Goal: Task Accomplishment & Management: Manage account settings

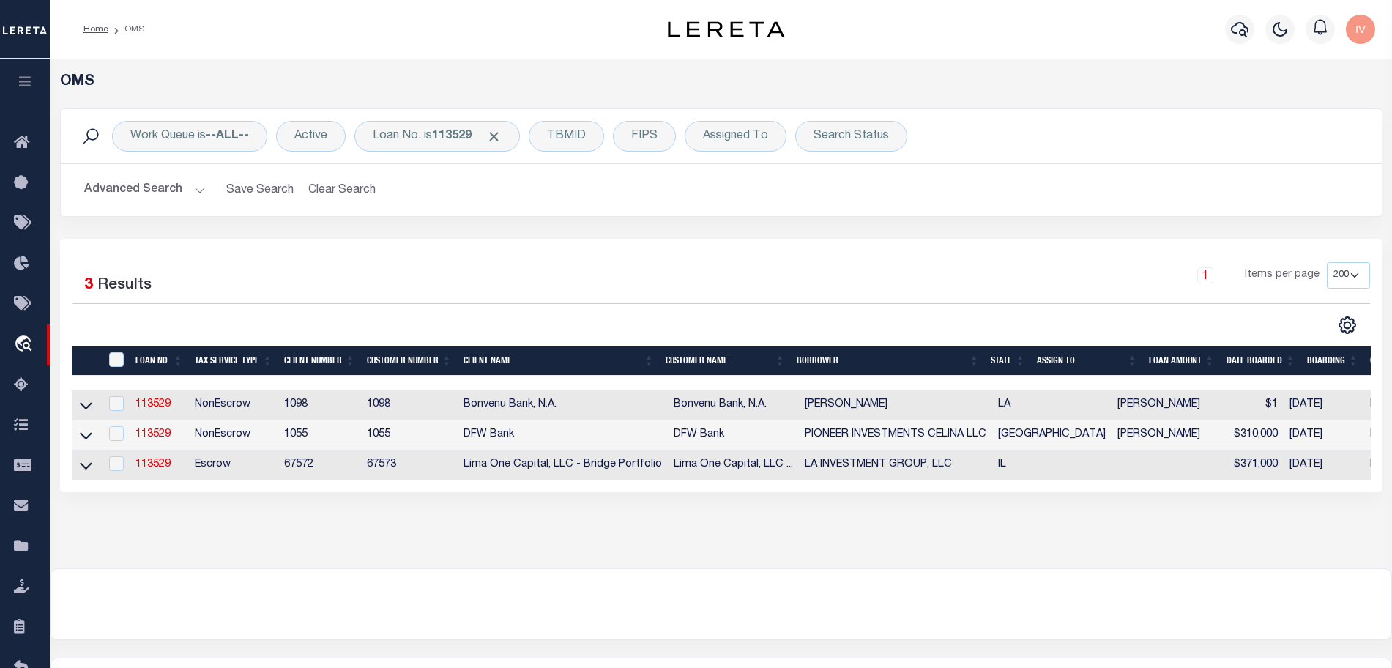
select select "200"
click at [436, 138] on div "Loan No. is 113529" at bounding box center [436, 136] width 165 height 31
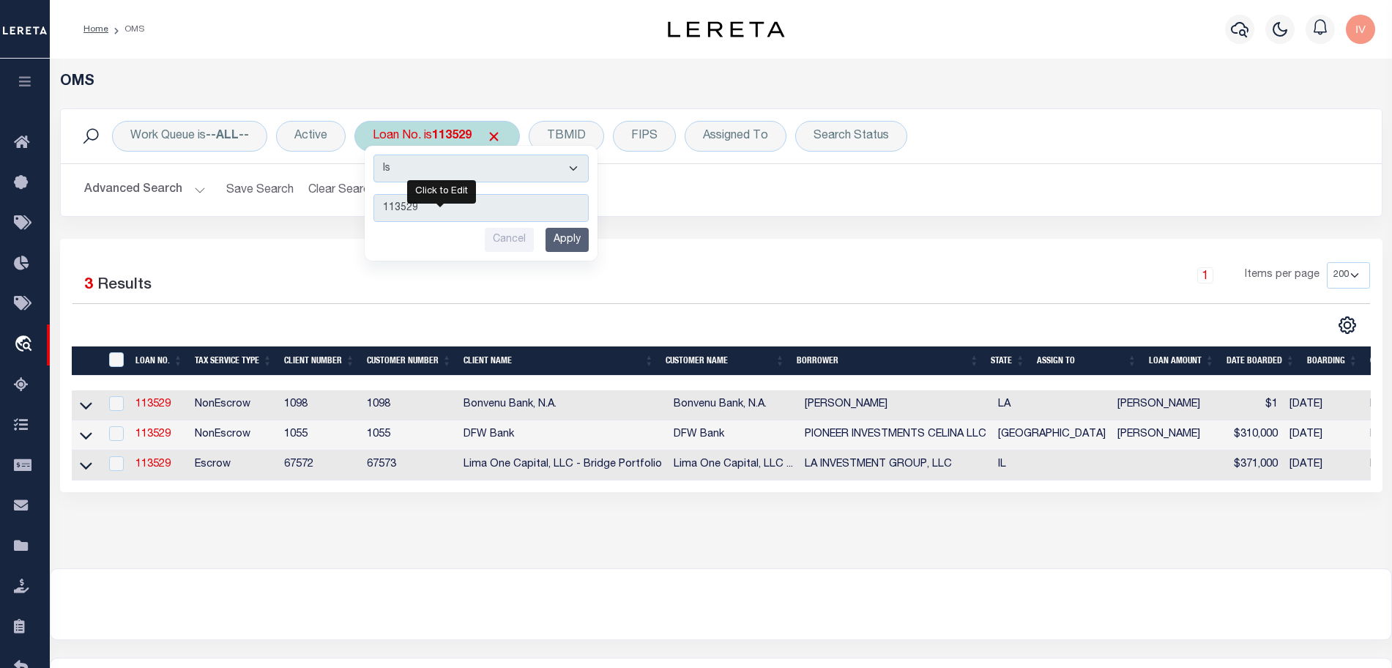
type input "115598"
click at [583, 238] on input "Apply" at bounding box center [566, 240] width 43 height 24
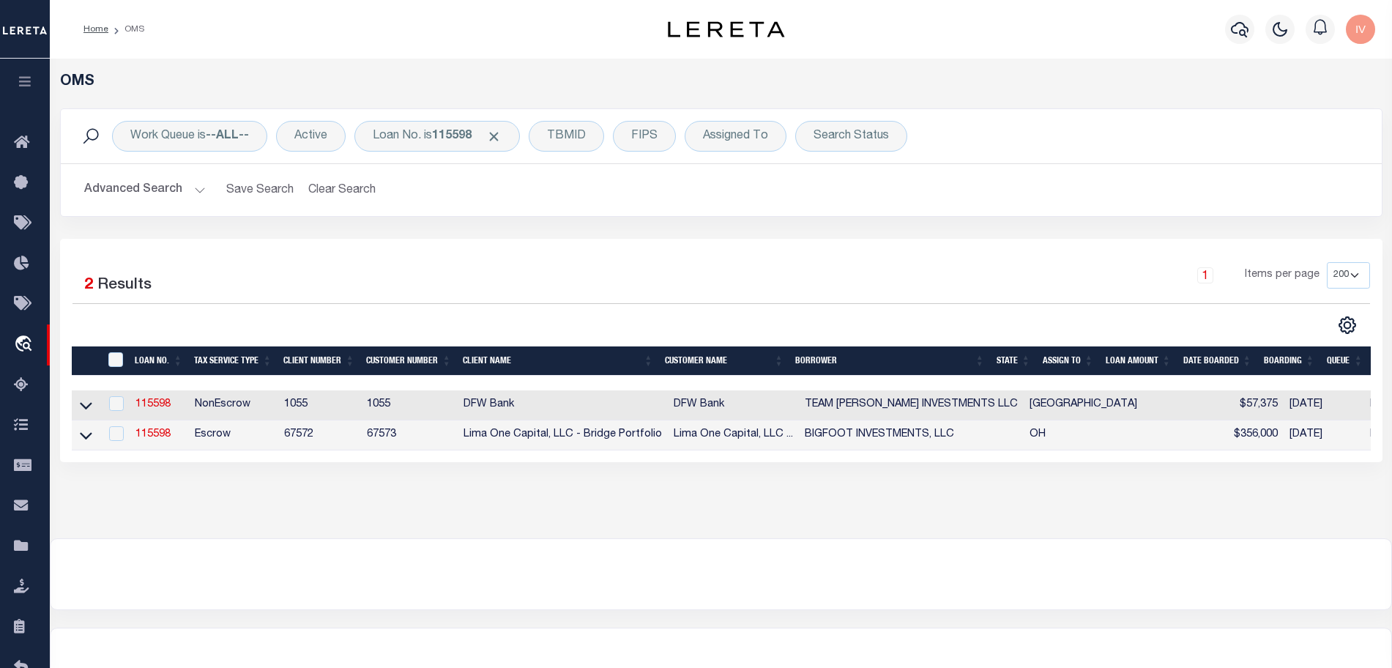
click at [146, 449] on td "115598" at bounding box center [159, 435] width 59 height 30
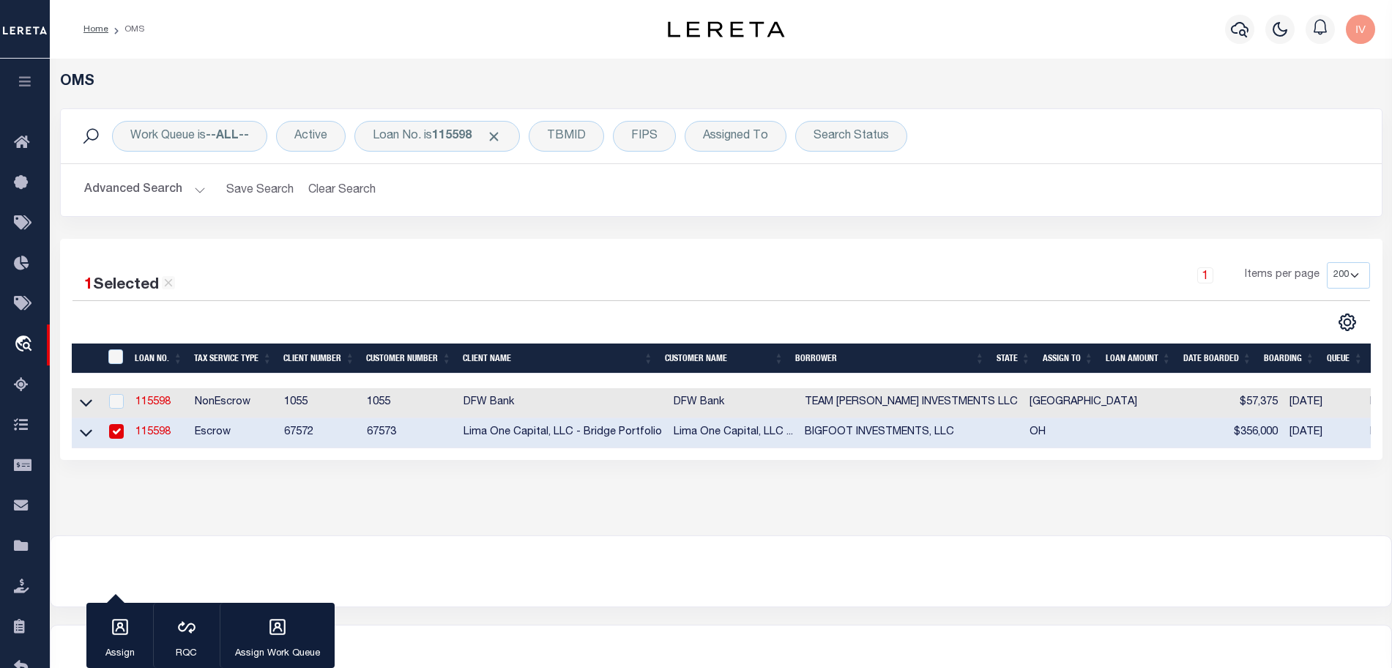
click at [148, 437] on link "115598" at bounding box center [152, 432] width 35 height 10
click at [149, 436] on link "115598" at bounding box center [152, 432] width 35 height 10
checkbox input "true"
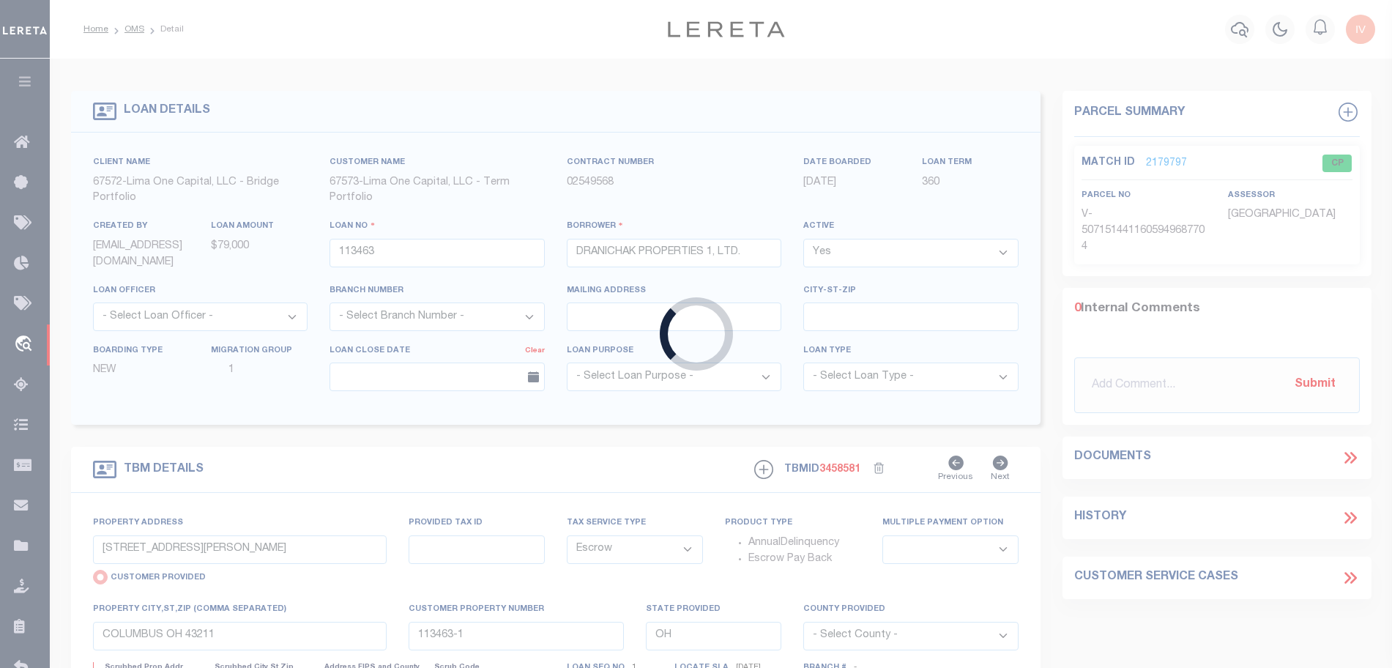
type input "115598"
type input "BIGFOOT INVESTMENTS, LLC"
select select
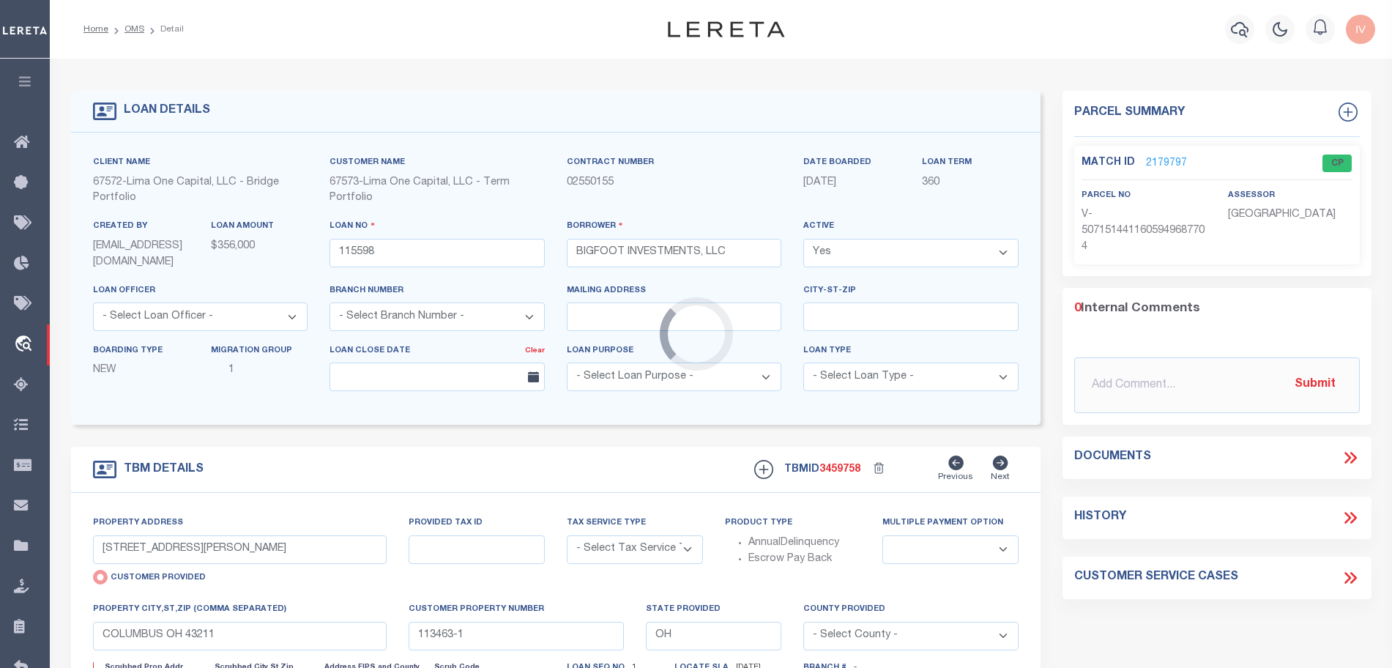
type input "3220 W 31ST STREET"
select select "Escrow"
select select
type input "CLEVELAND OH 44109"
type input "115598-1"
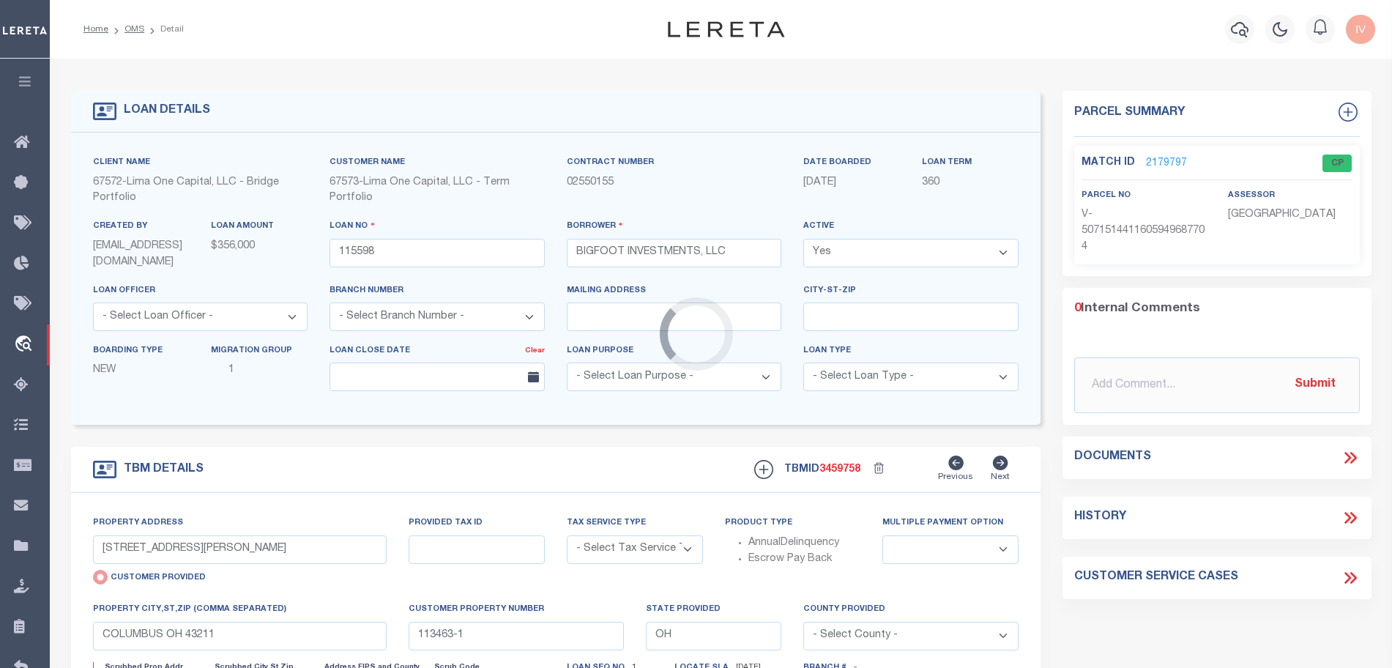
type textarea "COLLECTOR: ENTITY: PARCEL: 731134"
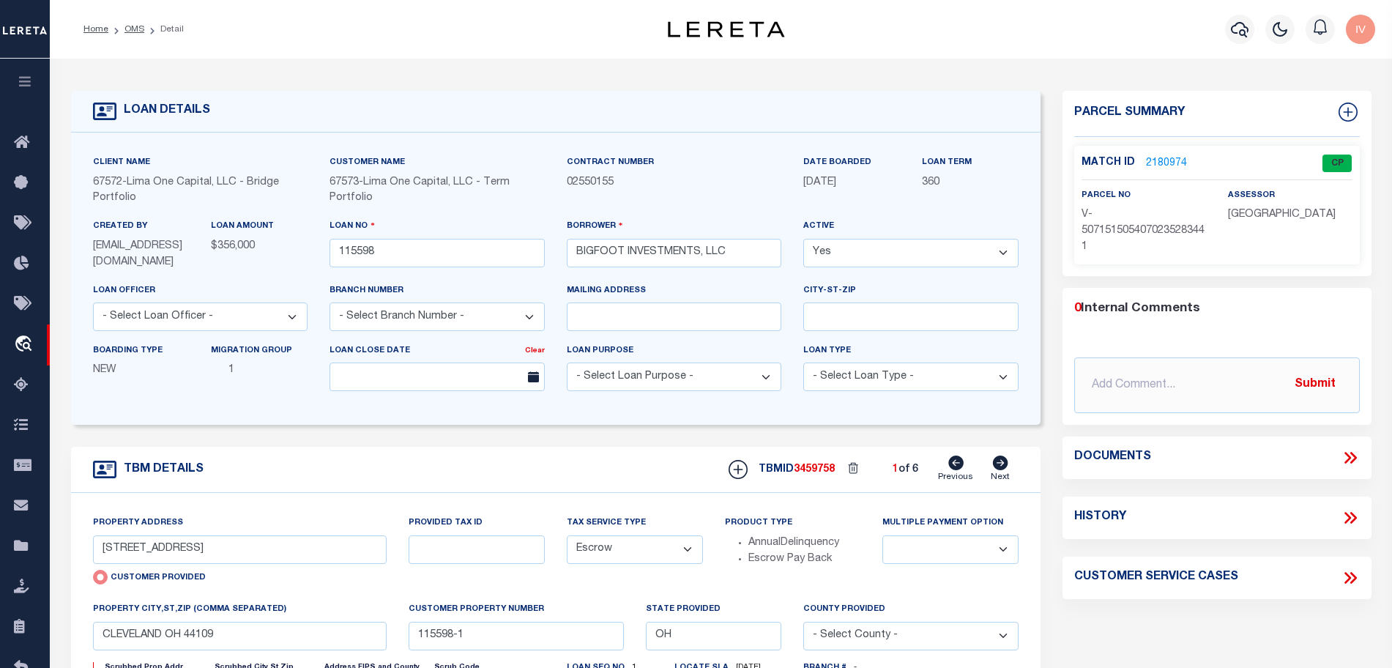
click at [1166, 156] on link "2180974" at bounding box center [1166, 163] width 41 height 15
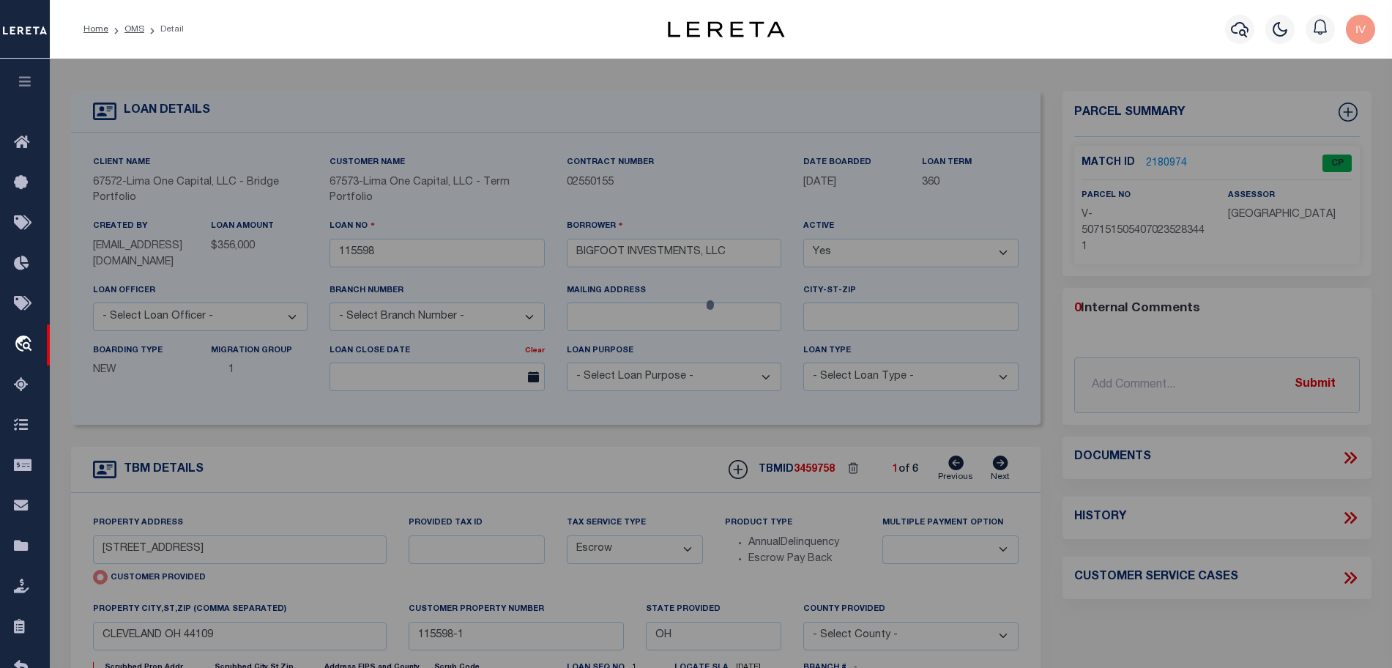
select select "AS"
checkbox input "false"
select select "CP"
select select "AGW"
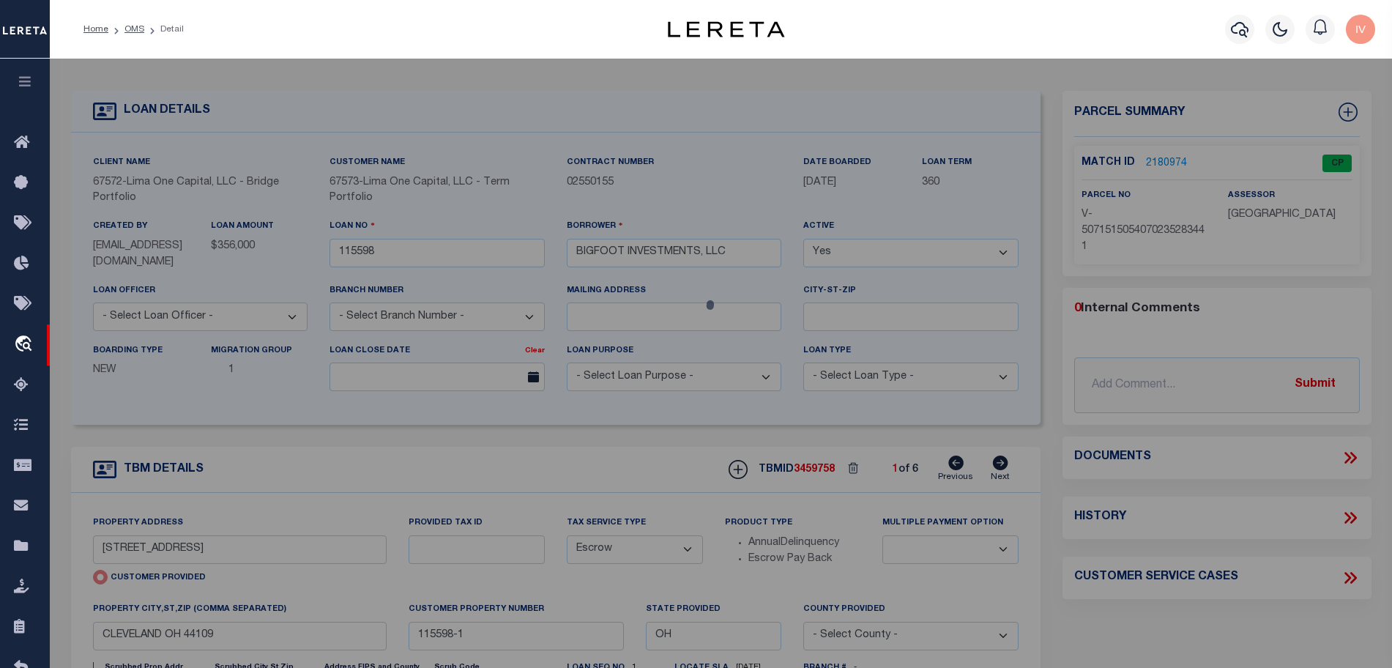
select select
type input "3220 W 31ST STREET"
type input "CLEVELAND OH 44109"
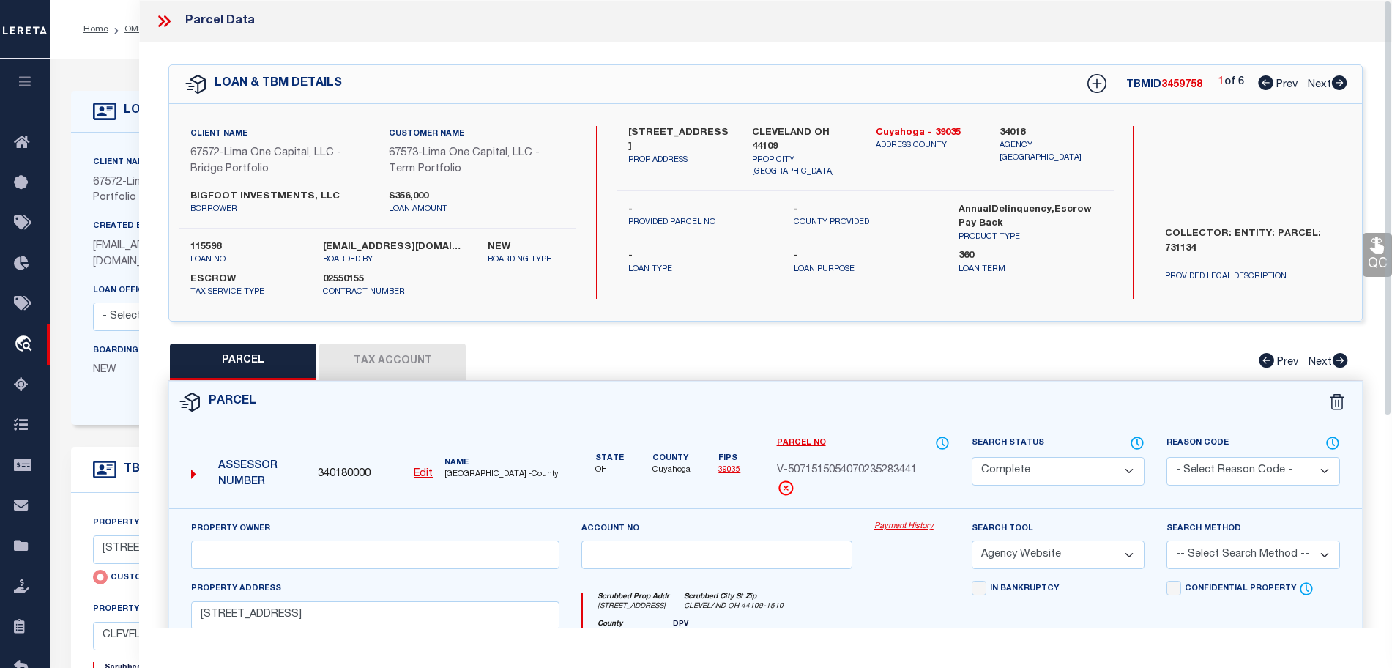
click at [67, 122] on div "LOAN DETAILS Client Name -" at bounding box center [556, 501] width 992 height 820
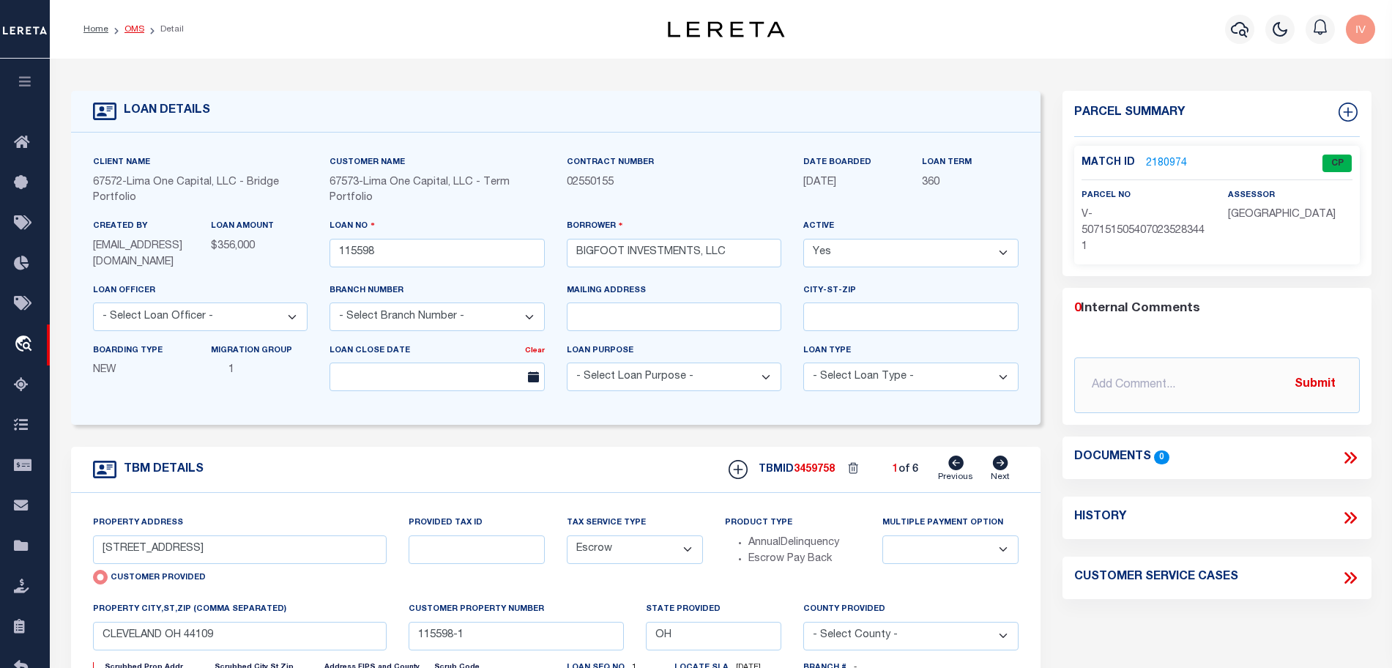
click at [141, 29] on link "OMS" at bounding box center [134, 29] width 20 height 9
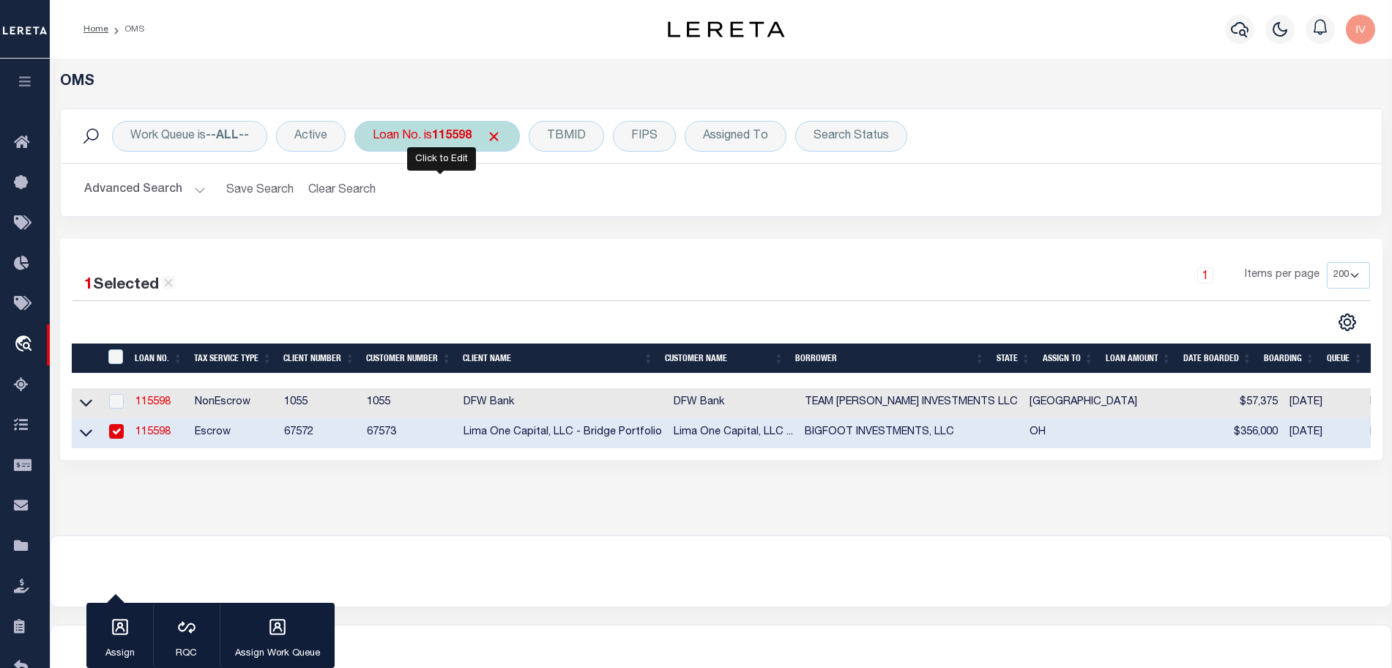
click at [420, 130] on div "Loan No. is 115598" at bounding box center [436, 136] width 165 height 31
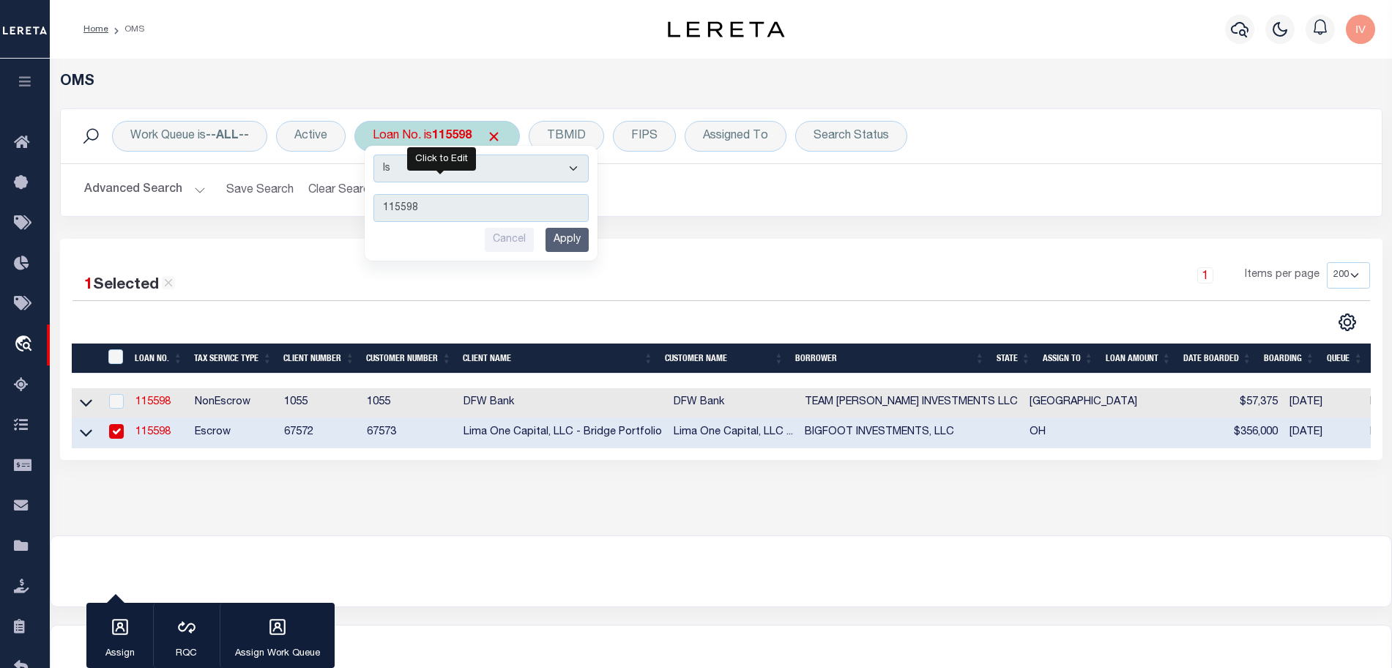
type input "119356"
click at [556, 234] on input "Apply" at bounding box center [566, 240] width 43 height 24
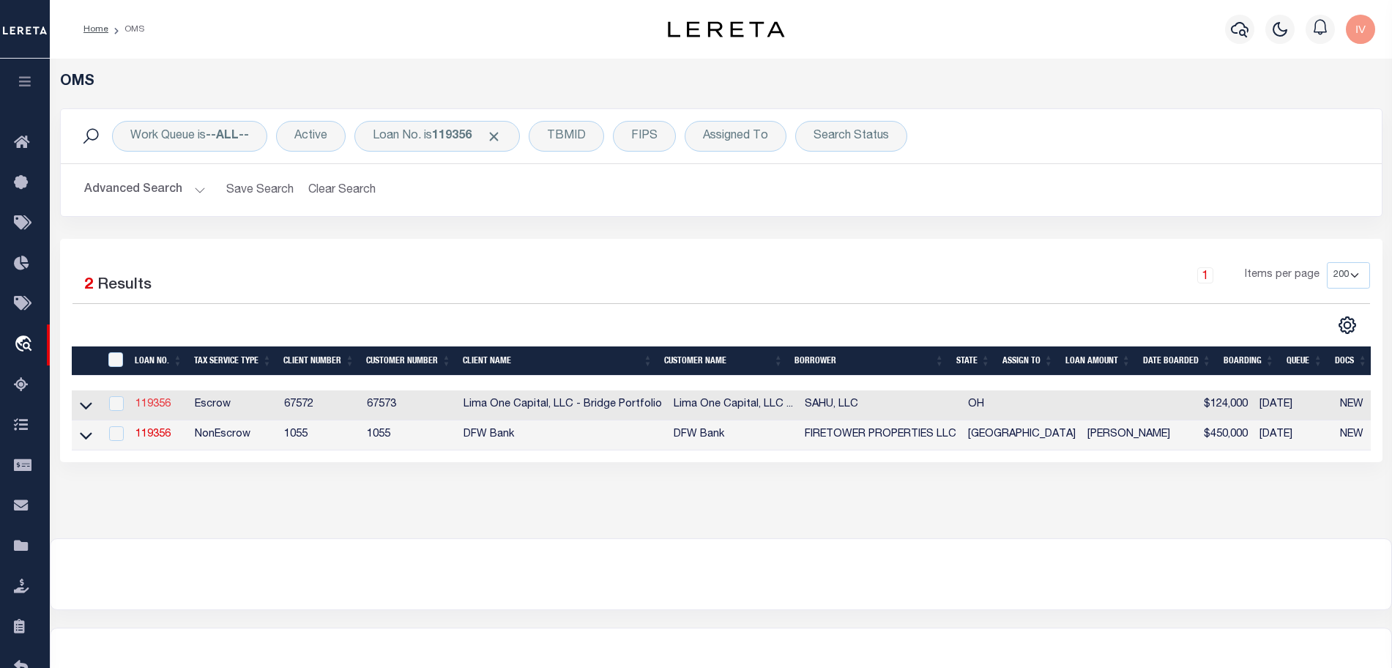
click at [161, 400] on link "119356" at bounding box center [152, 404] width 35 height 10
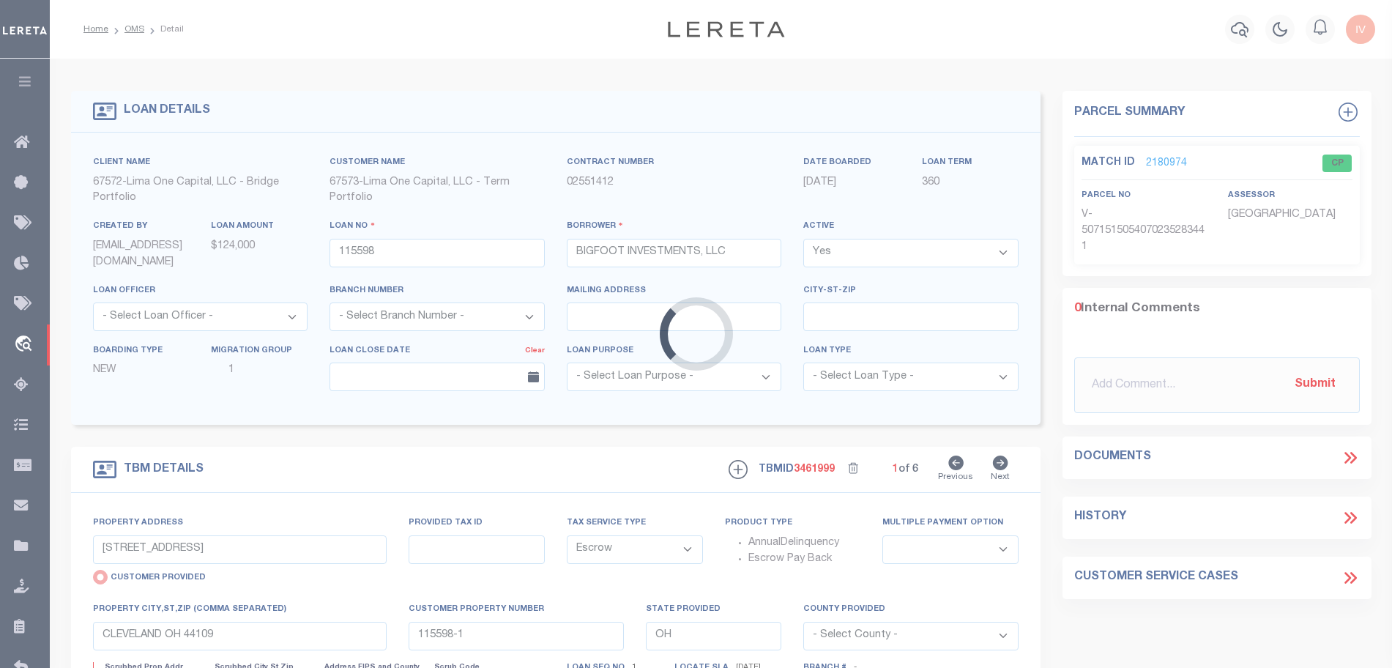
type input "119356"
type input "SAHU, LLC"
select select
type input "8213 IVANDALE DR"
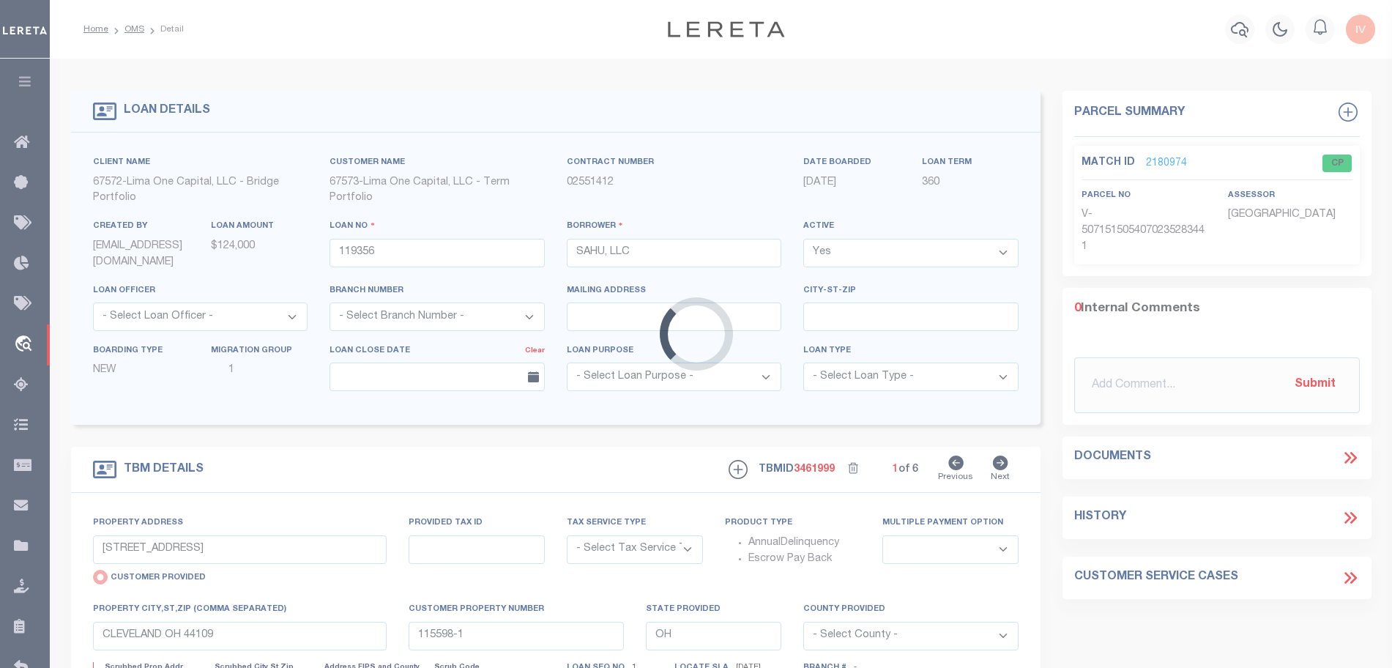
select select "Escrow"
select select
type input "PARMA OH 44129"
type input "119356-1"
type textarea "COLLECTOR: ENTITY: PARCEL: 44915084"
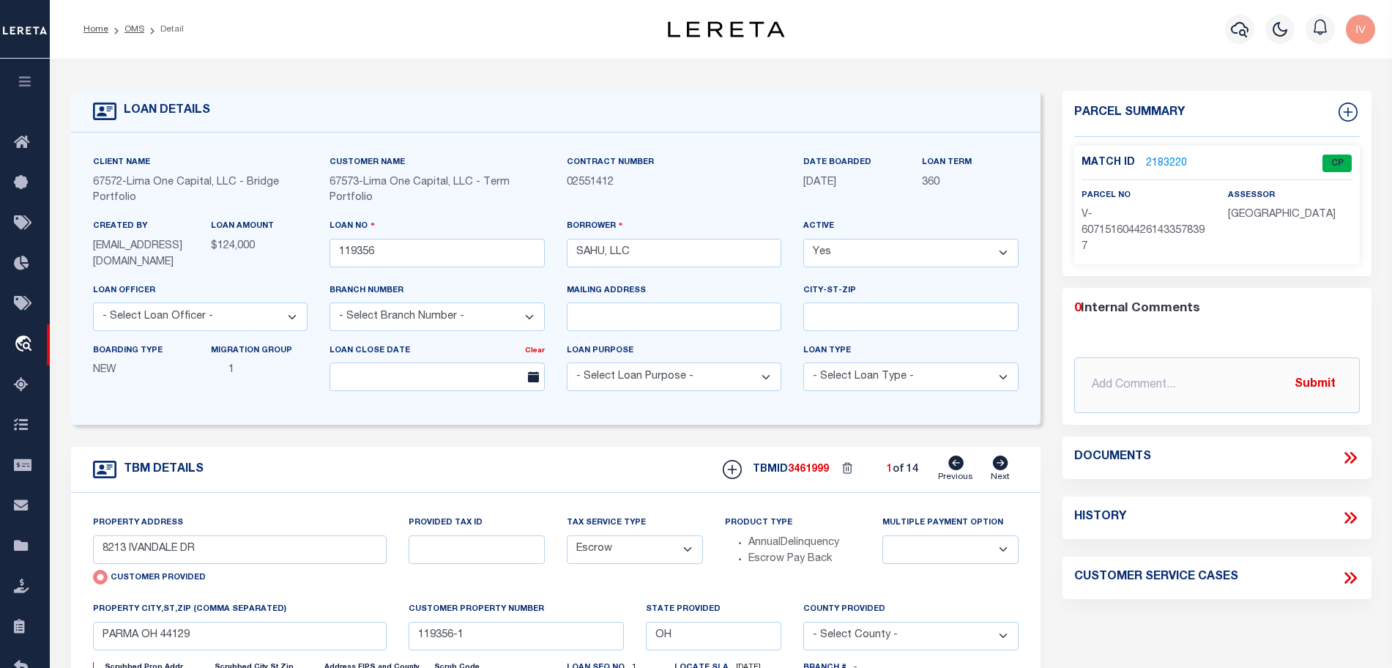
click at [1163, 159] on link "2183220" at bounding box center [1166, 163] width 41 height 15
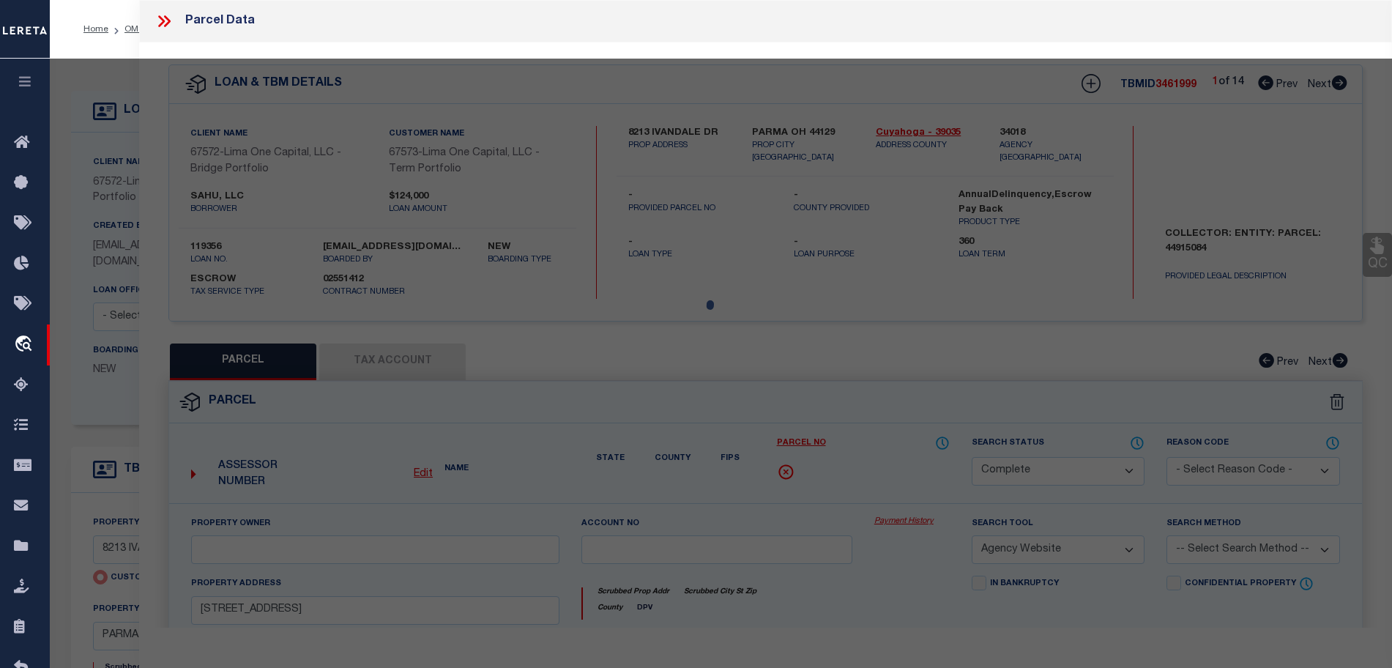
select select "AS"
select select
checkbox input "false"
select select "CP"
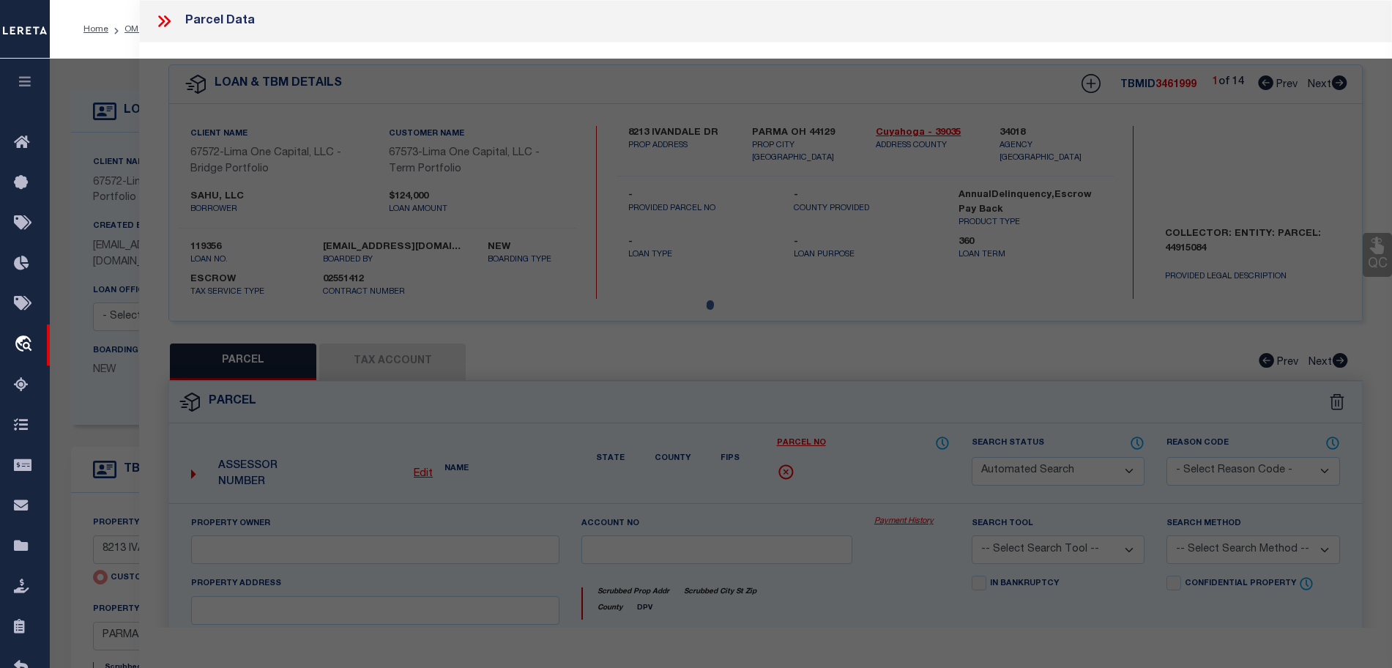
select select "AGW"
select select
type input "8213 IVANDALE DR"
type input "PARMA OH 44129"
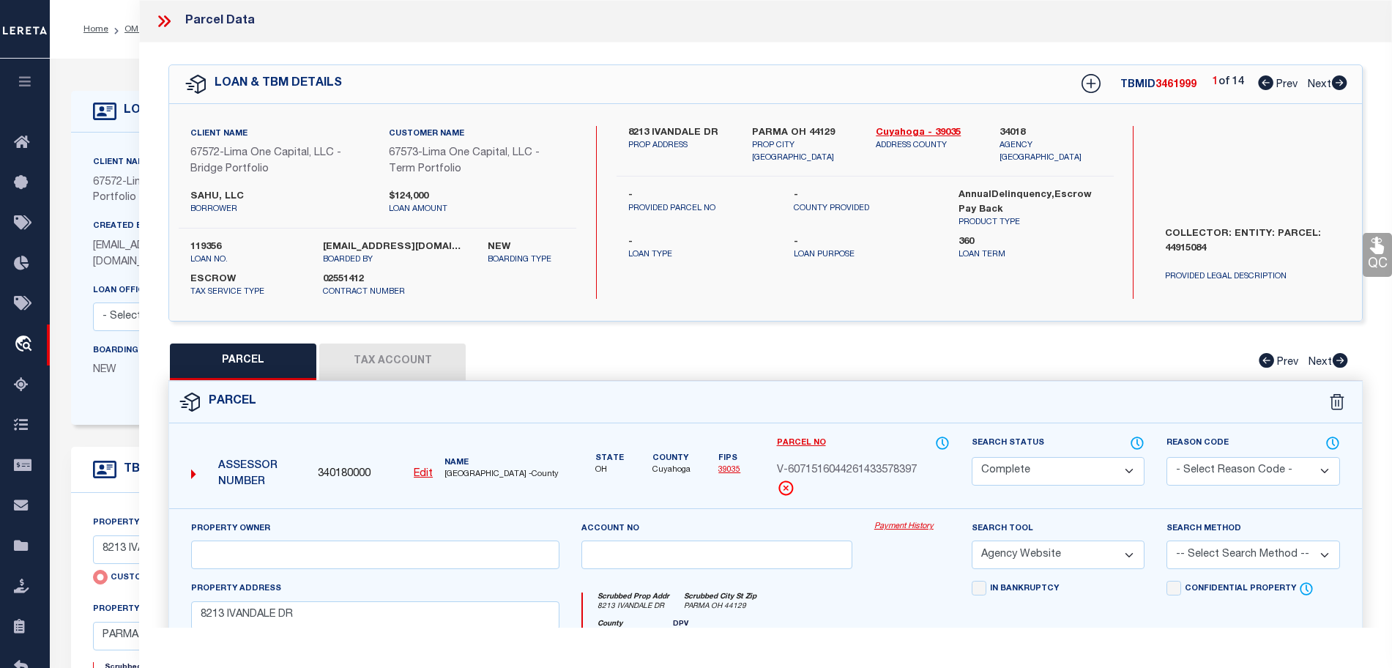
click at [1343, 83] on icon at bounding box center [1339, 82] width 15 height 15
select select "AS"
select select
checkbox input "false"
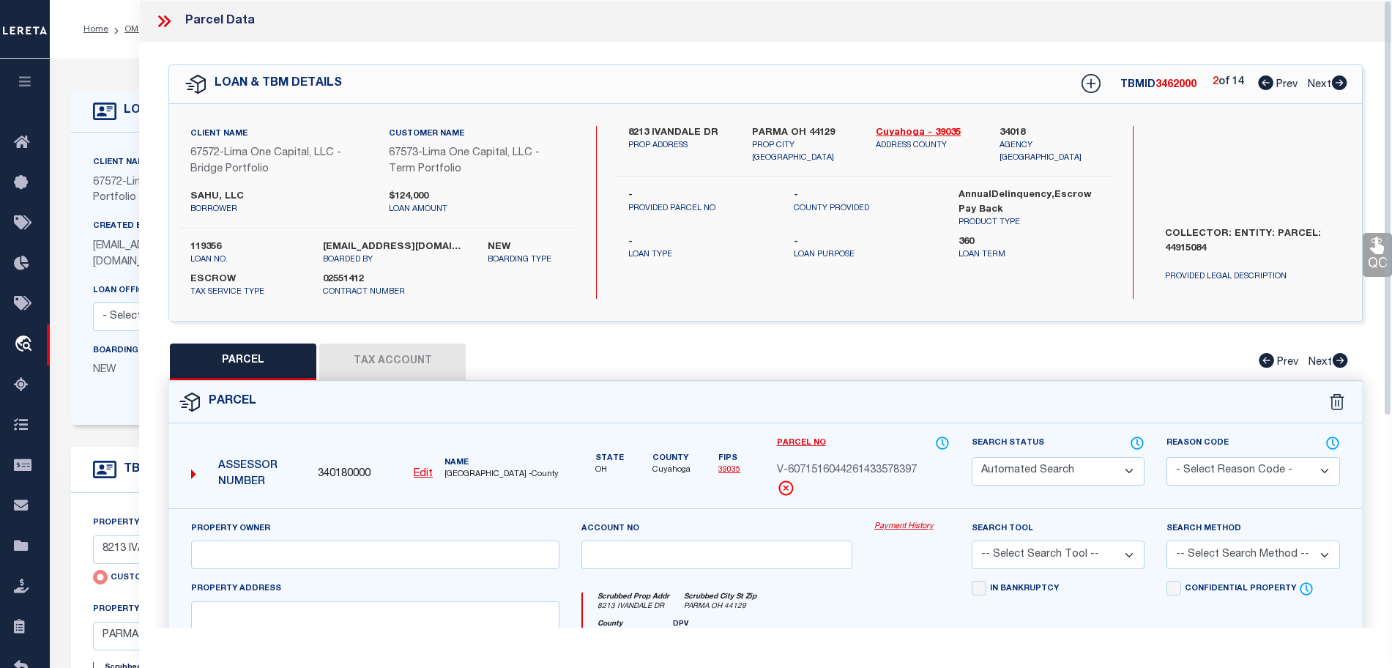
select select "CP"
select select "AGW"
select select
type input "1415 W. 20TH ST"
type input "LORAIN OH 44052"
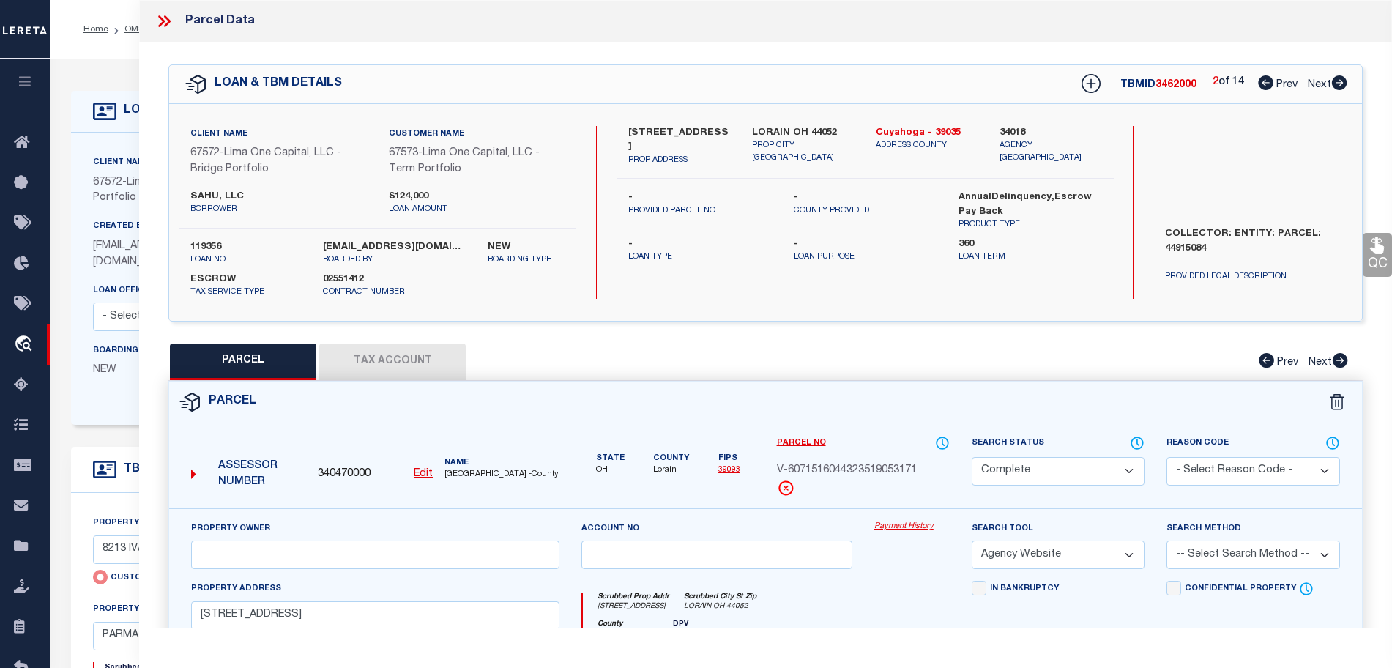
click at [1343, 83] on icon at bounding box center [1339, 82] width 15 height 15
select select "AS"
select select
checkbox input "false"
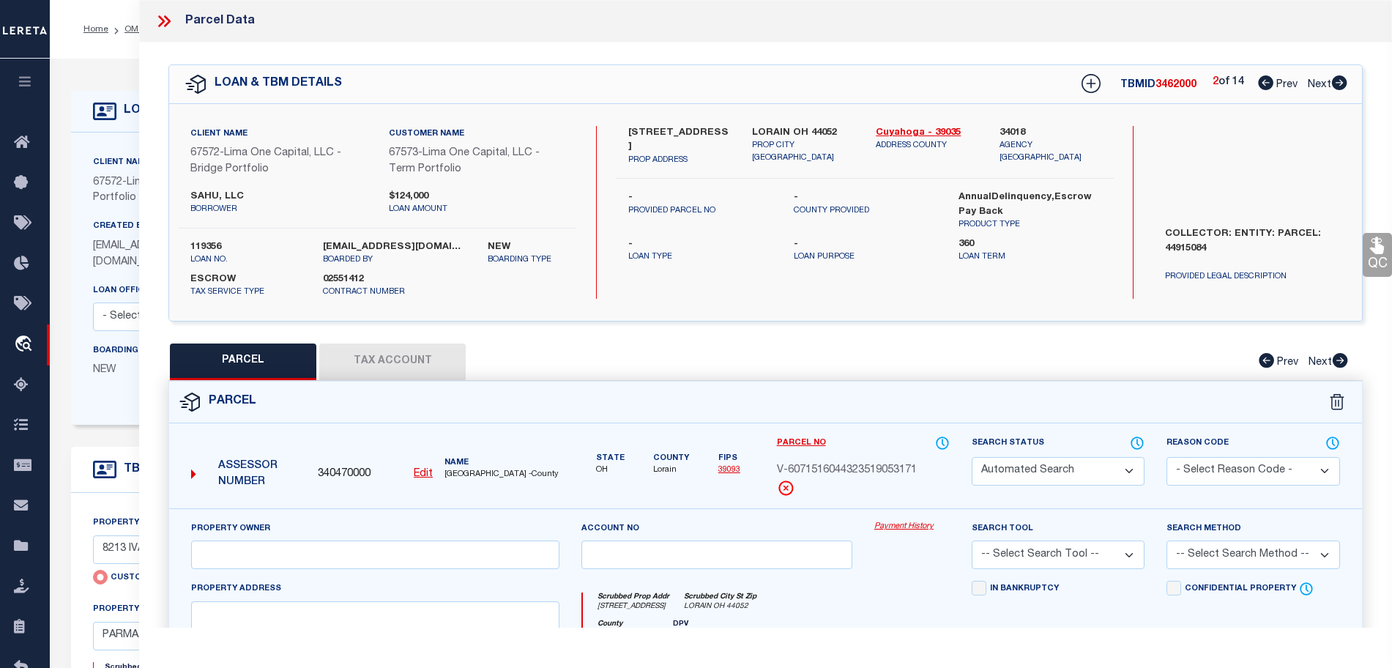
select select "CP"
select select "AGW"
select select
type input "8122 BANCROFT AVE"
type input "CLEVELAND OH 44105"
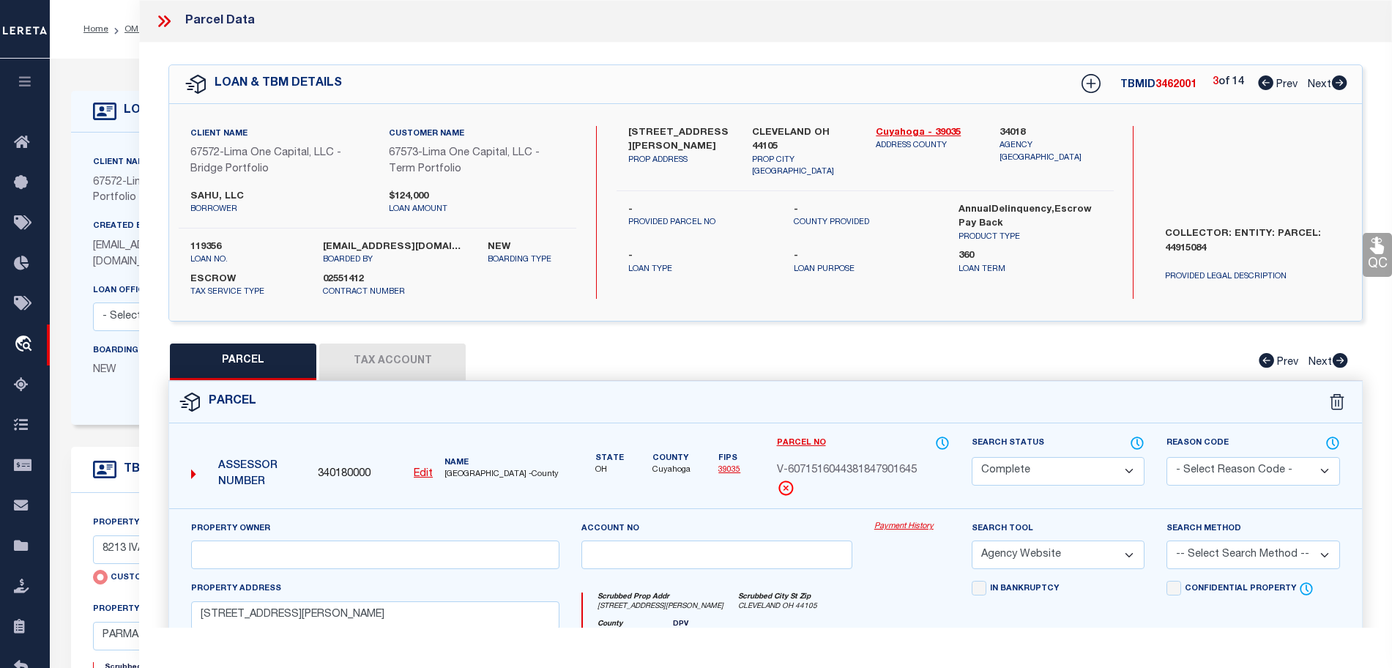
click at [1343, 83] on icon at bounding box center [1339, 82] width 15 height 15
select select "AS"
select select
checkbox input "false"
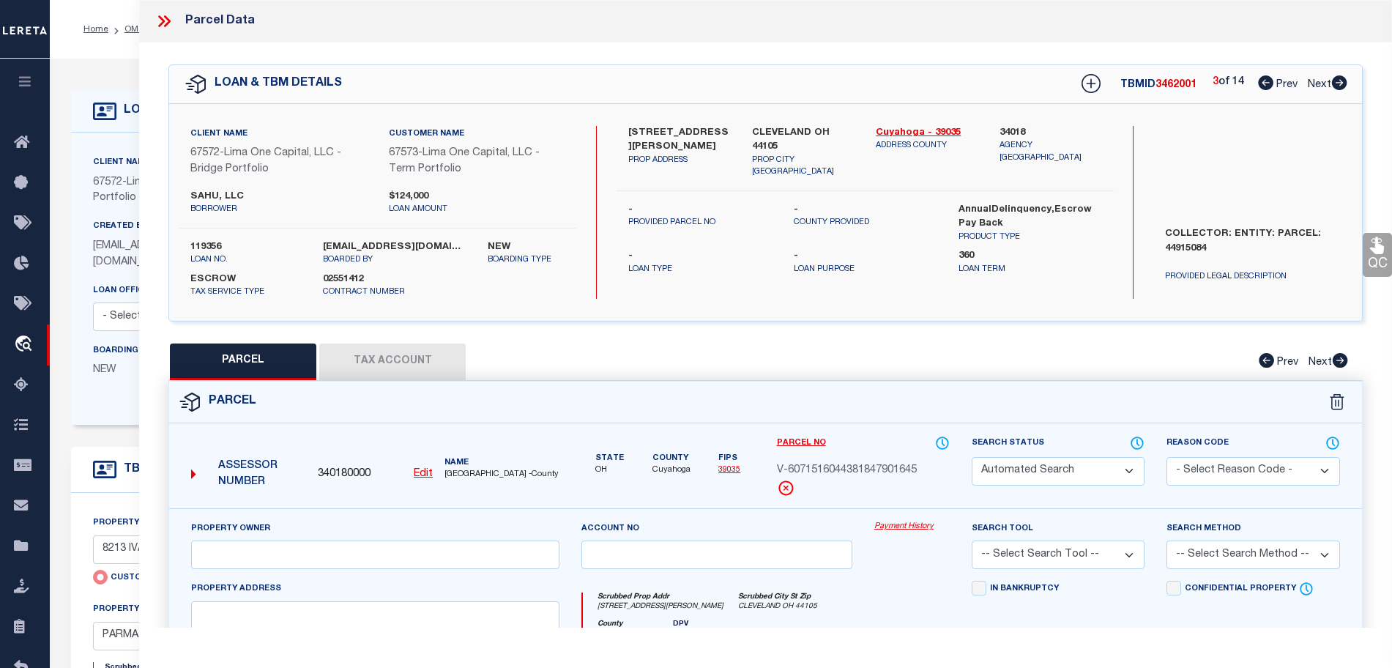
select select "CP"
select select "AGW"
select select
type input "5824 LINDA LANE"
type input "GARFIELD HEIGHTS OH 44125"
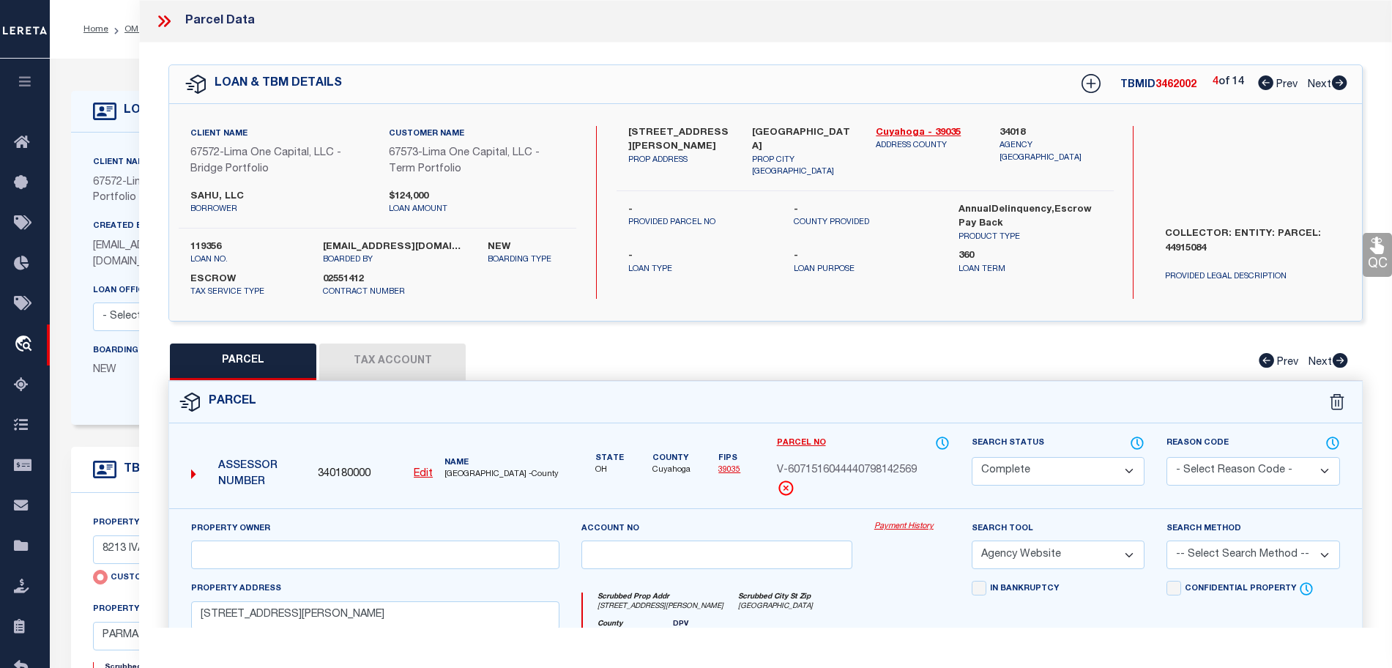
click at [1343, 83] on icon at bounding box center [1339, 82] width 15 height 15
select select "AS"
select select
checkbox input "false"
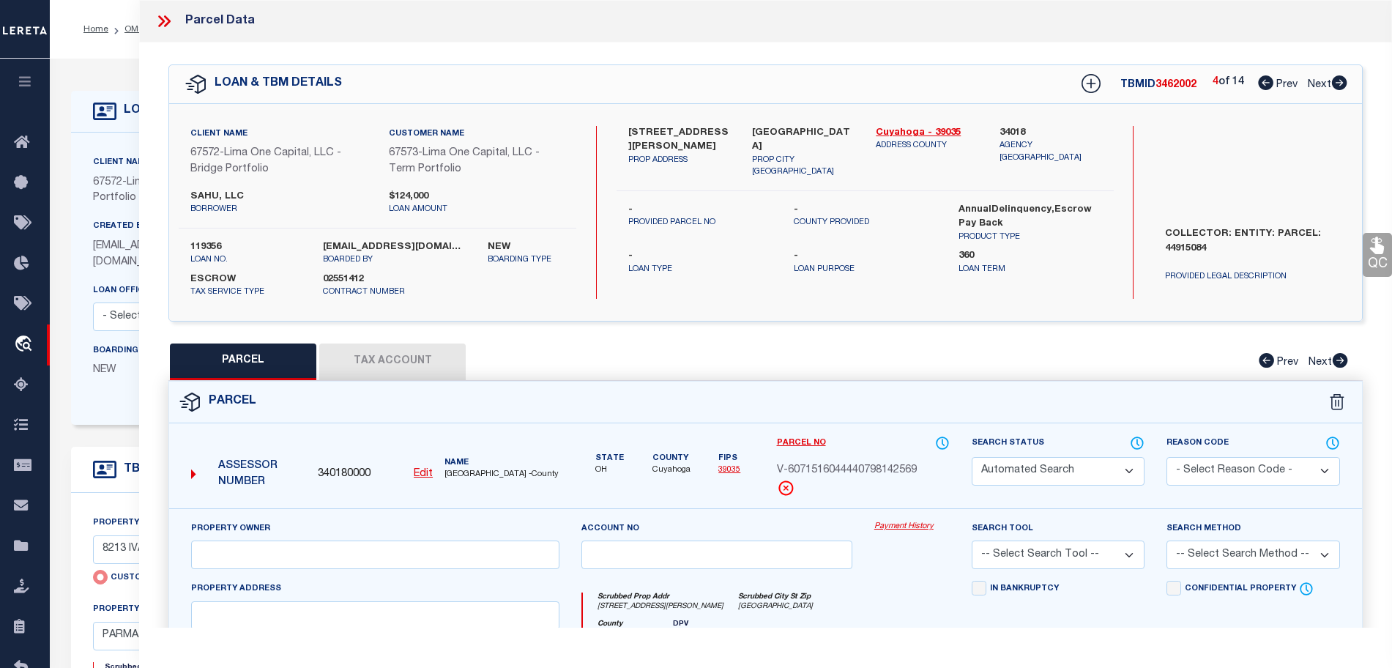
select select "CP"
select select "AGW"
select select
type input "7610 GRAND DIVISION AVE"
type input "GARFIELD HEIGHTS OH 44125"
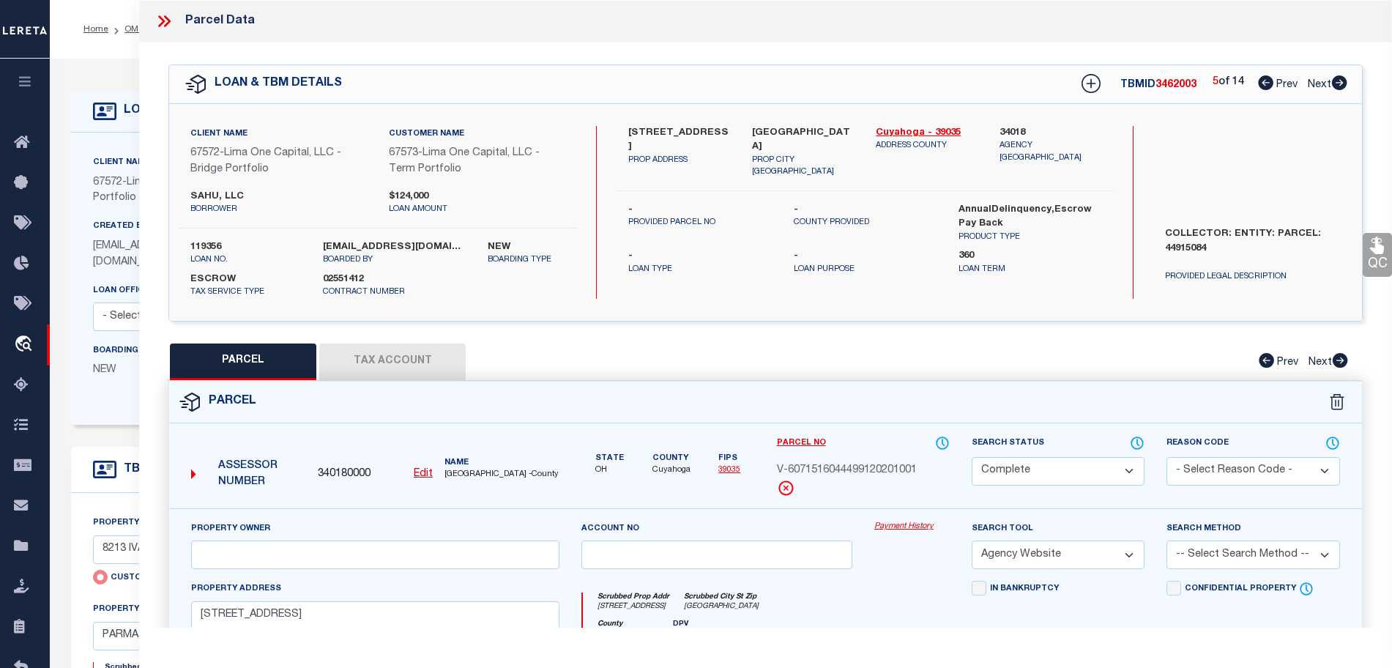
click at [1343, 83] on icon at bounding box center [1339, 82] width 15 height 15
select select "AS"
select select
checkbox input "false"
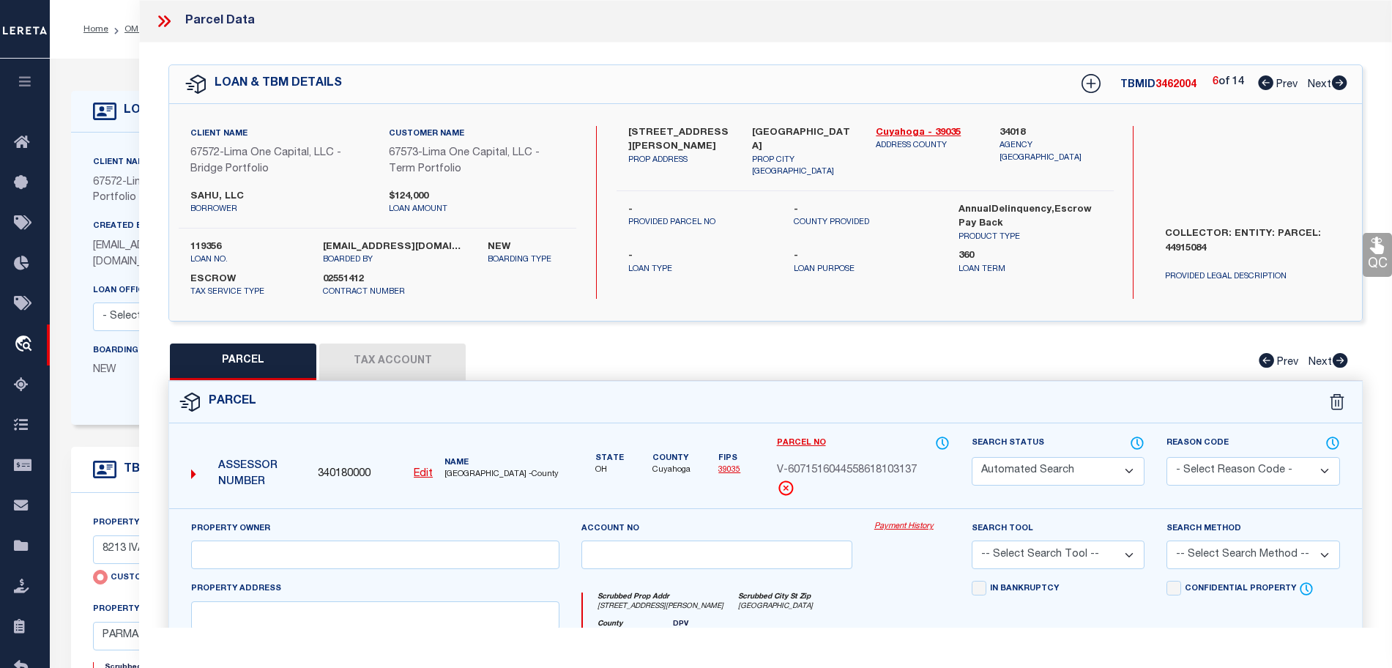
select select "CP"
select select "AGW"
select select
type input "9414 DOROTHY AVE"
type input "GARFIELD HEIGHTS OH 44125"
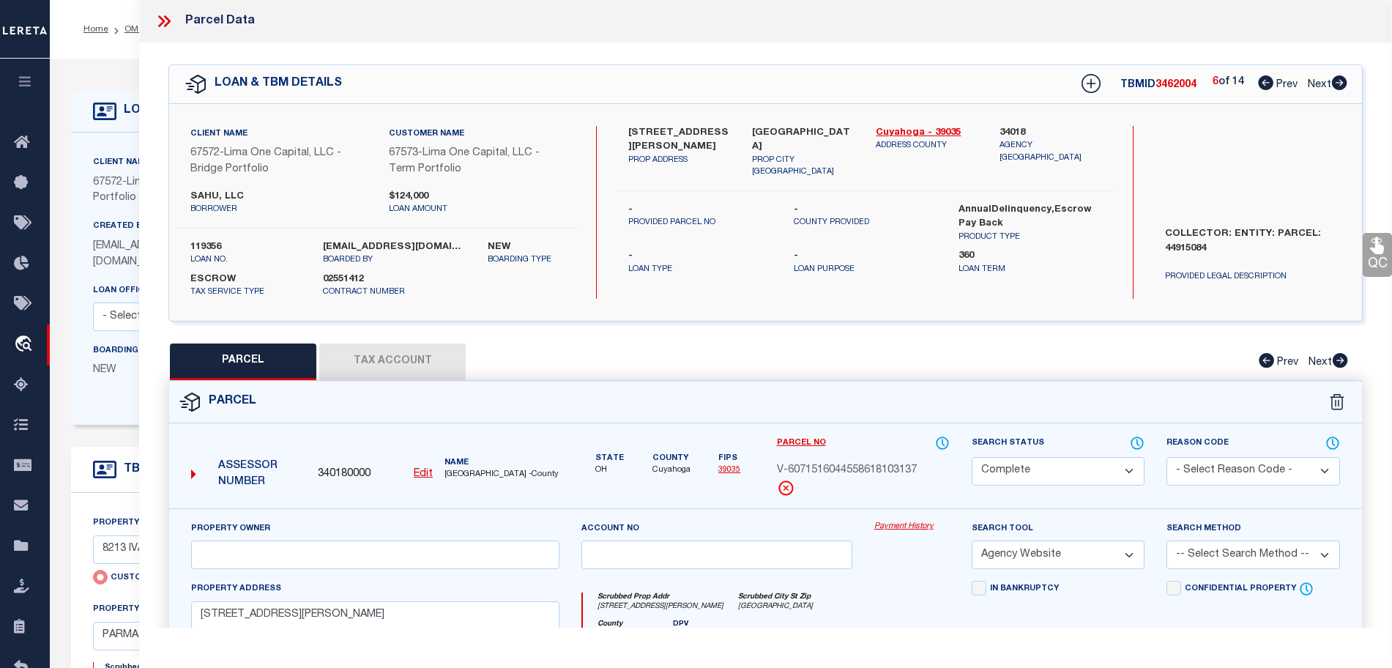
click at [1343, 83] on icon at bounding box center [1339, 82] width 15 height 15
select select "AS"
select select
checkbox input "false"
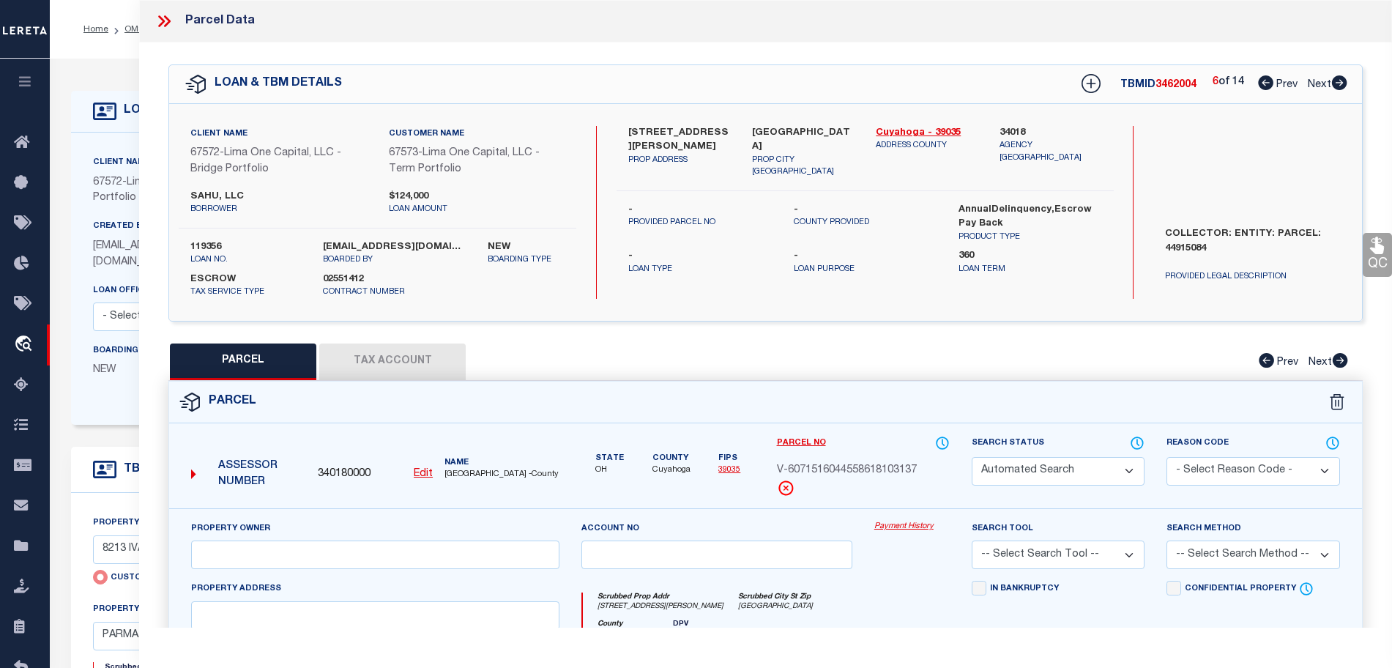
click at [1343, 83] on icon at bounding box center [1339, 82] width 15 height 15
select select "CP"
select select "AGW"
select select
type input "1474 SHERBROOK RD"
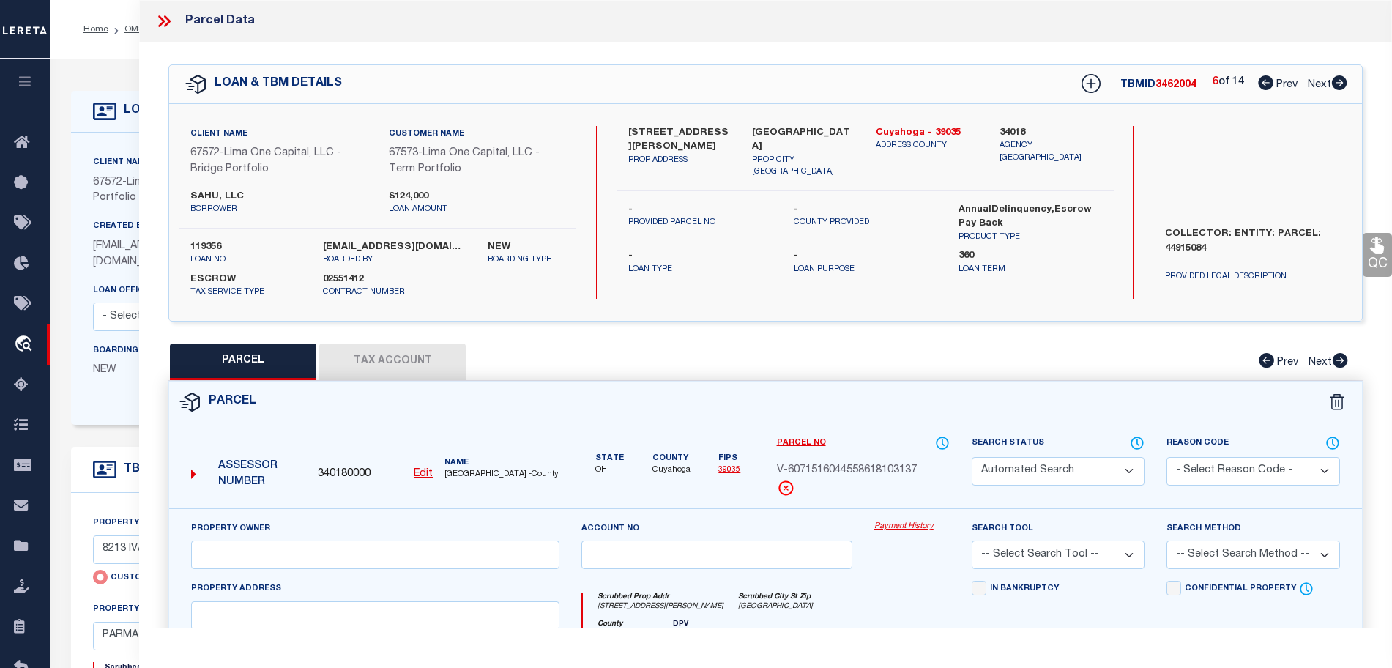
type input "SOUTH EUCLID OH 44121"
click at [1343, 83] on icon at bounding box center [1339, 82] width 15 height 15
select select "AS"
select select
checkbox input "false"
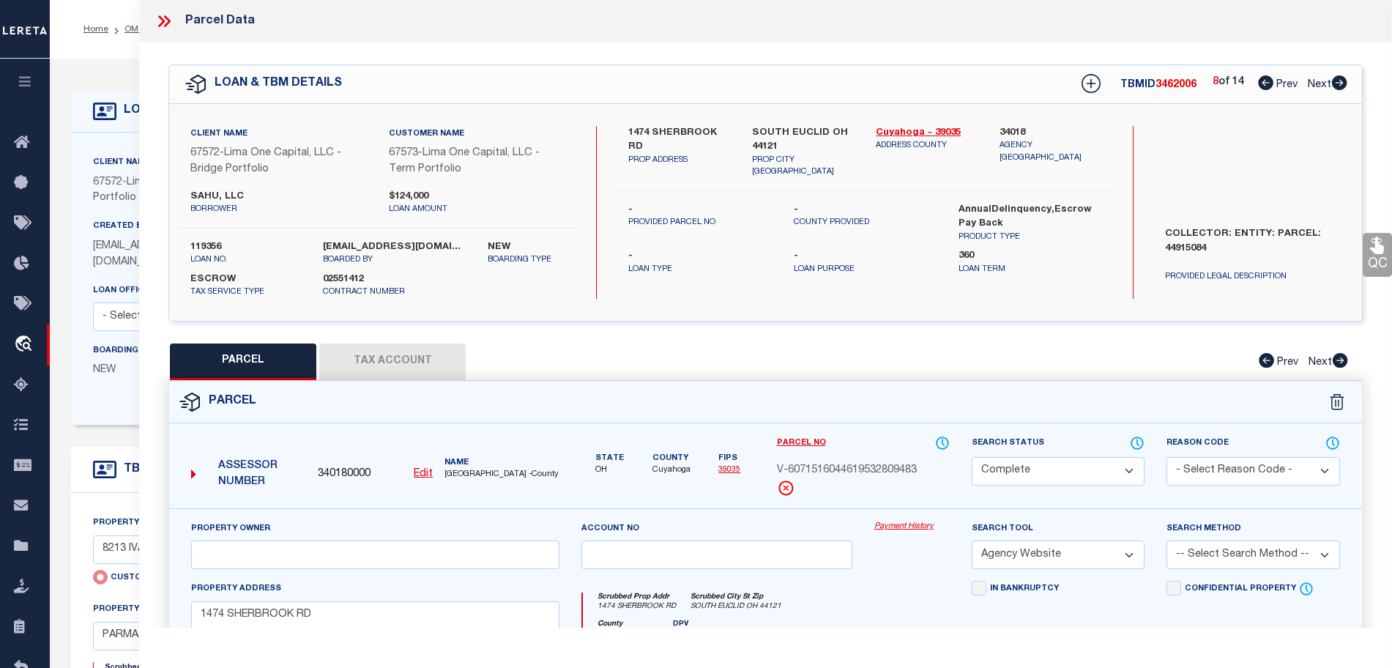
checkbox input "false"
select select "CP"
select select "AGW"
select select
type input "3852 GROSVENOR RD"
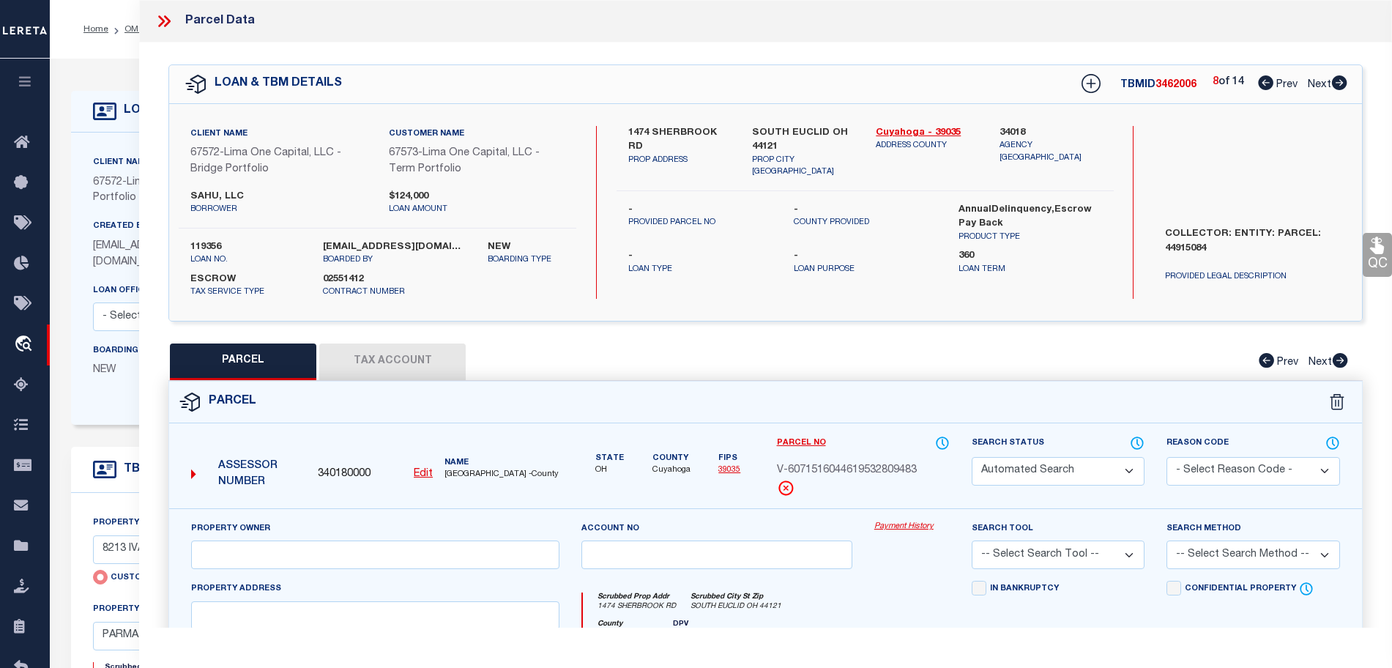
type input "SOUTH EUCLID OH 44118"
click at [1343, 83] on icon at bounding box center [1339, 82] width 15 height 15
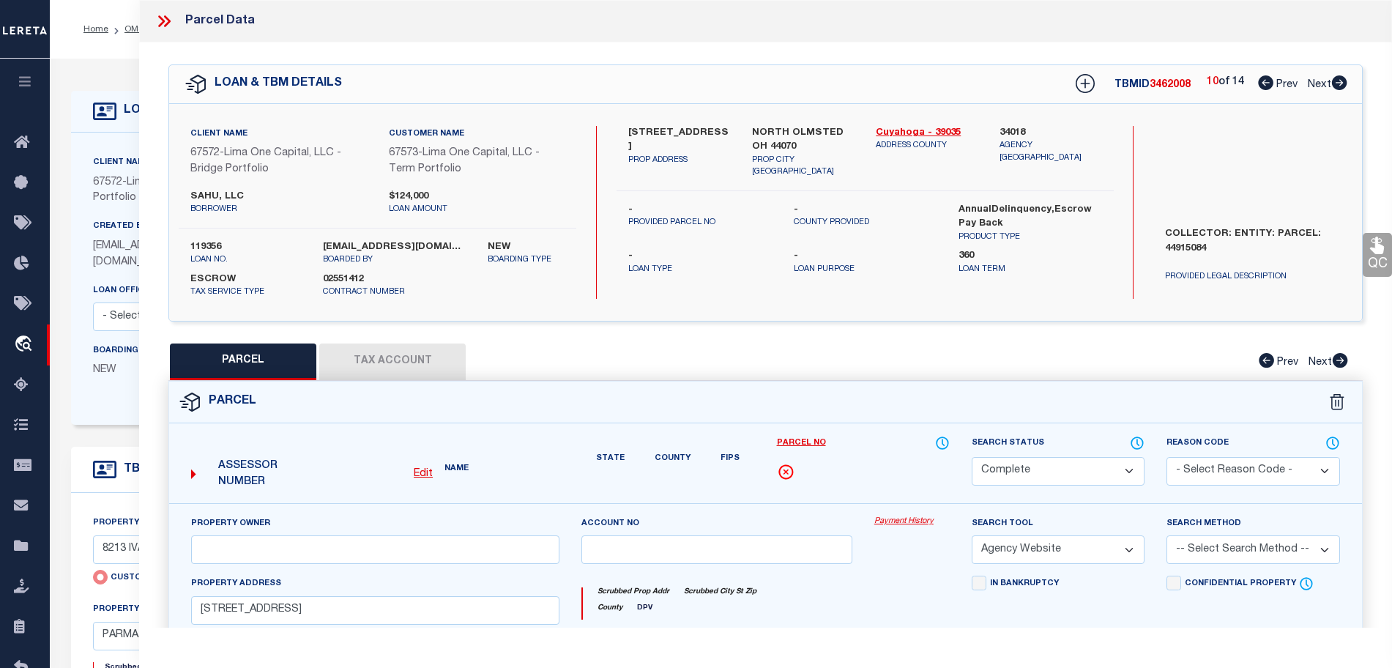
select select "AS"
select select
checkbox input "false"
click at [1343, 83] on icon at bounding box center [1339, 82] width 15 height 15
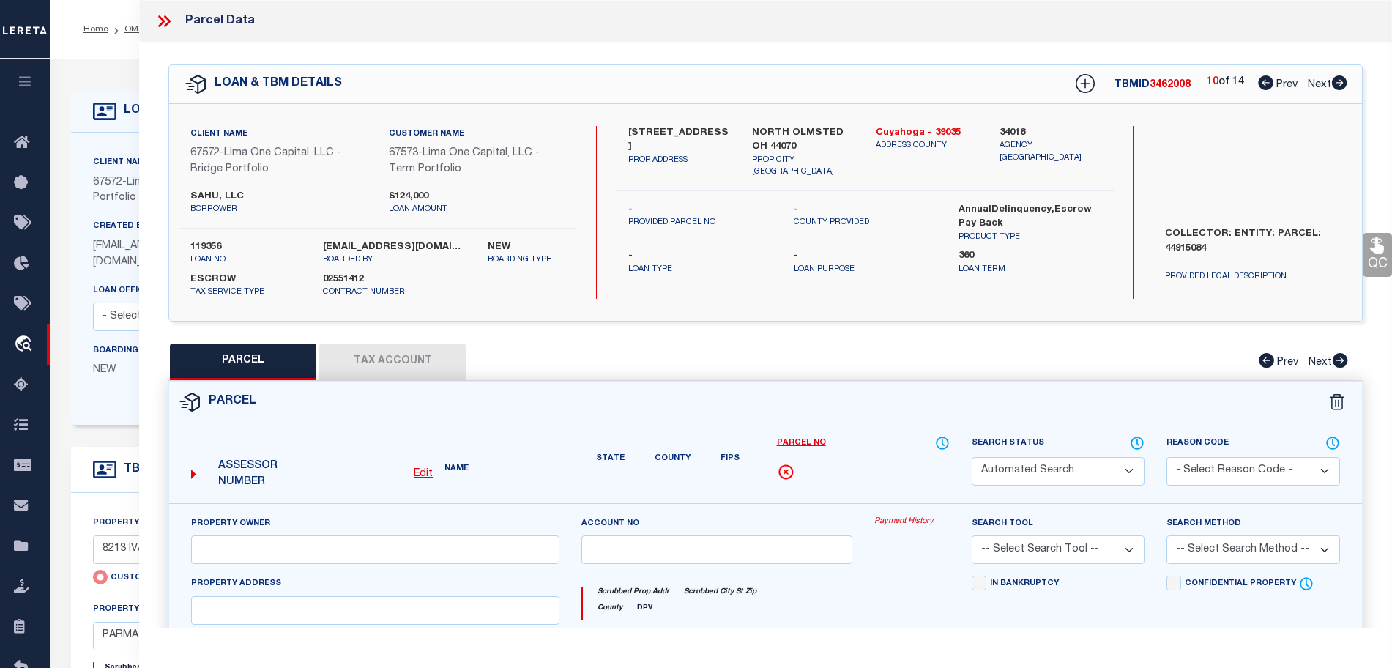
select select "AS"
select select
checkbox input "false"
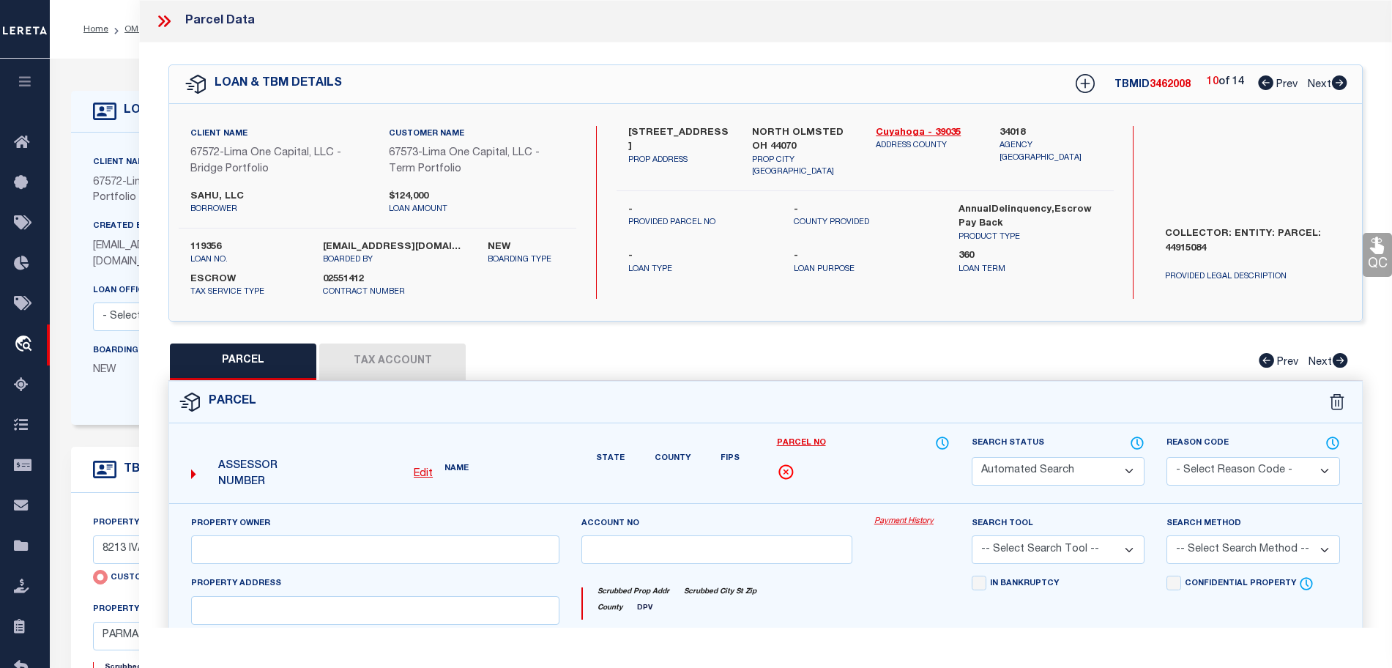
click at [1343, 83] on icon at bounding box center [1339, 82] width 15 height 15
checkbox input "false"
click at [1343, 83] on icon at bounding box center [1339, 82] width 15 height 15
select select "CP"
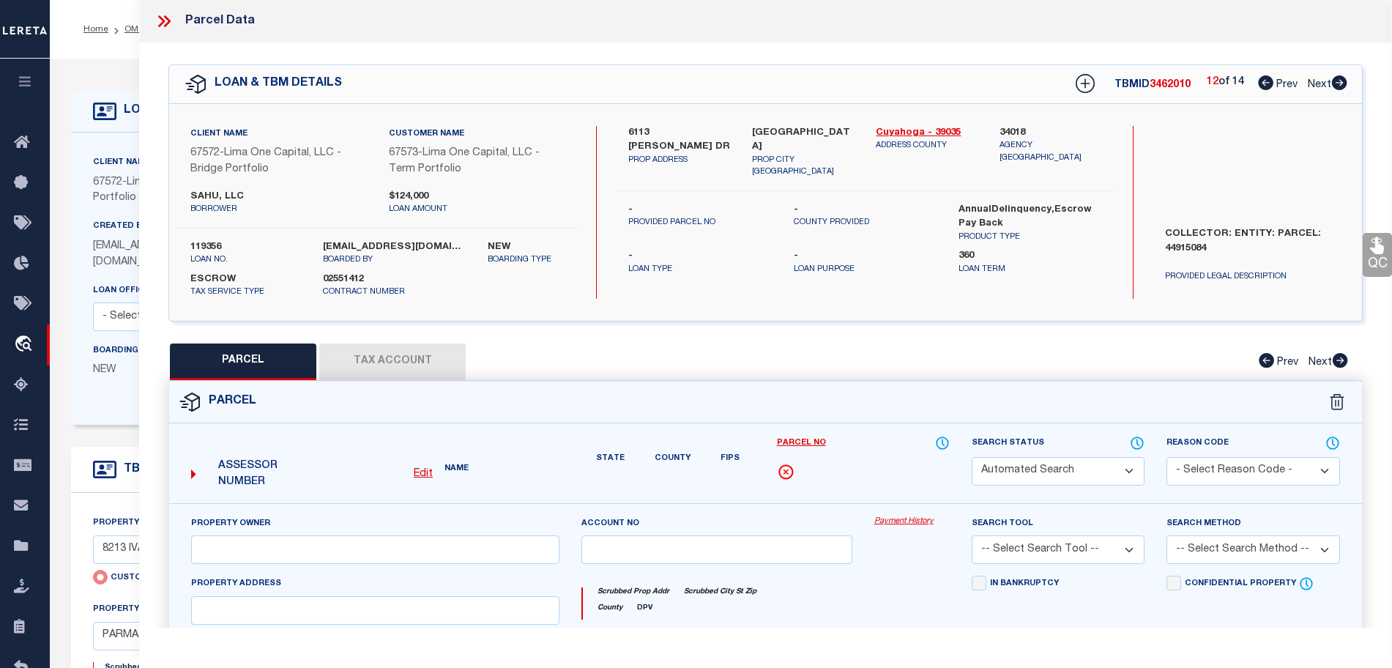
select select "AGW"
select select
type input "3901 WARRENDALE RD"
checkbox input "false"
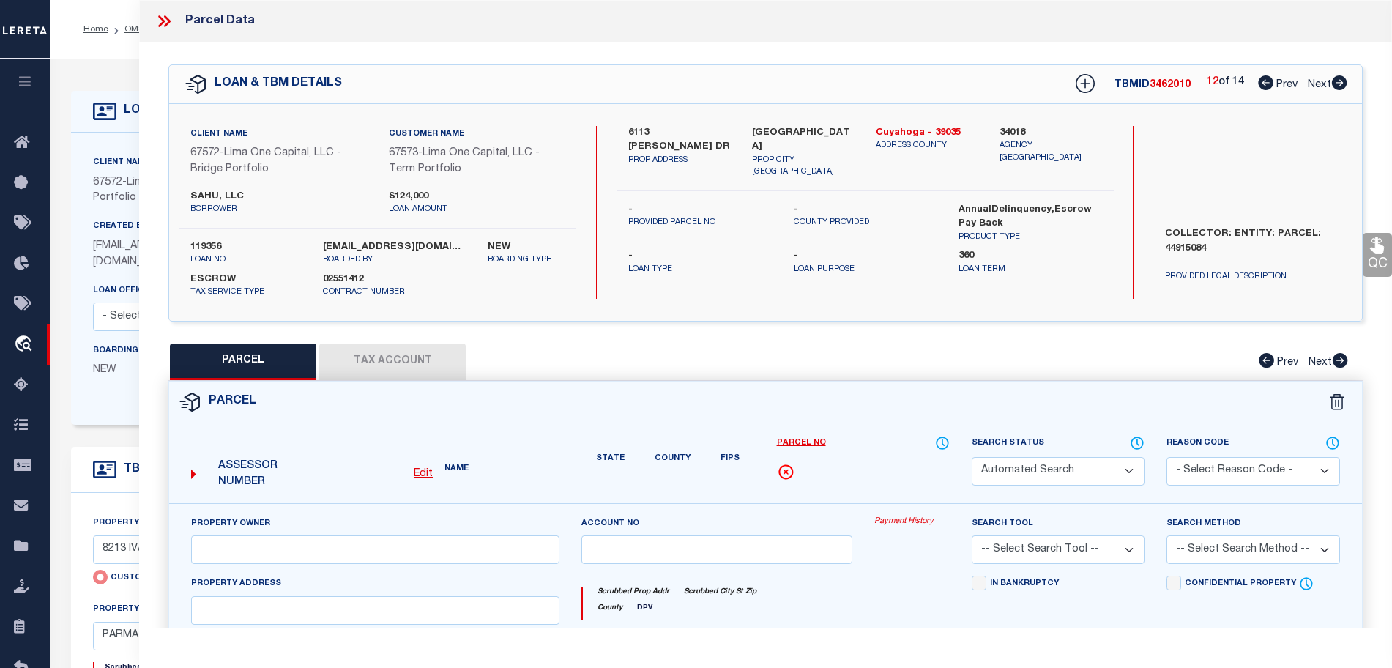
type input "SOUTH EUCLID OH 44118"
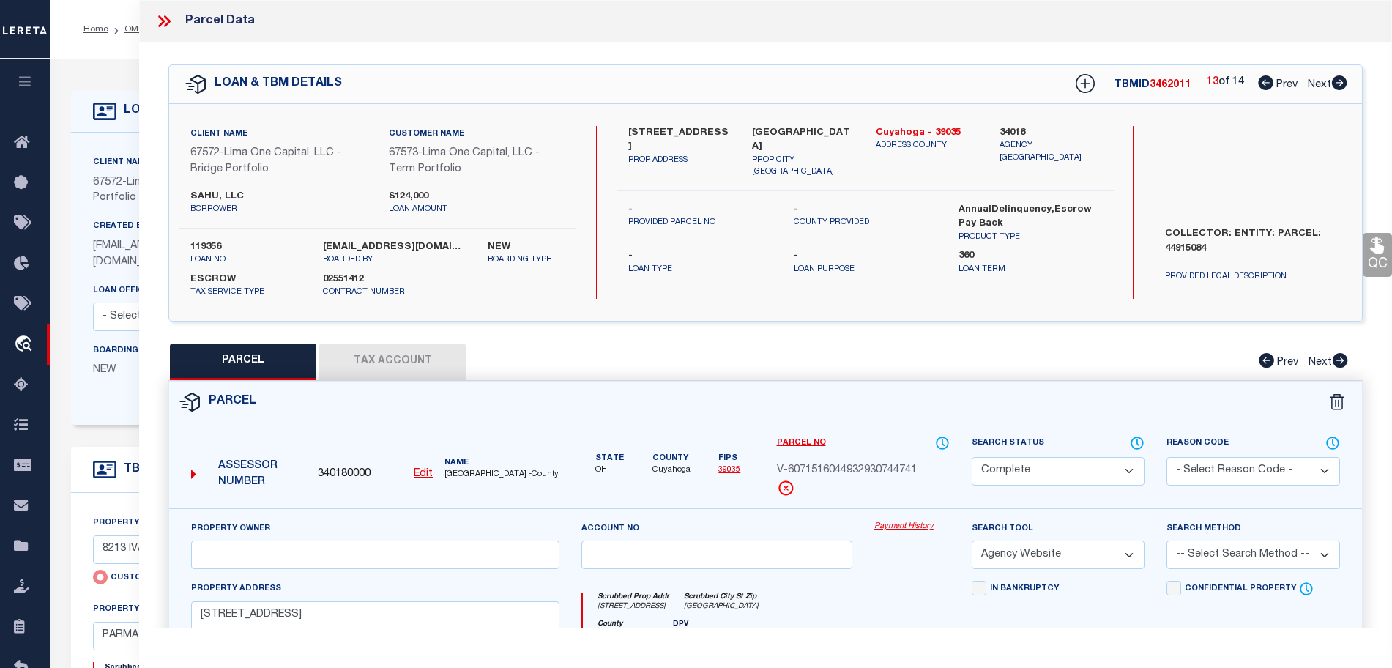
select select
type input "3582 RAYMONT BLVD"
type input "UNIVERSITY HEIGHTS OH 44118"
select select "AS"
select select
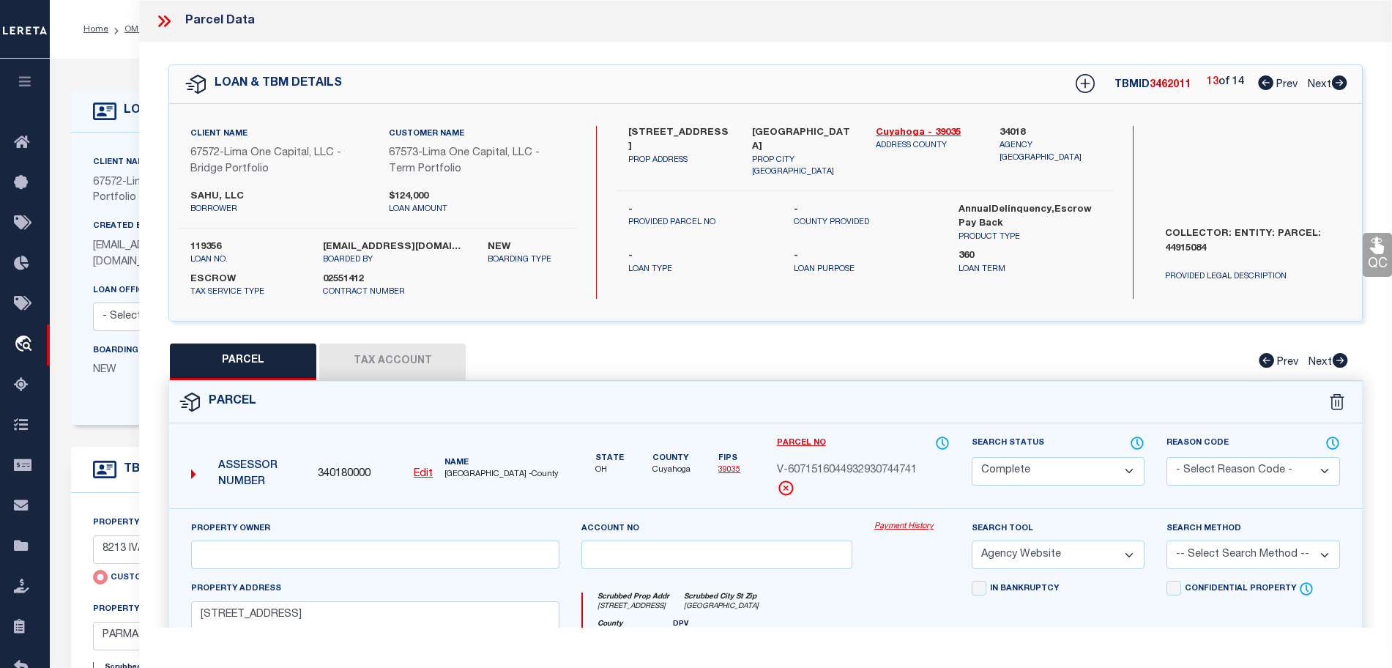
checkbox input "false"
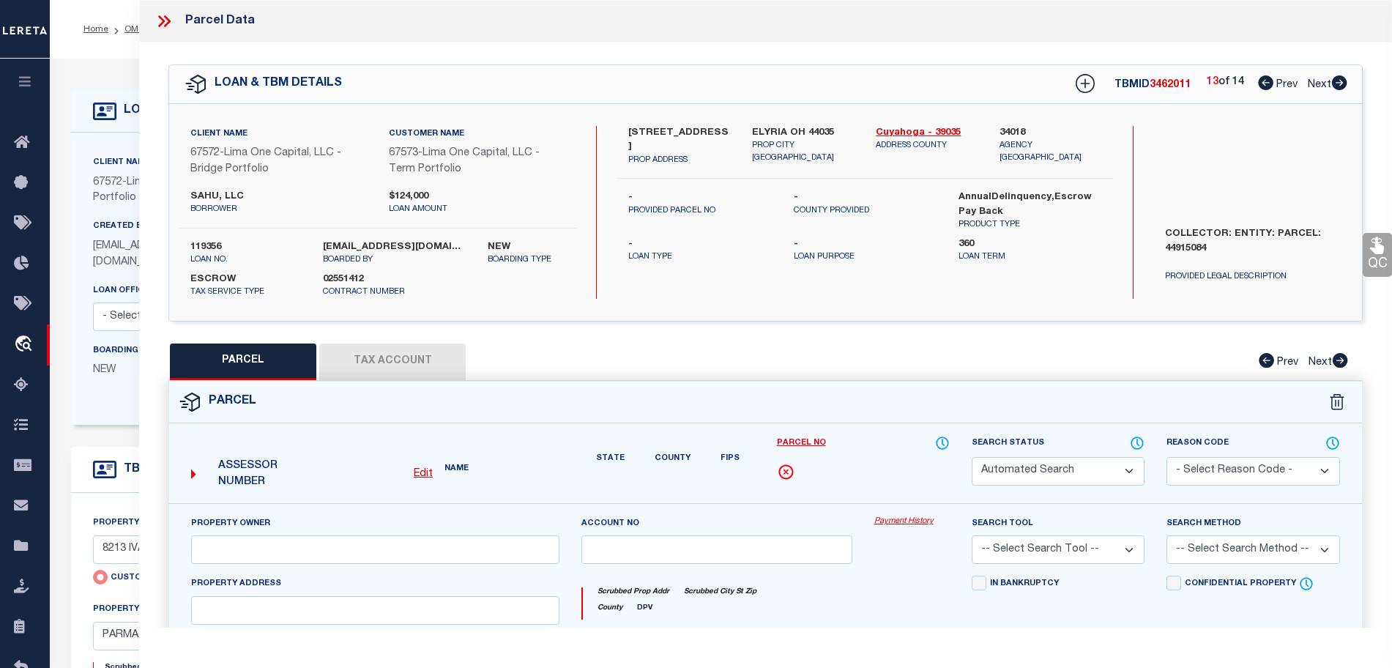
select select "CP"
select select "AGW"
select select
type input "509 LAKE AVE"
type input "ELYRIA OH 44035"
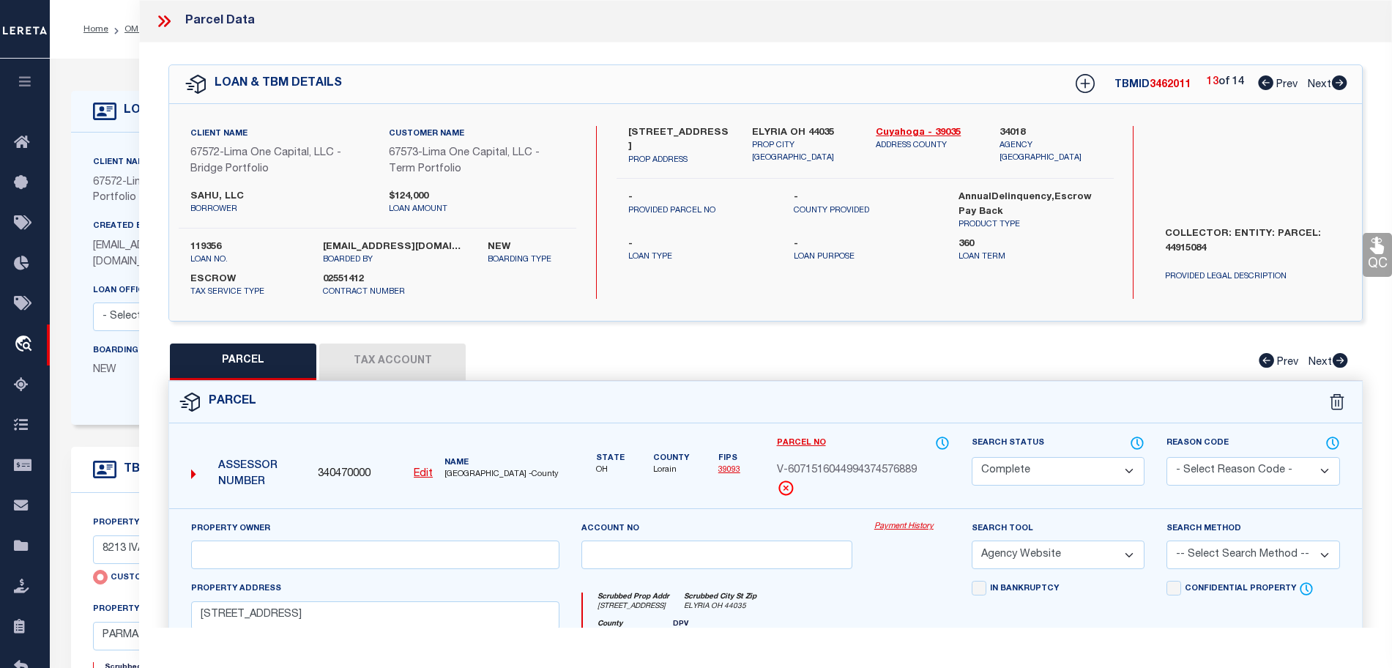
click at [1343, 83] on icon at bounding box center [1339, 82] width 15 height 15
select select "AS"
select select
checkbox input "false"
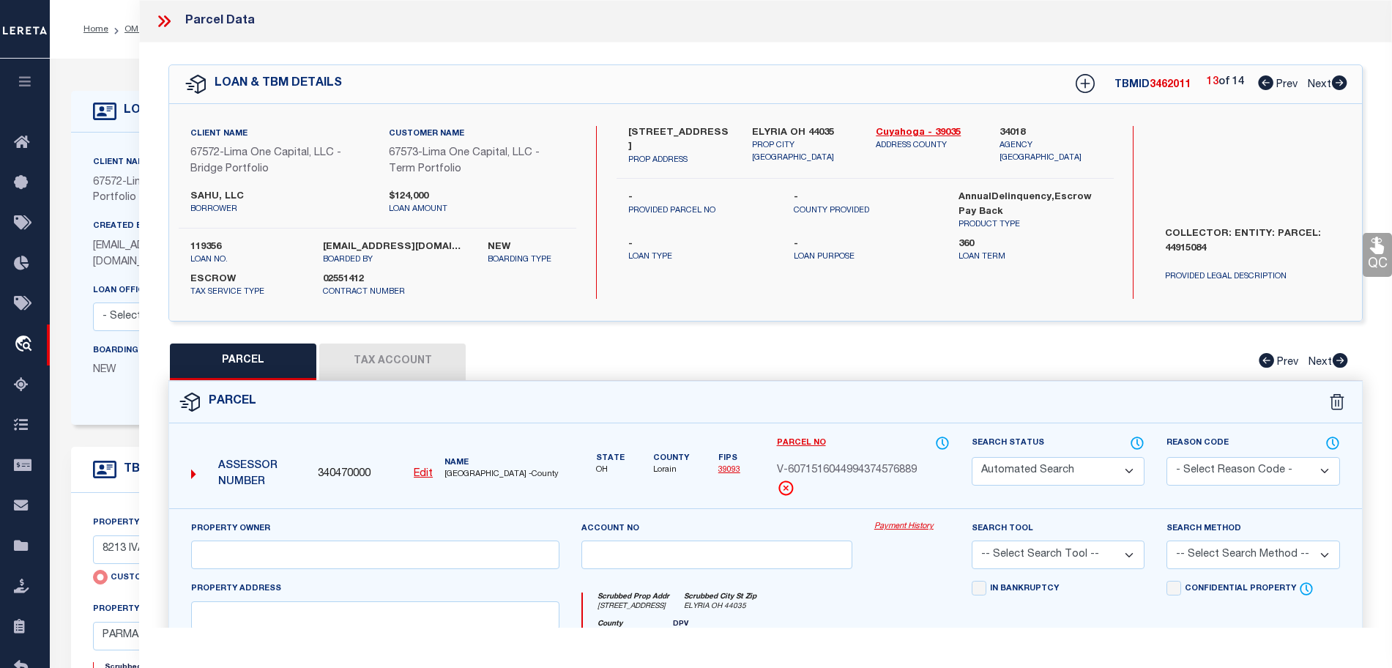
select select "CP"
select select "AGW"
select select
type input "[STREET_ADDRESS]"
type input "CLEVELAND OH 44102"
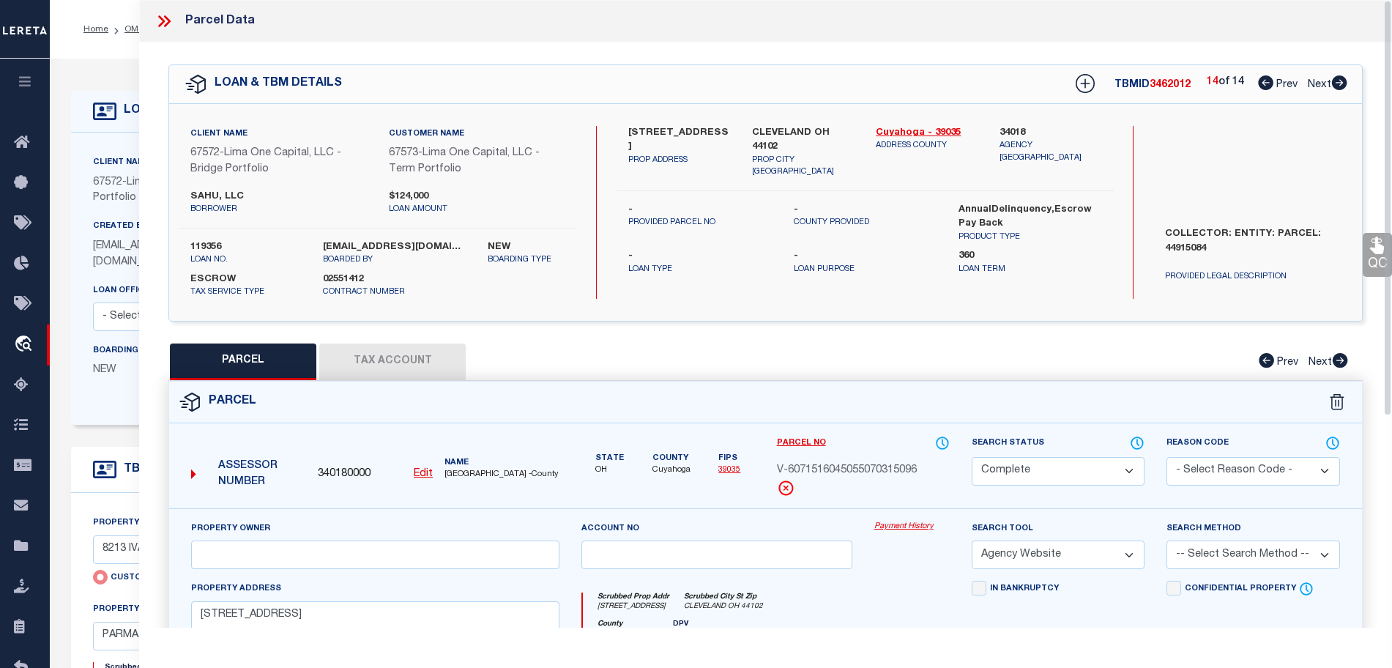
click at [72, 145] on div "Client Name 67572 - Lima One Capital, LLC - Bridge Portfolio Customer Name 6757…" at bounding box center [556, 279] width 970 height 292
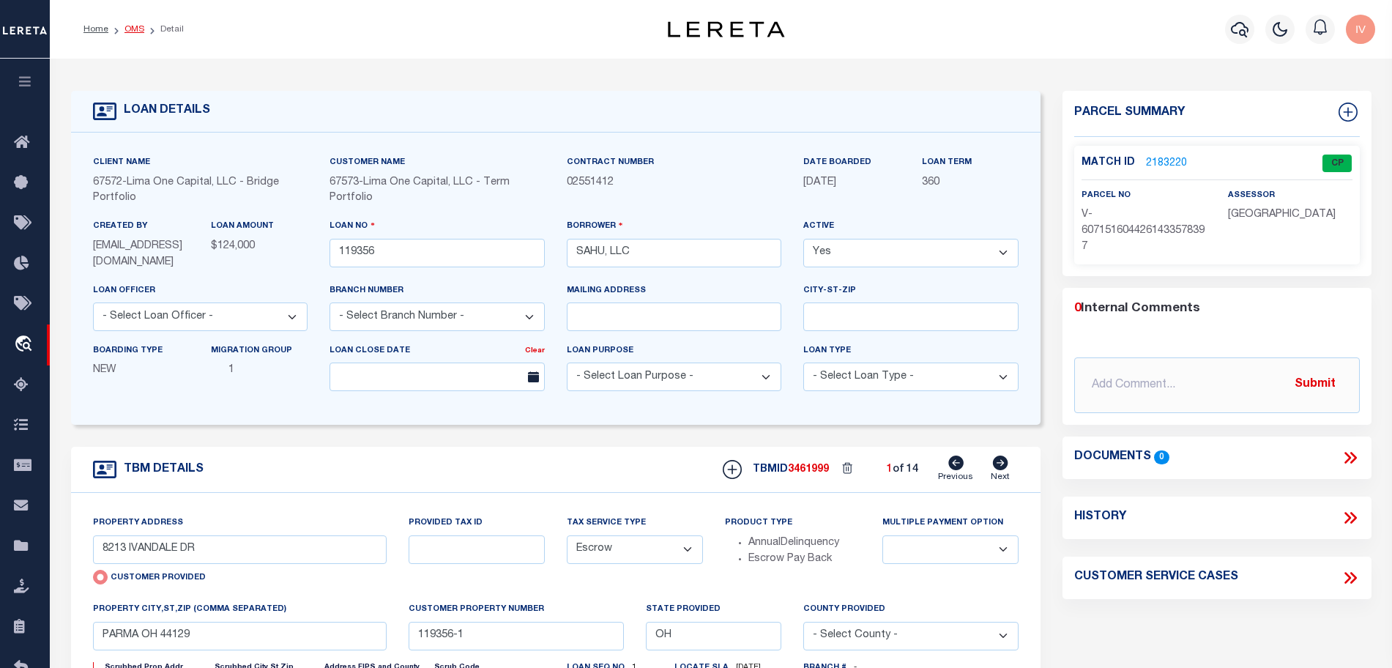
click at [134, 29] on link "OMS" at bounding box center [134, 29] width 20 height 9
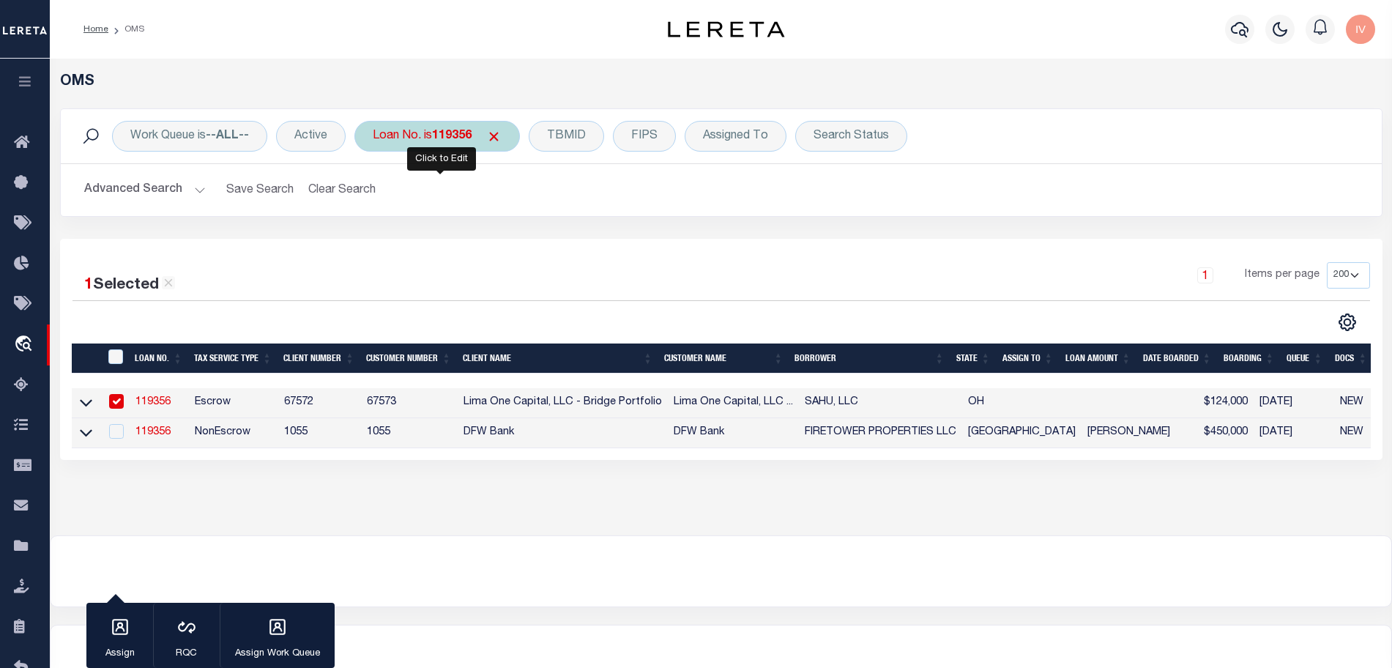
click at [408, 138] on div "Loan No. is 119356" at bounding box center [436, 136] width 165 height 31
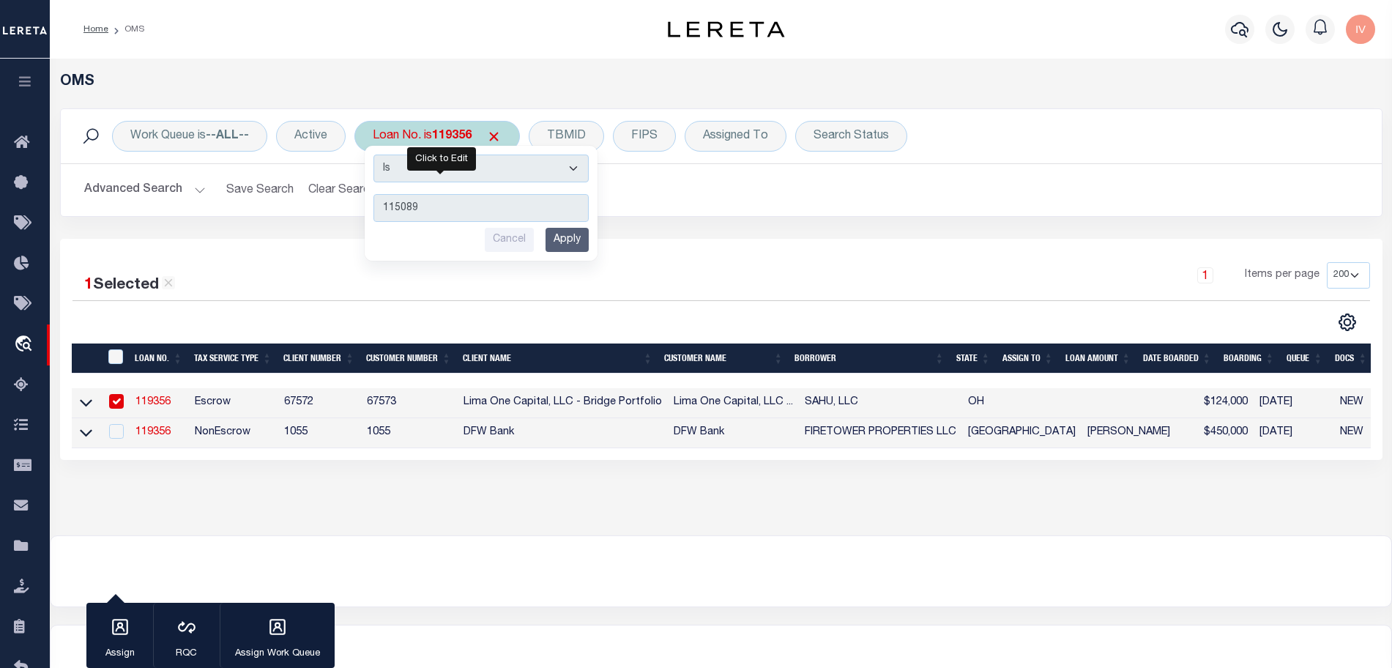
type input "115089"
click at [565, 240] on input "Apply" at bounding box center [566, 240] width 43 height 24
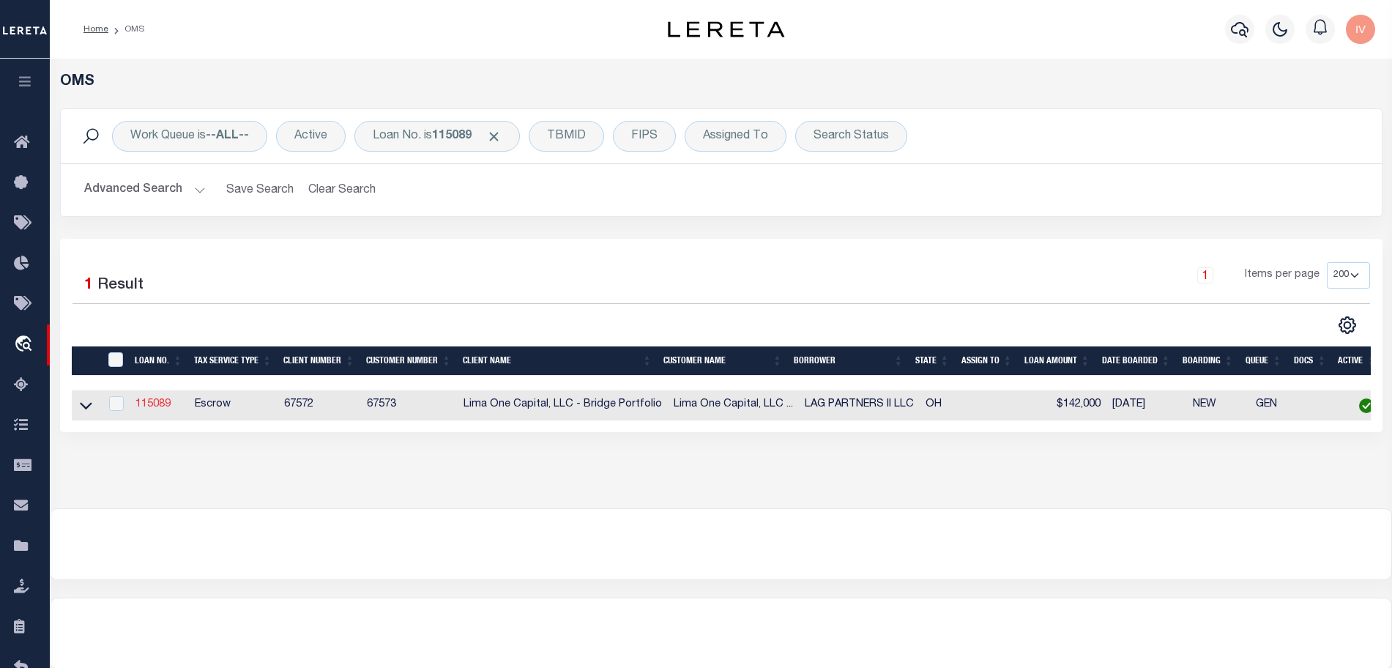
click at [151, 402] on link "115089" at bounding box center [152, 404] width 35 height 10
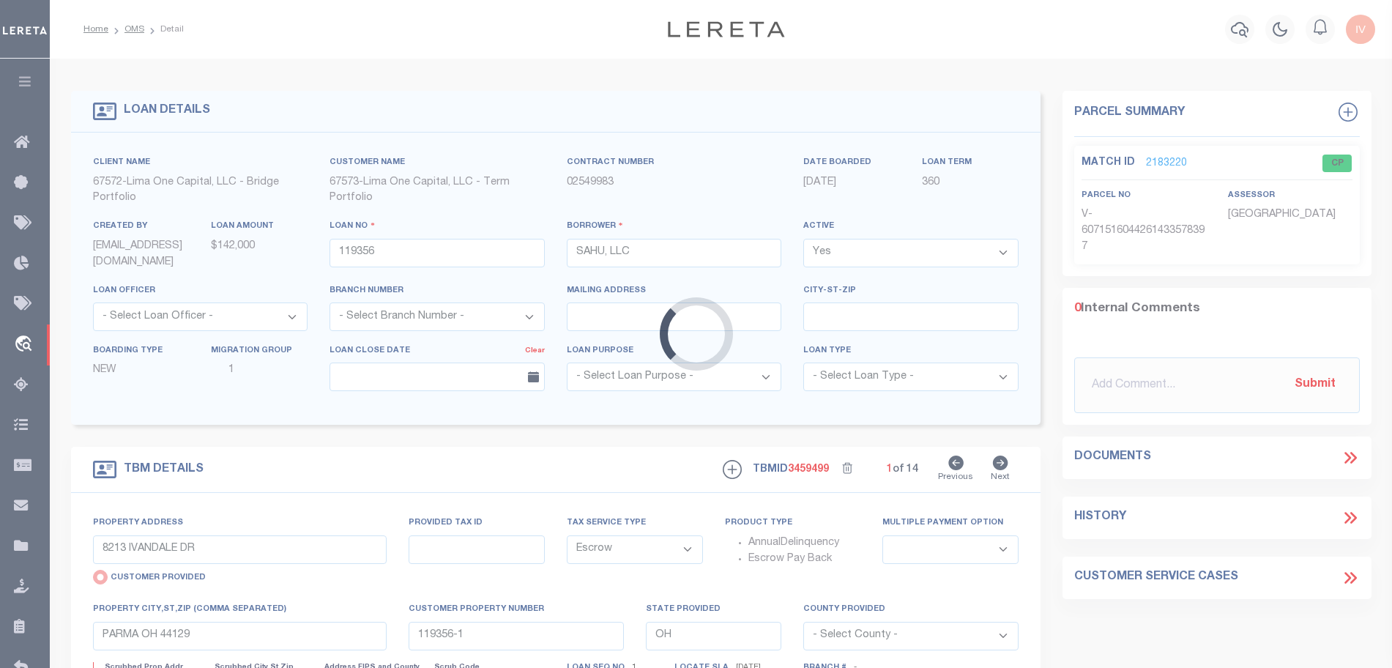
type input "115089"
type input "LAG PARTNERS II LLC"
select select
type input "1778 RHODA AVENUE"
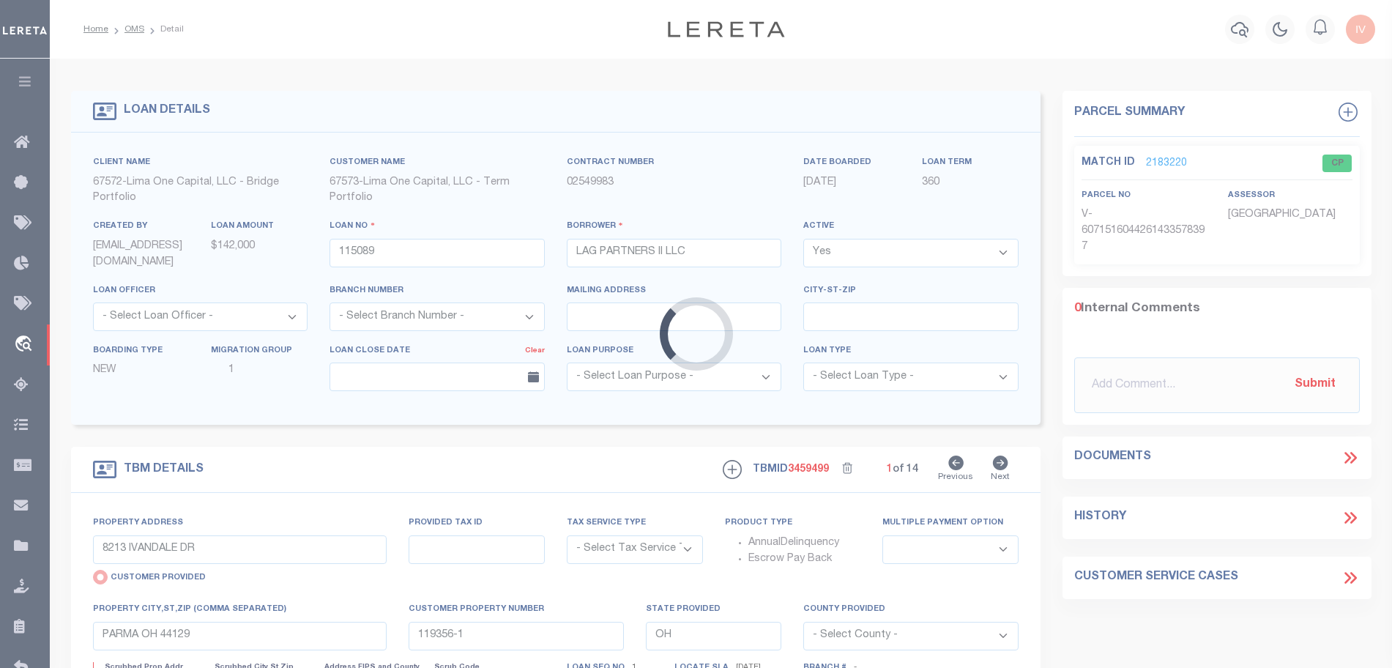
select select "Escrow"
select select
type input "COLUMBUS OH 43212"
type input "115089-1"
type textarea "COLLECTOR: ENTITY: PARCEL: 13000230000"
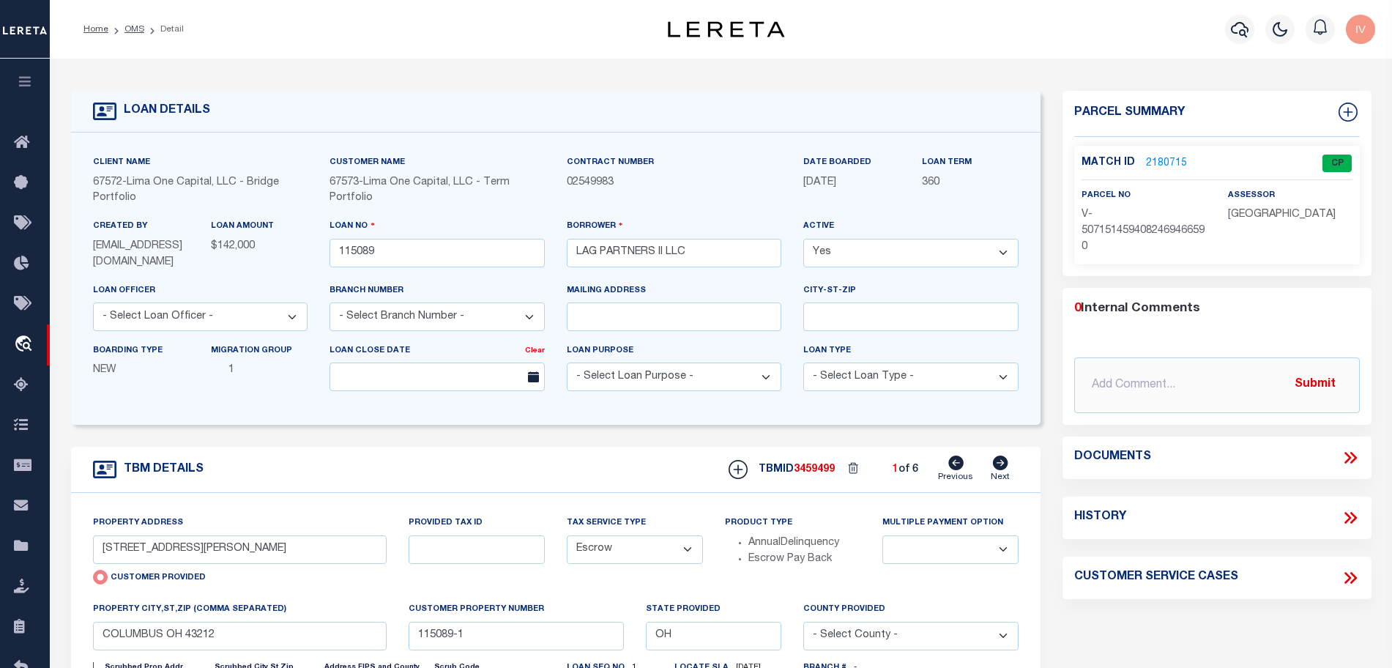
click at [1177, 162] on link "2180715" at bounding box center [1166, 163] width 41 height 15
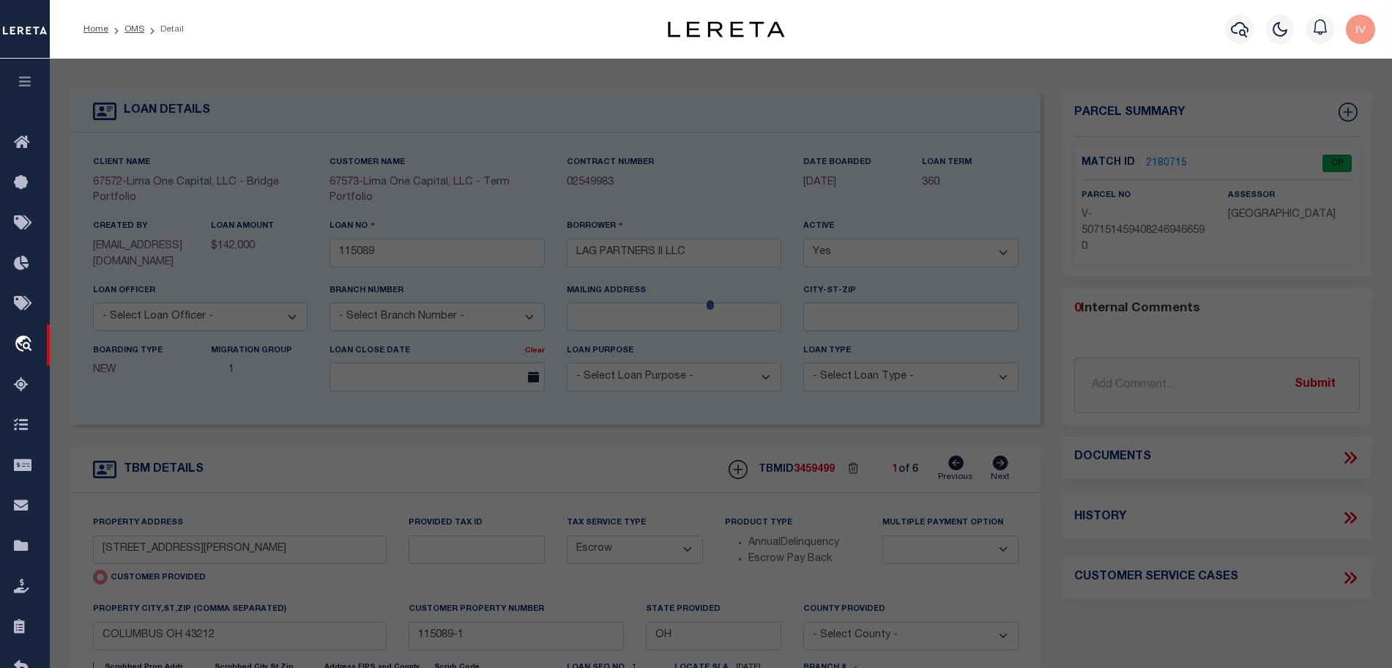
select select "AS"
select select
checkbox input "false"
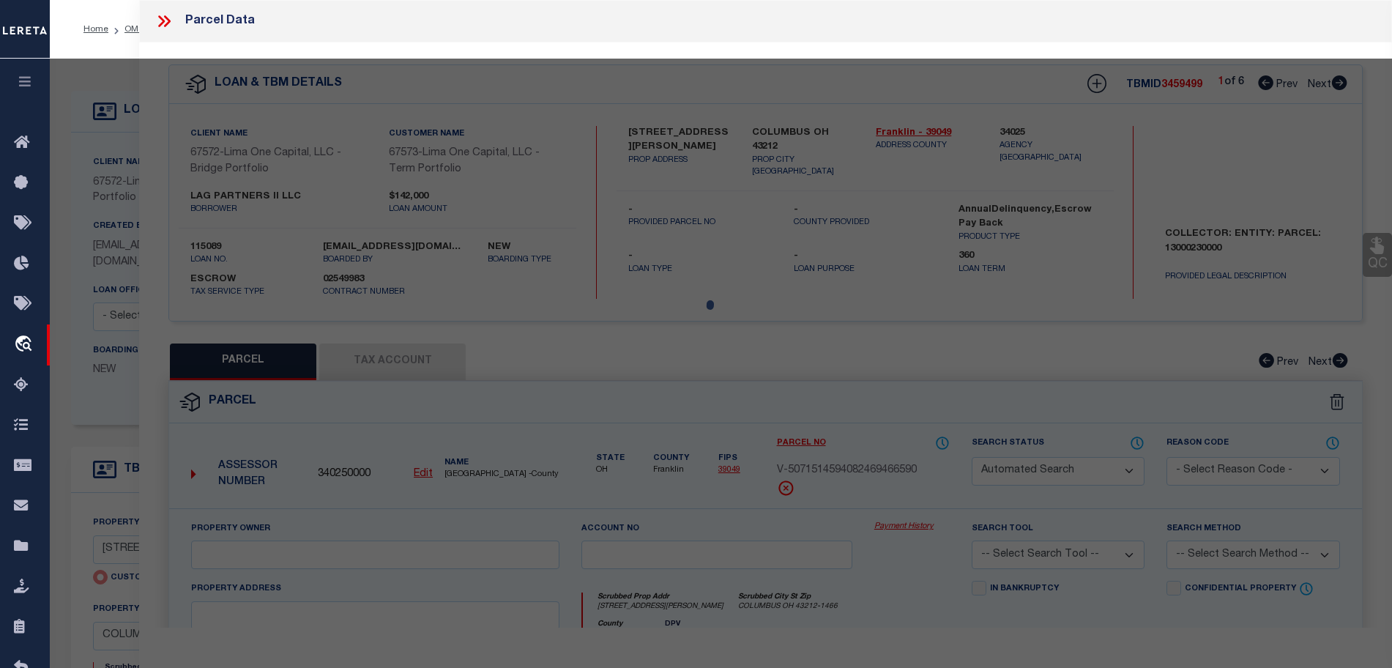
select select "CP"
select select "AGW"
select select
type input "1778 RHODA AVENUE"
type input "COLUMBUS OH 43212"
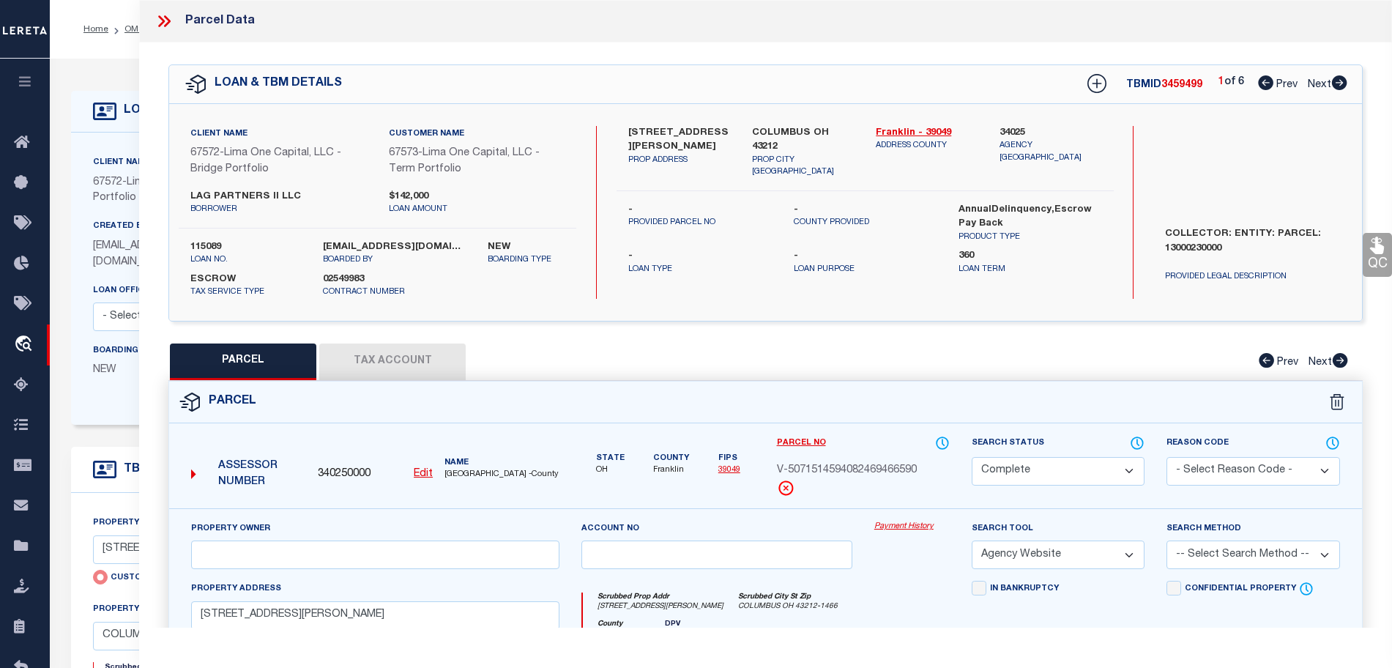
click at [1338, 83] on icon at bounding box center [1339, 82] width 16 height 15
select select "AS"
select select
checkbox input "false"
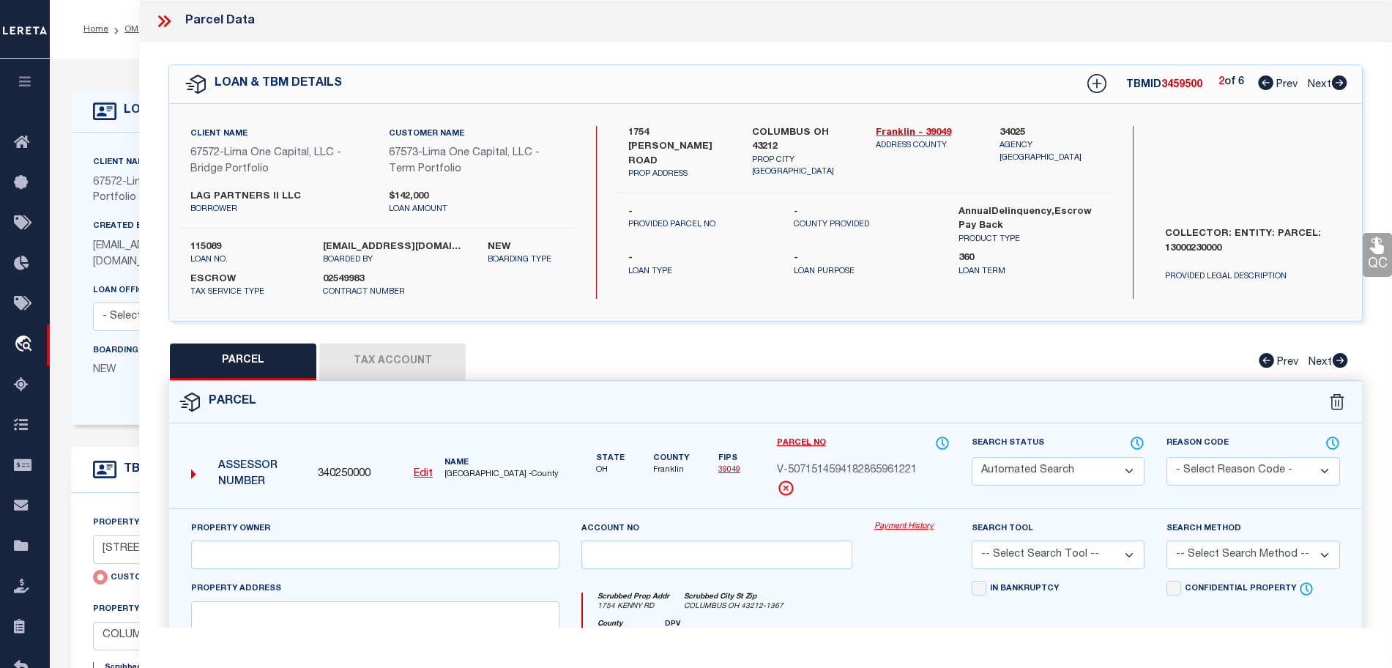
select select "CP"
select select "AGW"
select select
click at [116, 69] on div "LOAN DETAILS Client Name 67572" at bounding box center [721, 512] width 1342 height 907
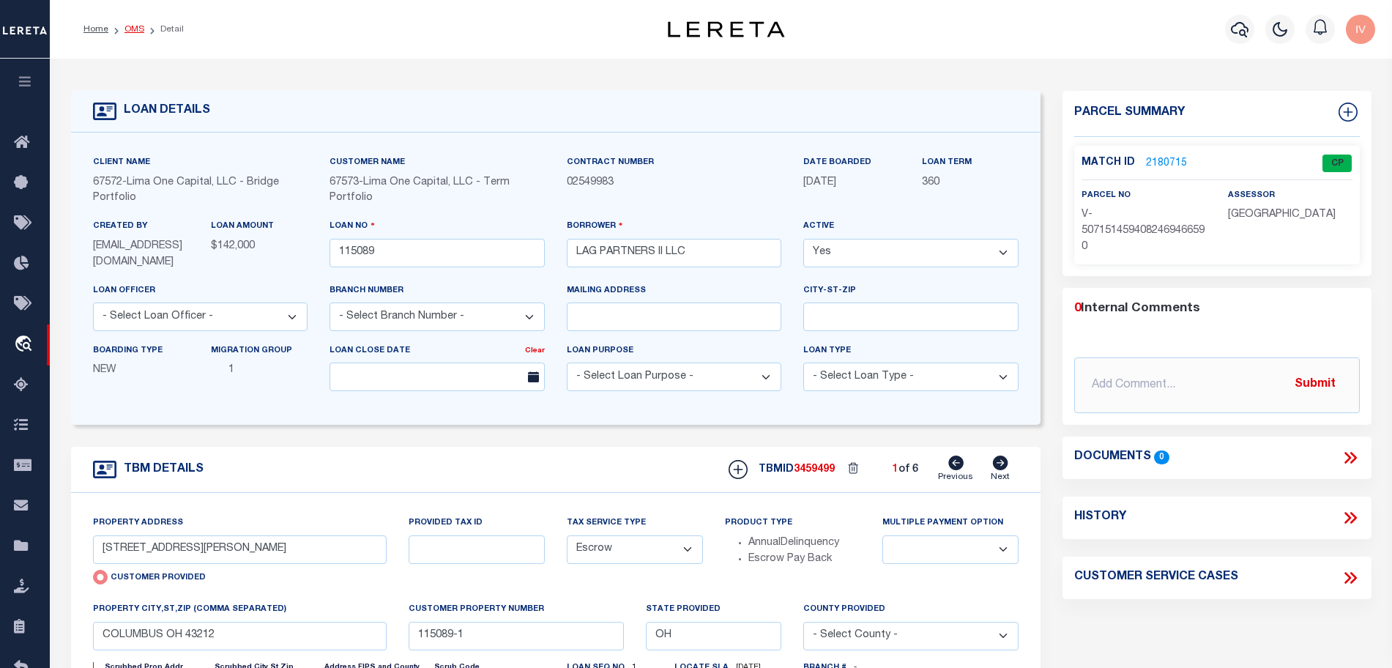
click at [133, 28] on link "OMS" at bounding box center [134, 29] width 20 height 9
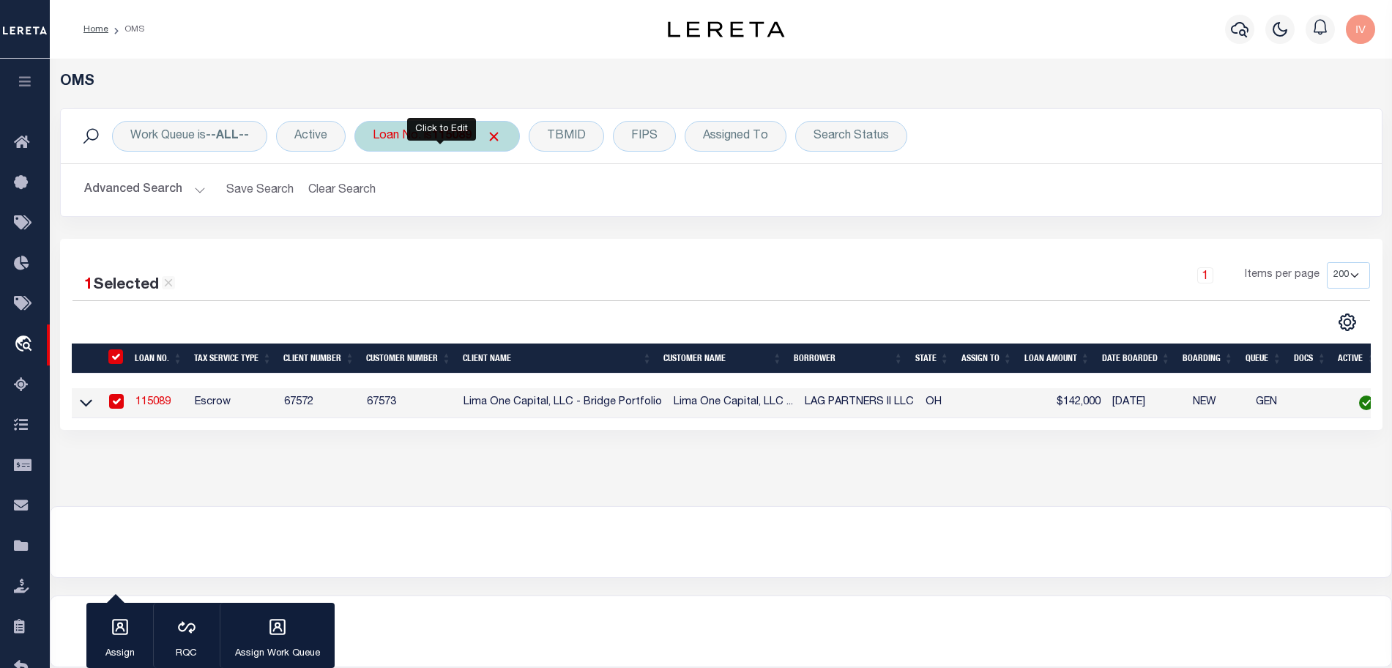
click at [426, 127] on div "Loan No. is 115089" at bounding box center [436, 136] width 165 height 31
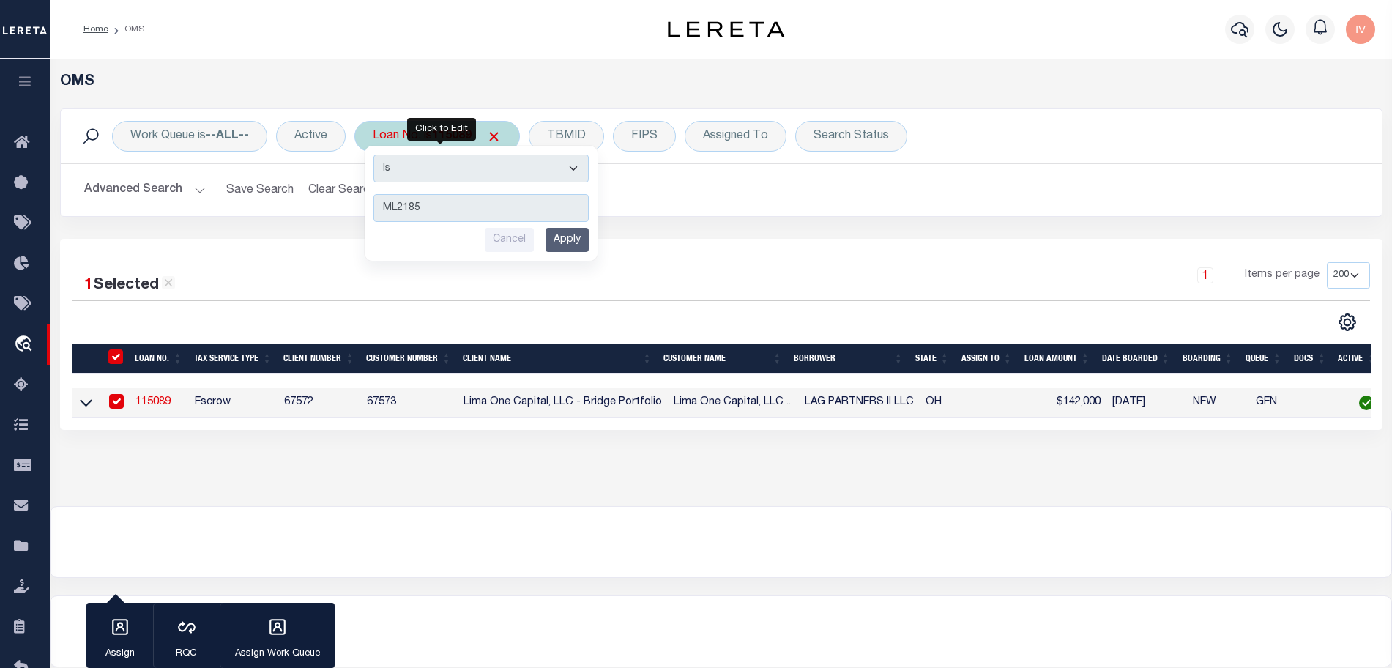
click at [574, 240] on input "Apply" at bounding box center [566, 240] width 43 height 24
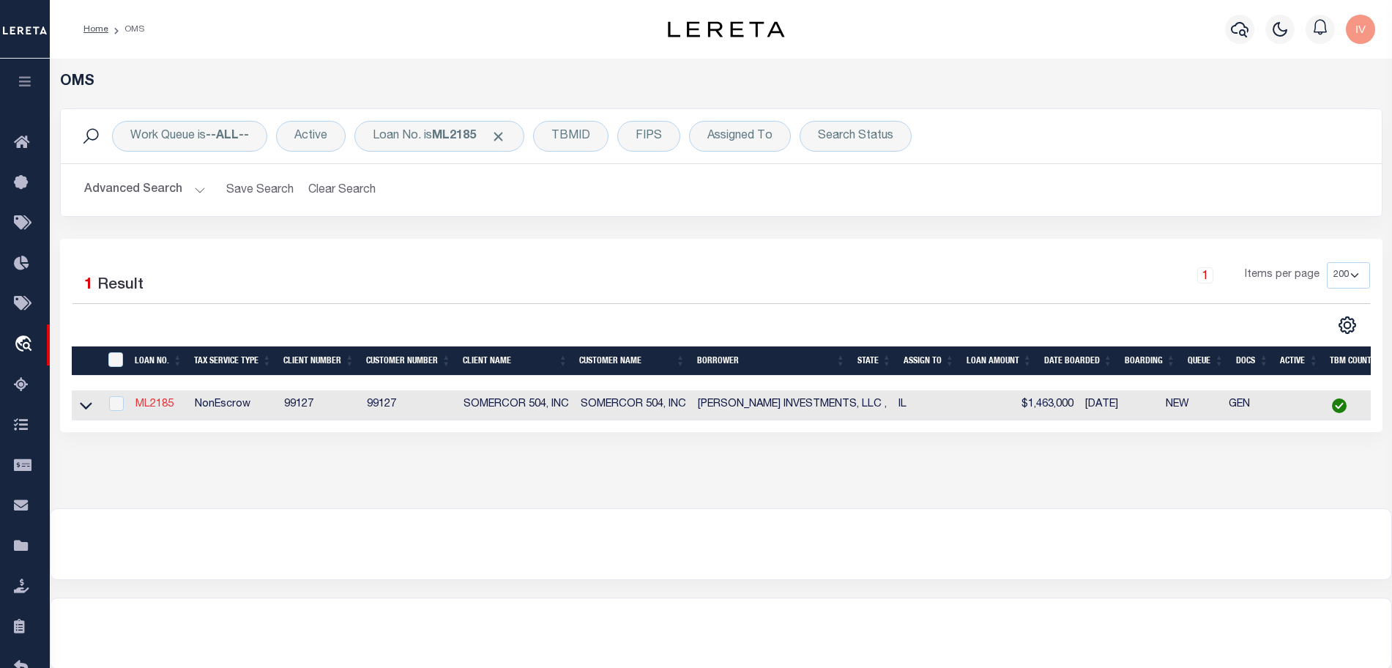
click at [159, 406] on link "ML2185" at bounding box center [154, 404] width 38 height 10
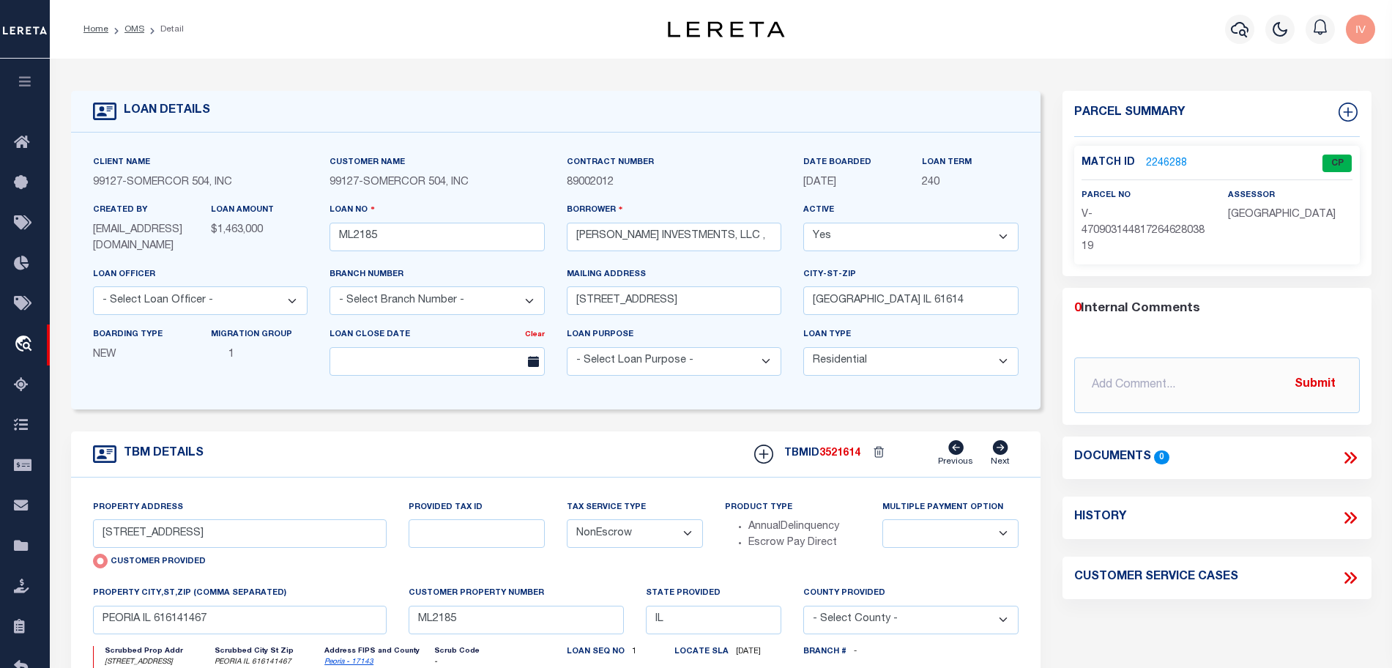
click at [1155, 156] on link "2246288" at bounding box center [1166, 163] width 41 height 15
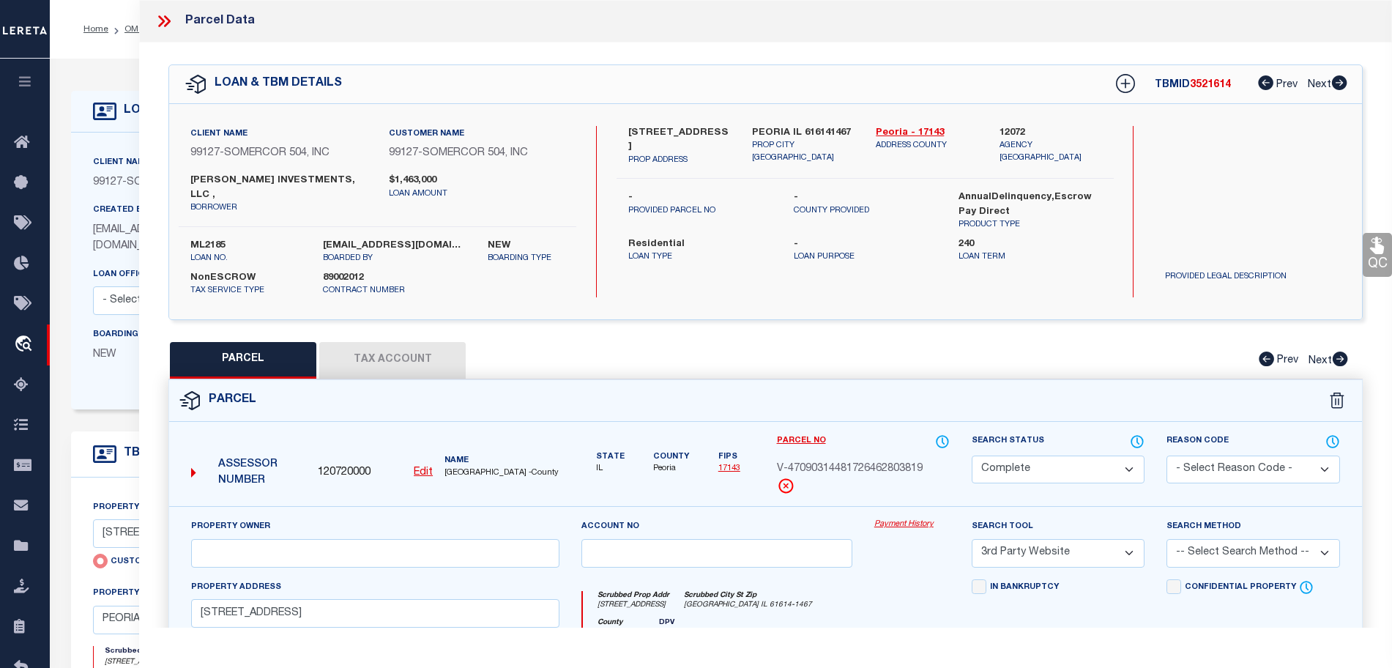
drag, startPoint x: 918, startPoint y: 510, endPoint x: 914, endPoint y: 493, distance: 18.1
click at [107, 155] on div "Client Name 99127 - SOMERCOR 504, INC" at bounding box center [200, 172] width 215 height 36
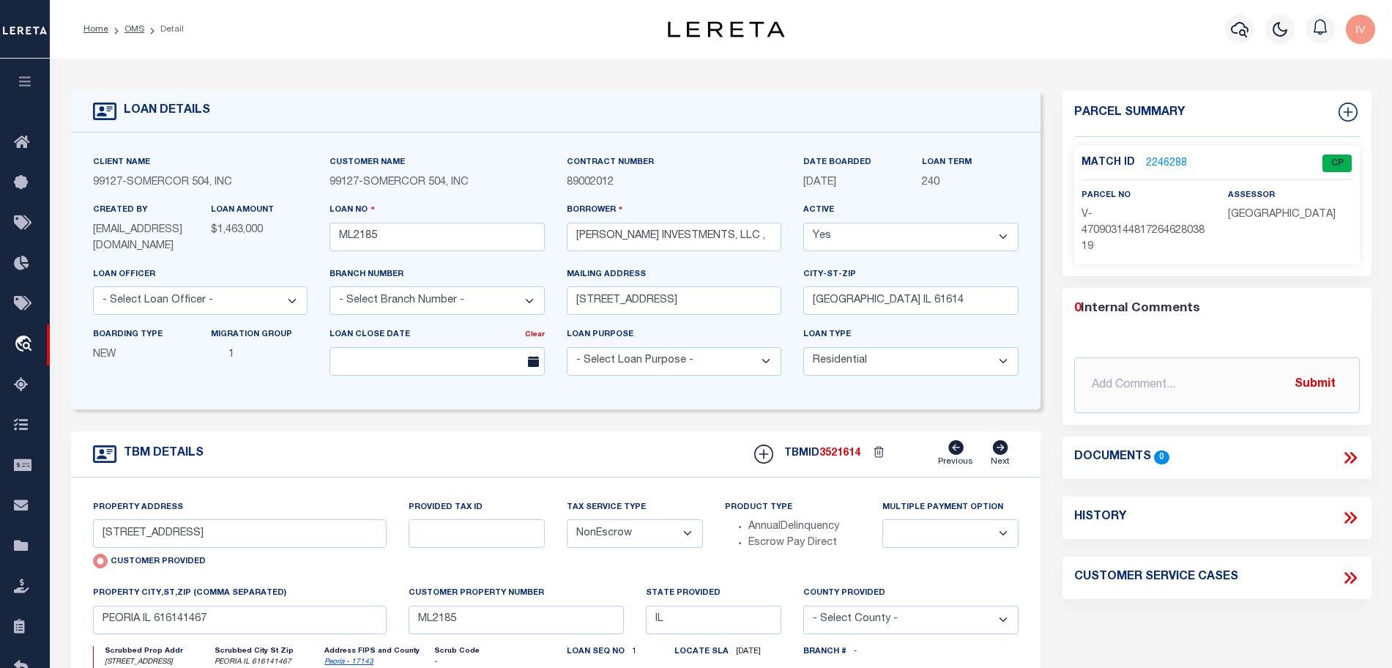
click at [107, 155] on div "Client Name 99127 - SOMERCOR 504, INC" at bounding box center [200, 172] width 215 height 36
click at [133, 25] on link "OMS" at bounding box center [134, 29] width 20 height 9
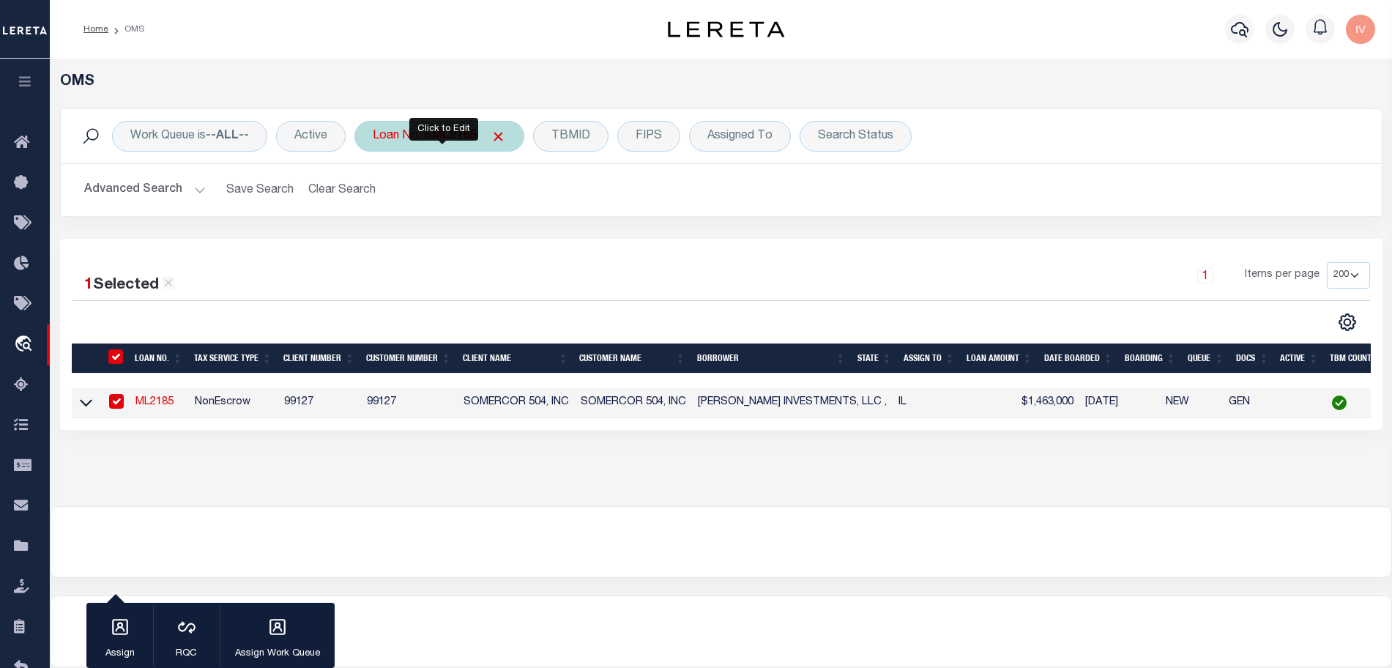
click at [470, 139] on b "ML2185" at bounding box center [454, 136] width 44 height 12
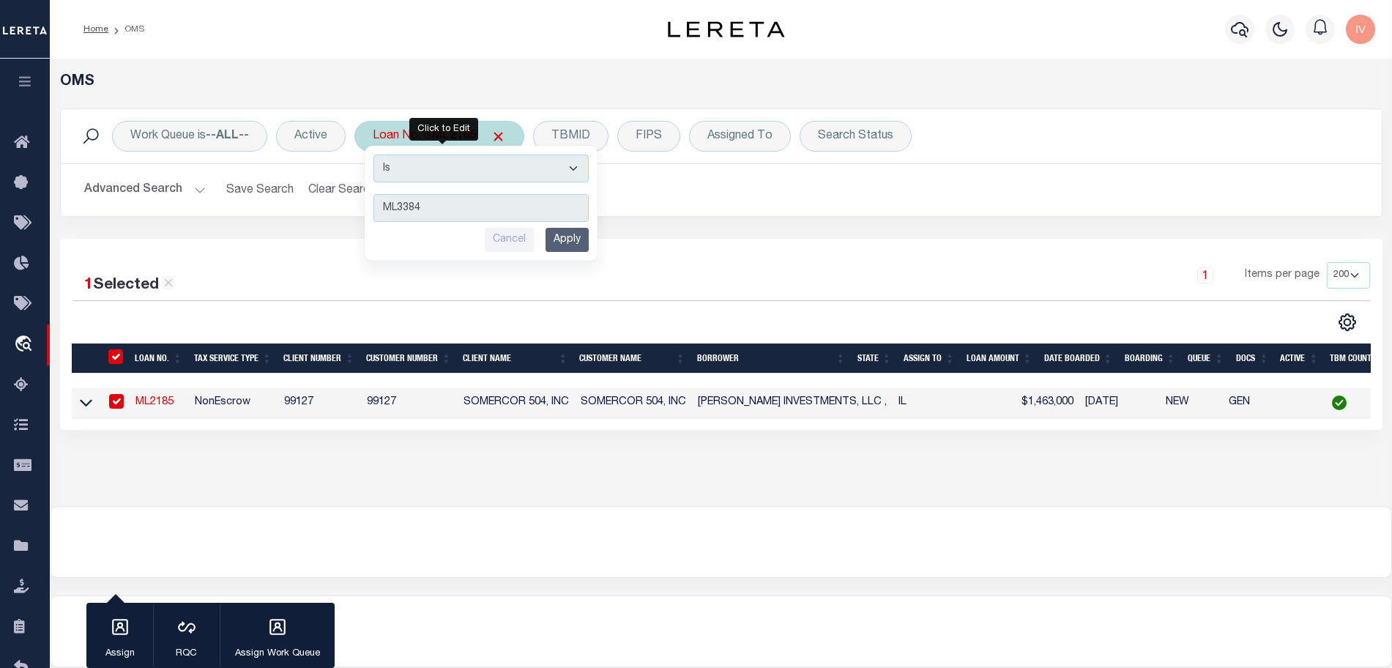
click at [554, 242] on input "Apply" at bounding box center [566, 240] width 43 height 24
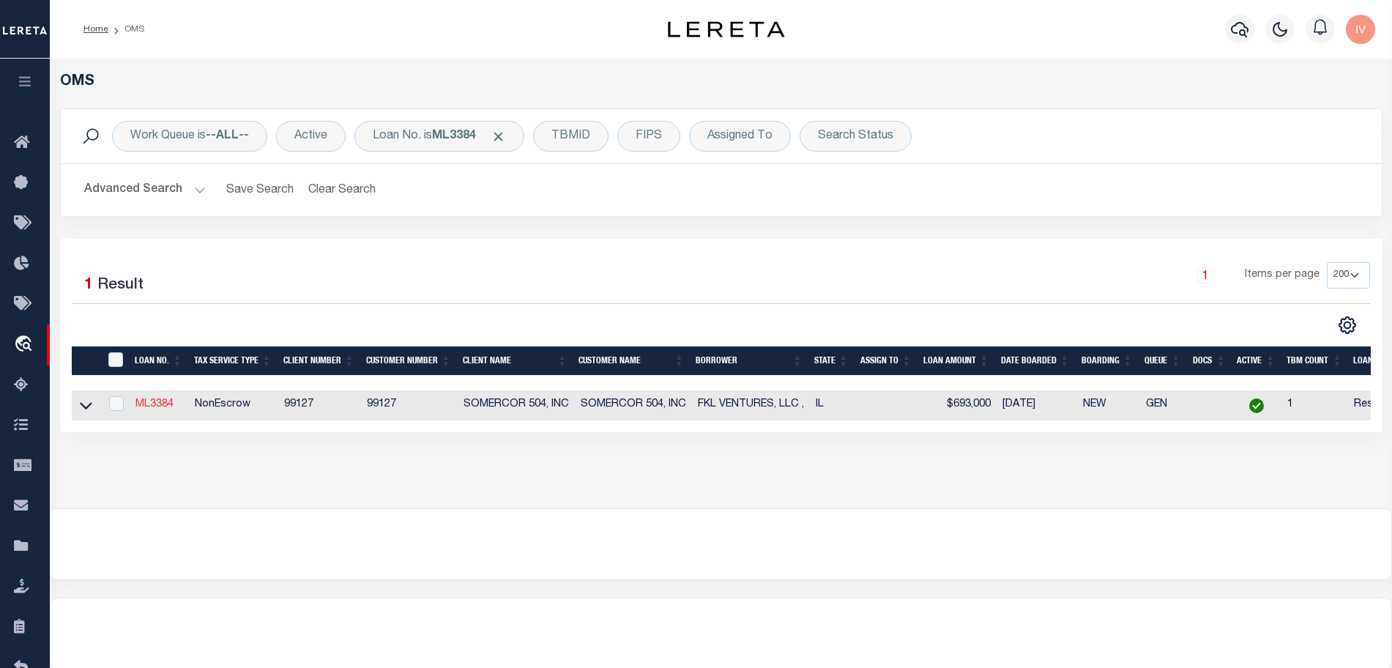
click at [152, 406] on link "ML3384" at bounding box center [154, 404] width 38 height 10
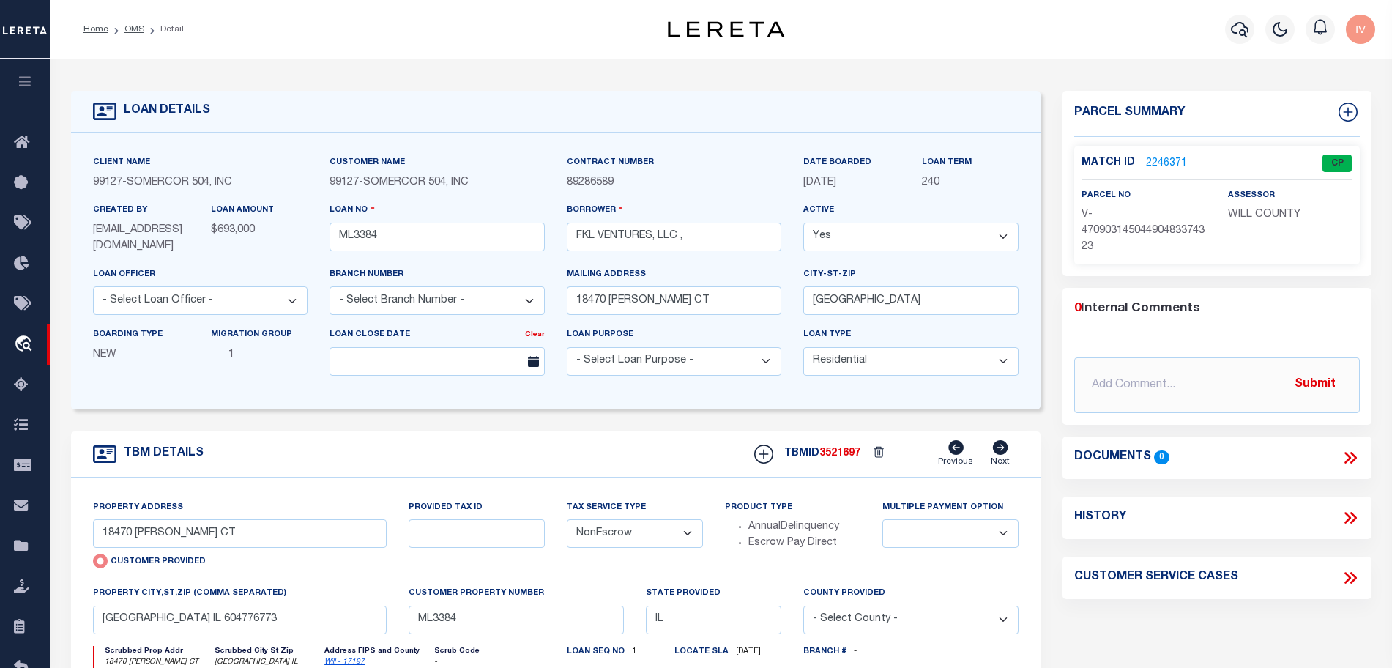
click at [1164, 158] on link "2246371" at bounding box center [1166, 163] width 41 height 15
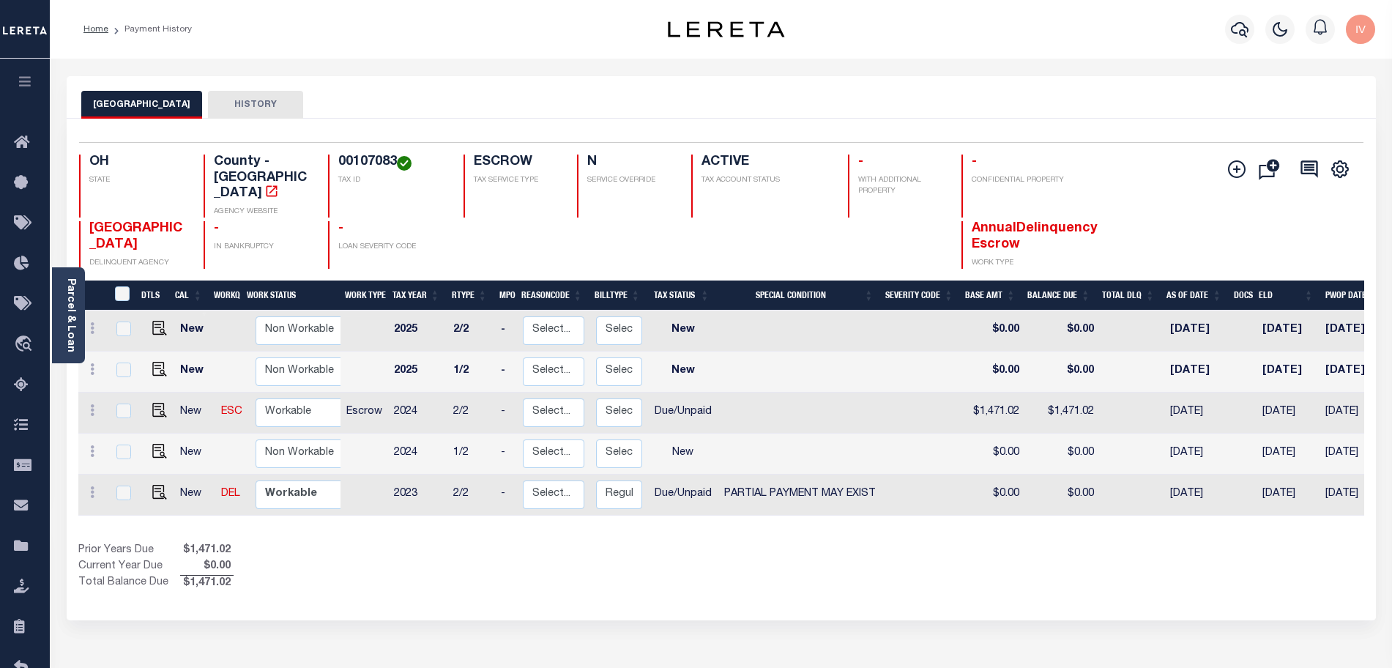
click at [747, 584] on div "Selected 5 Results 1 Items per page 25 50 100 OH STATE TAX ID N" at bounding box center [721, 370] width 1309 height 502
click at [824, 553] on div "Show Tax Lines before Bill Release Date Prior Years Due $1,471.02 Current Year …" at bounding box center [721, 567] width 1286 height 49
click at [343, 154] on h4 "00107083" at bounding box center [392, 162] width 108 height 16
copy h4 "00107083"
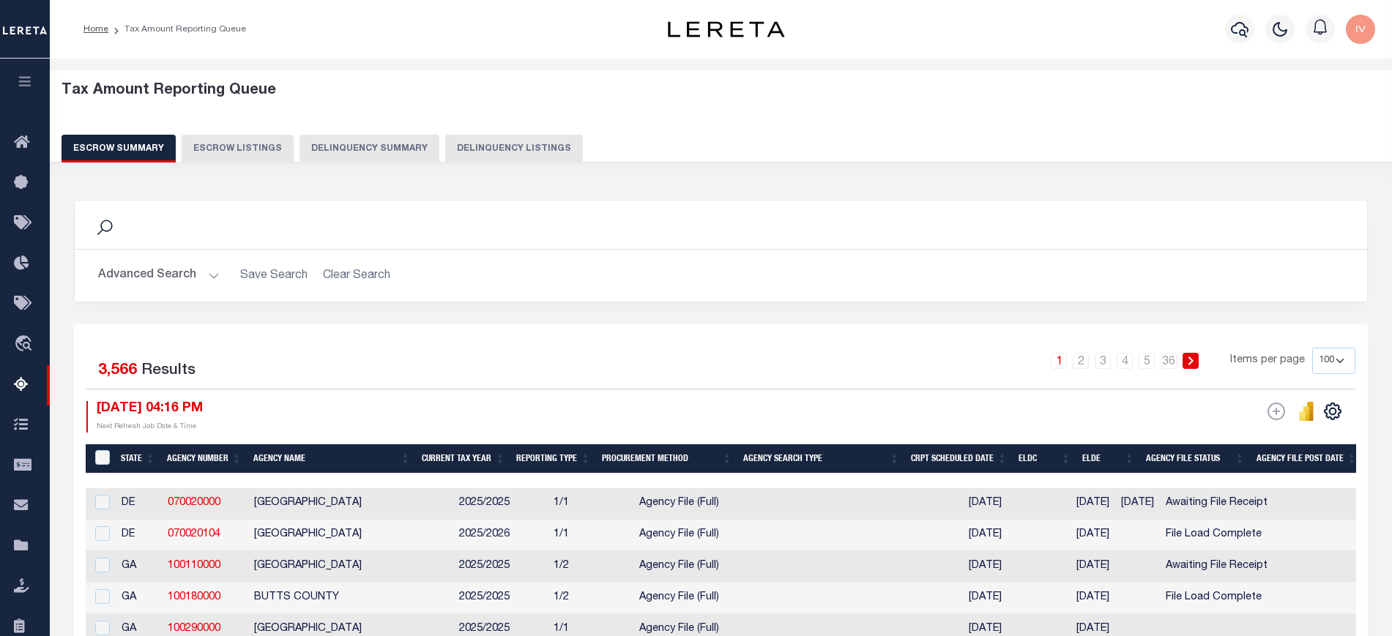
select select "100"
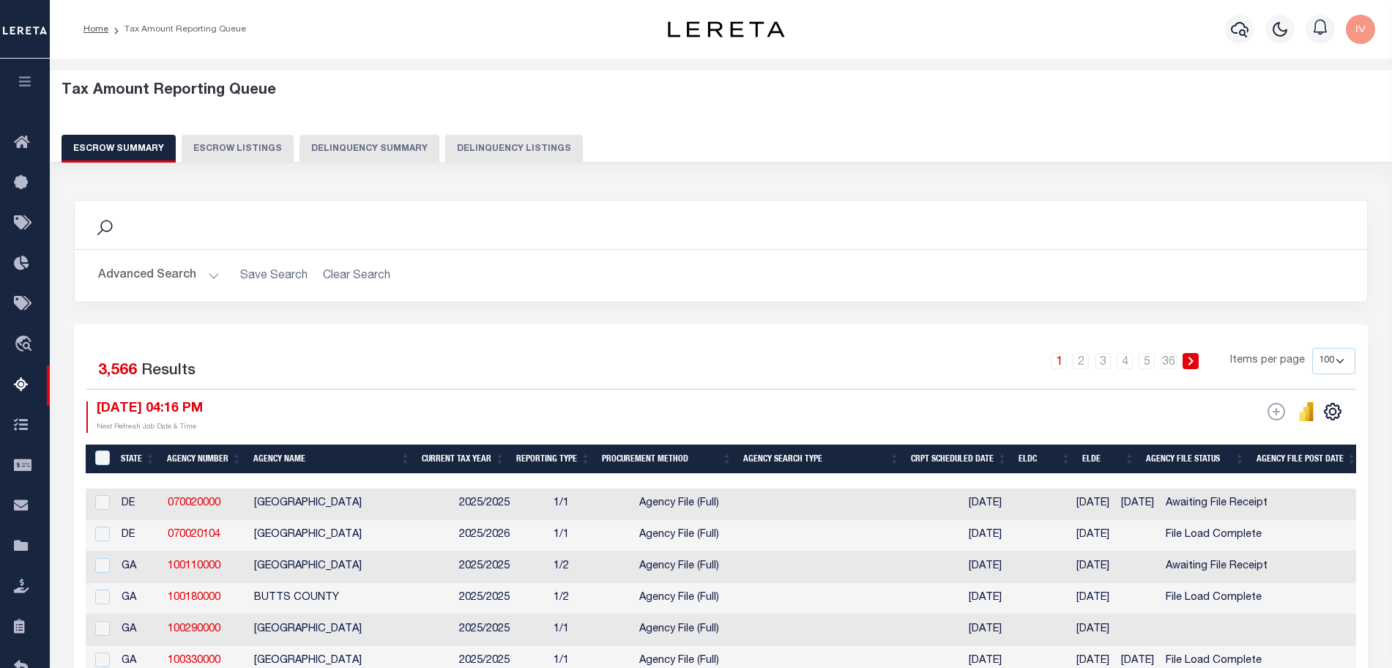
click at [539, 146] on button "Delinquency Listings" at bounding box center [514, 149] width 138 height 28
click at [480, 154] on button "Delinquency Listings" at bounding box center [514, 149] width 138 height 28
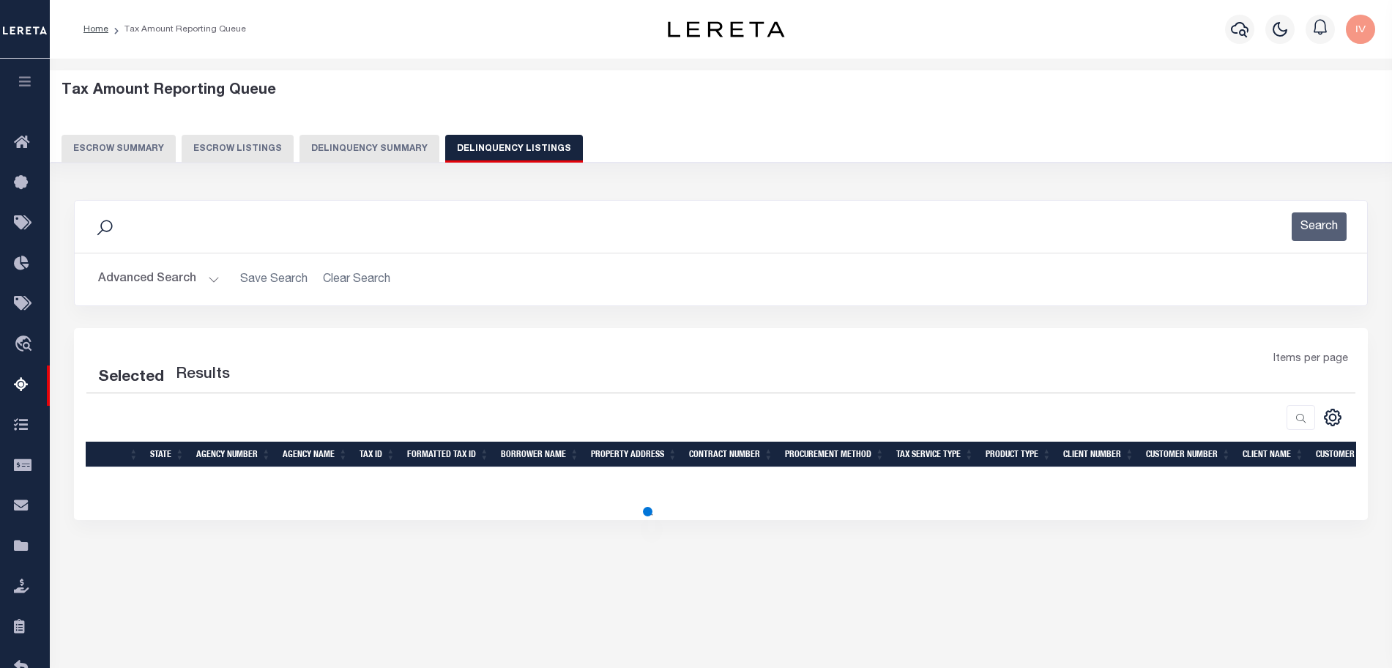
select select "100"
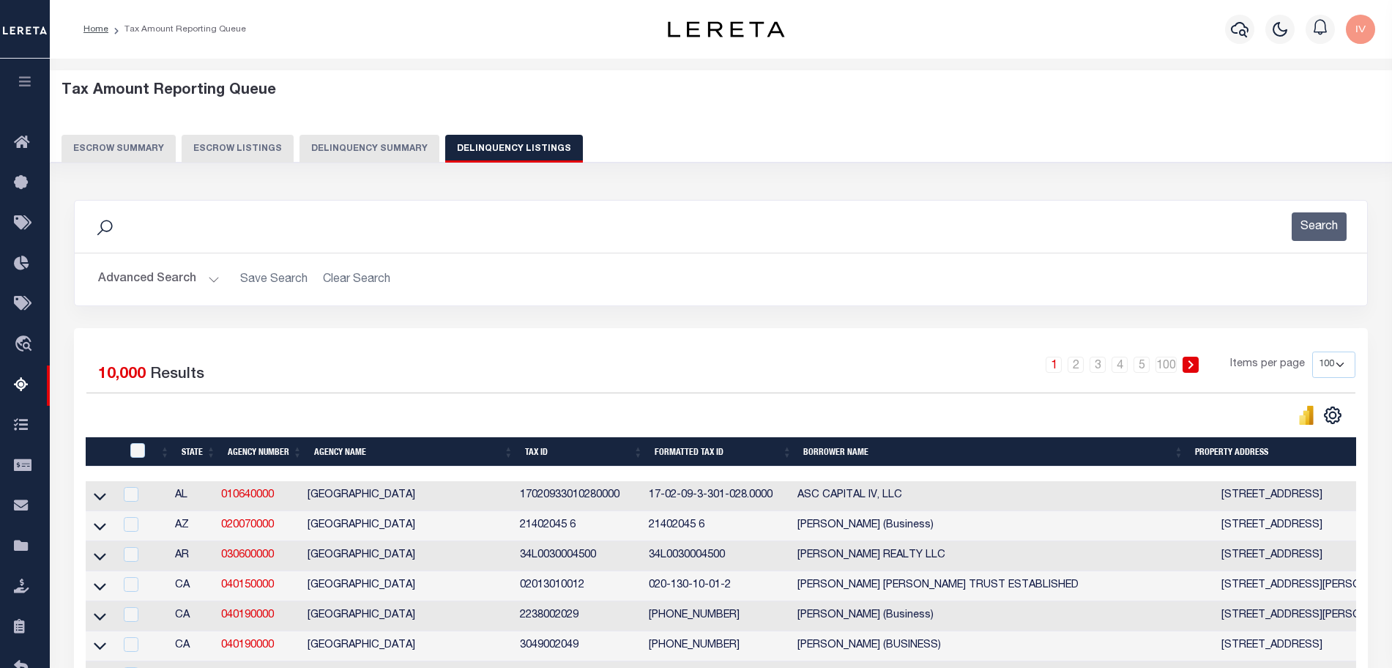
click at [212, 280] on button "Advanced Search" at bounding box center [159, 279] width 122 height 29
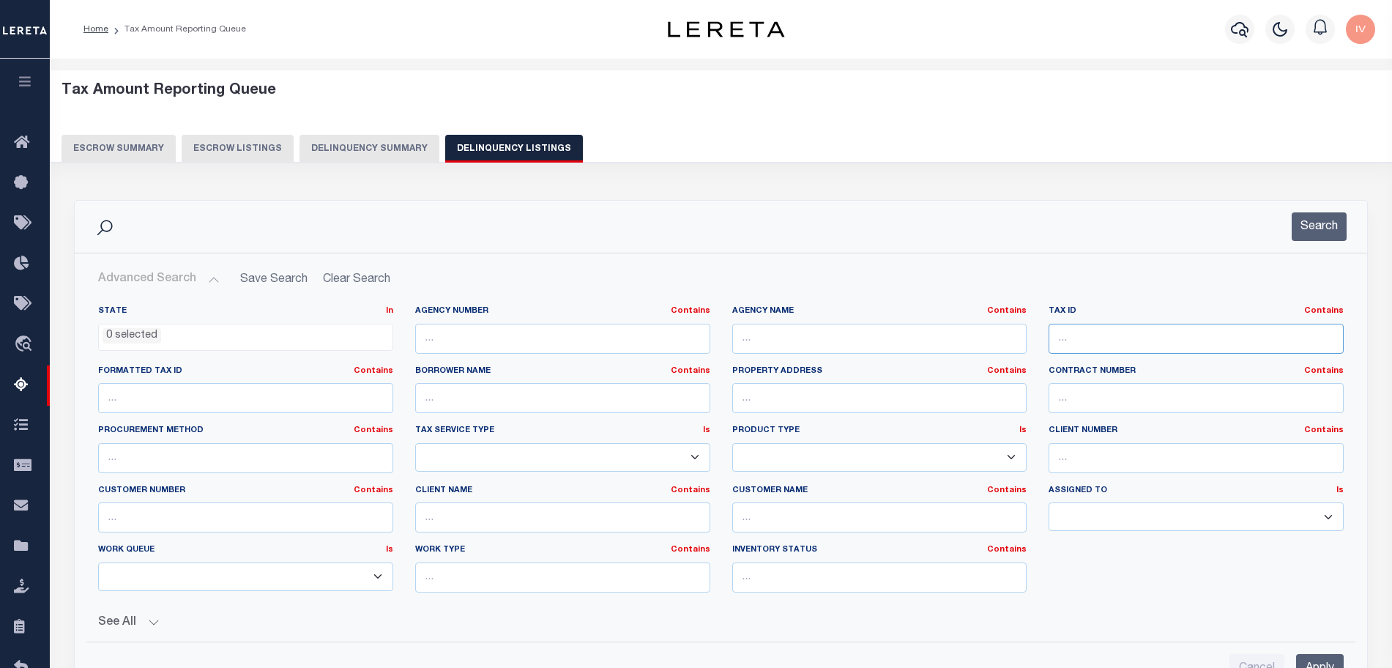
click at [1177, 324] on input "text" at bounding box center [1195, 339] width 295 height 30
paste input "00107083"
click at [1325, 222] on button "Search" at bounding box center [1318, 226] width 55 height 29
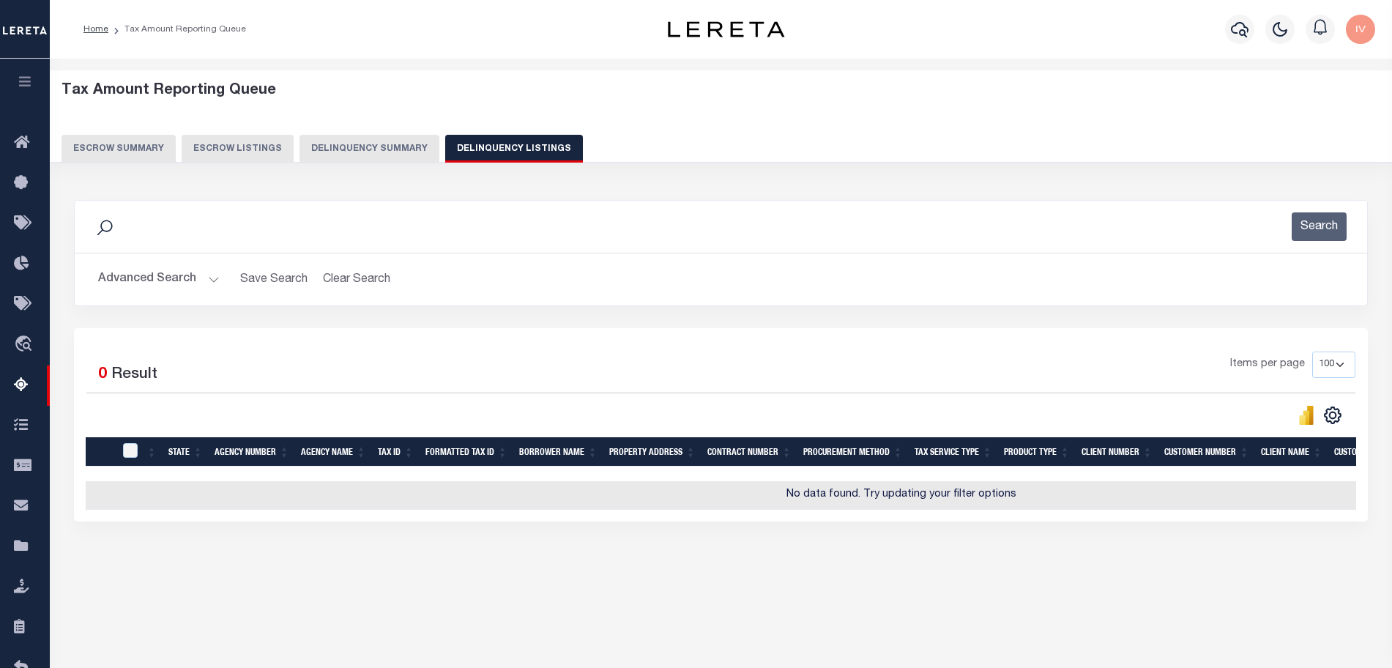
click at [220, 278] on h2 "Advanced Search Save Search Clear Search tblassign_wrapper_dynamictable_____Def…" at bounding box center [720, 279] width 1269 height 29
click at [213, 277] on button "Advanced Search" at bounding box center [159, 279] width 122 height 29
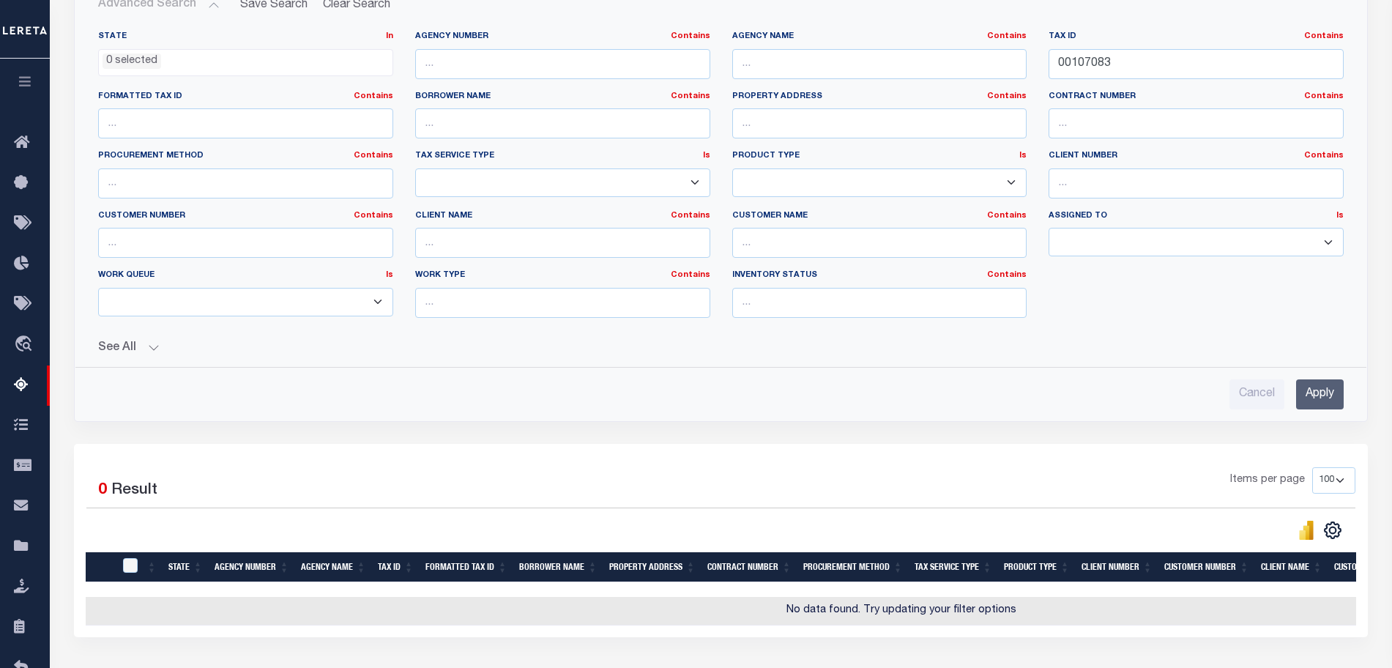
scroll to position [183, 0]
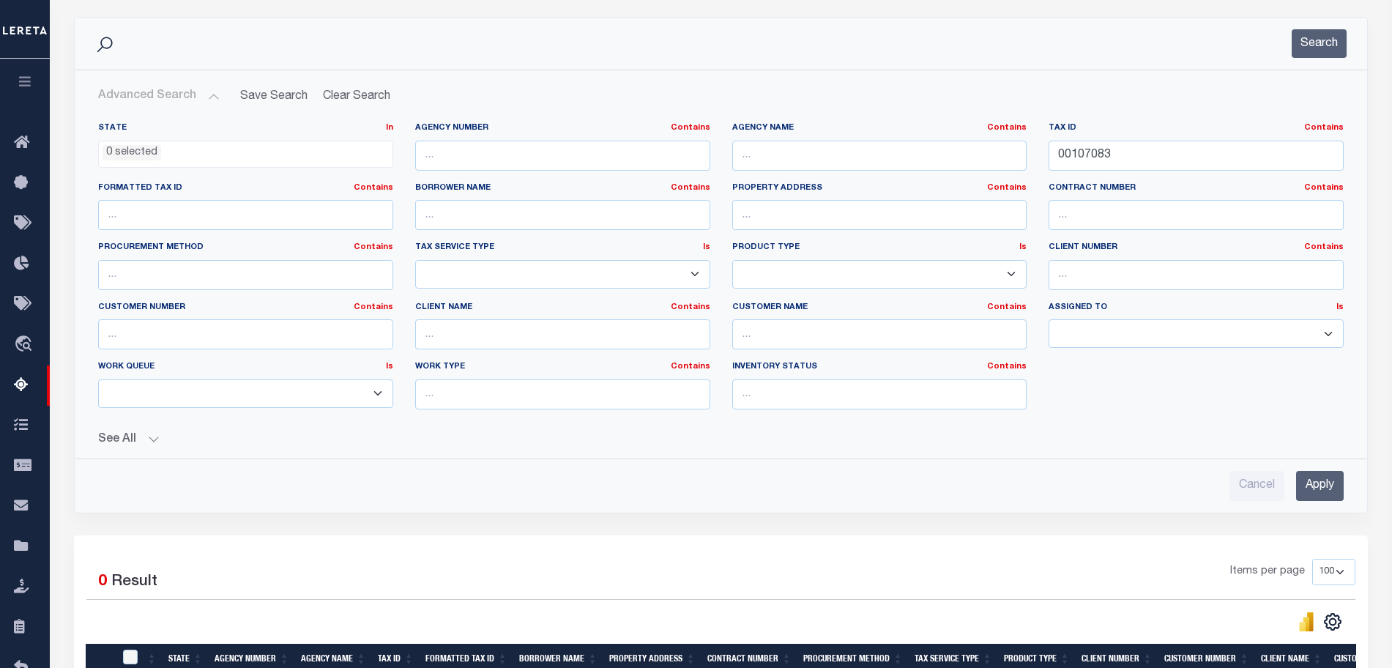
click at [150, 439] on button "See All" at bounding box center [720, 440] width 1245 height 14
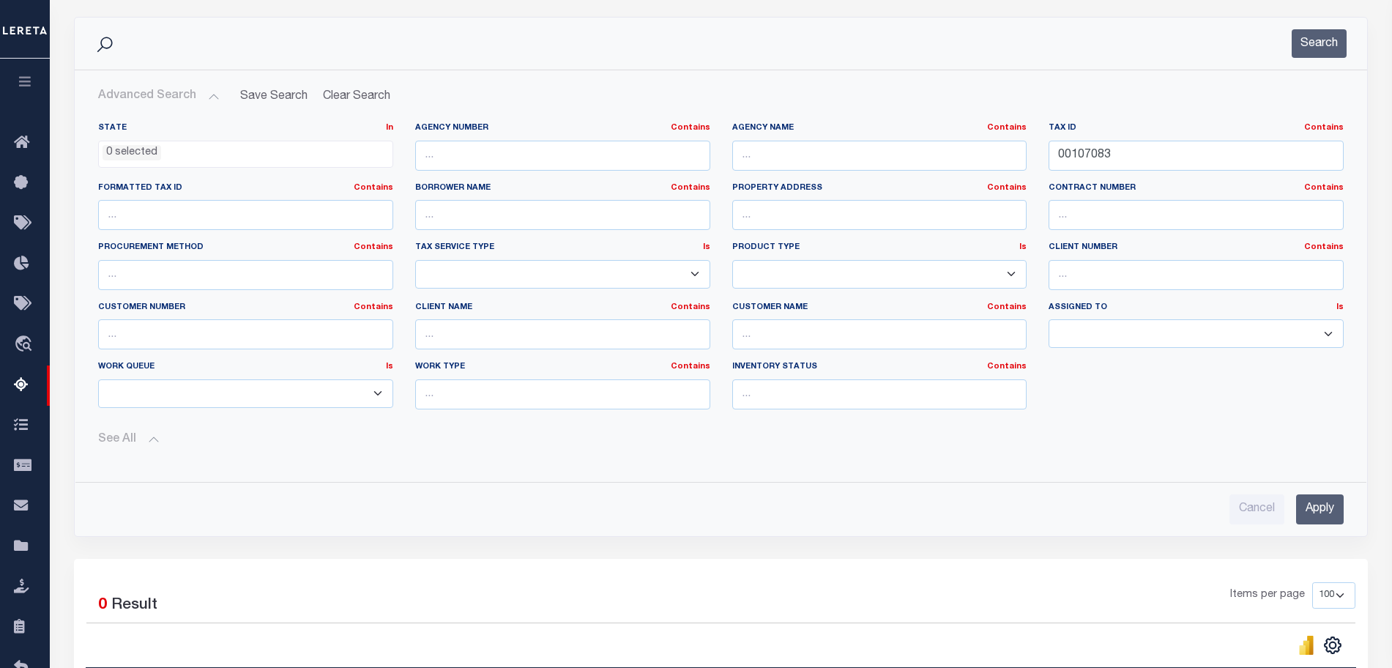
click at [150, 439] on button "See All" at bounding box center [720, 440] width 1245 height 14
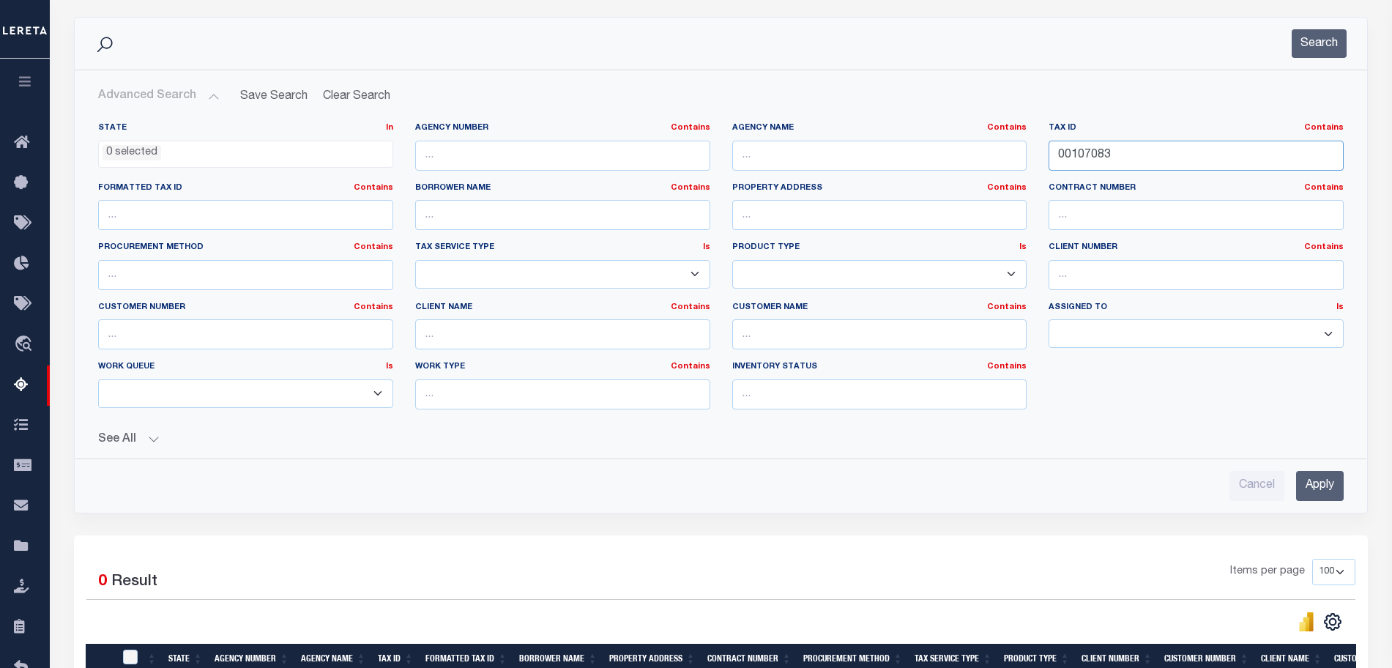
click at [1066, 147] on input "00107083" at bounding box center [1195, 156] width 295 height 30
paste input "1407403011"
click at [1323, 32] on button "Search" at bounding box center [1318, 43] width 55 height 29
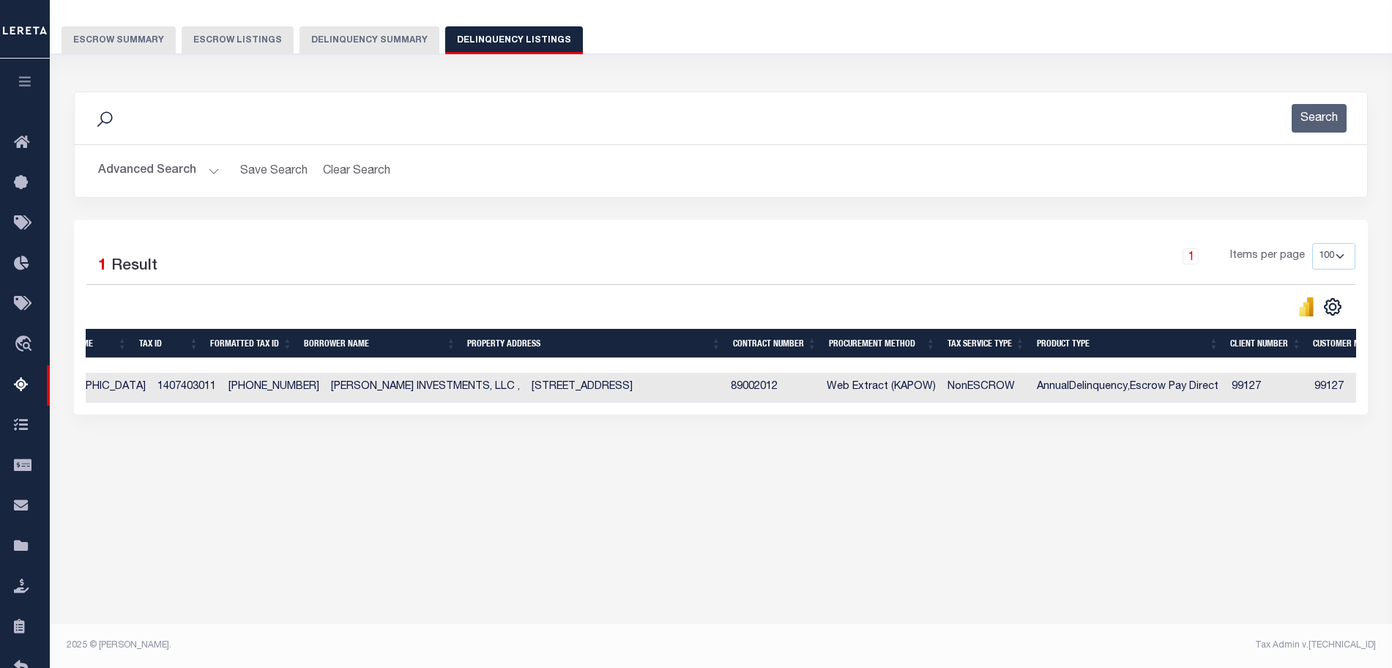
scroll to position [0, 0]
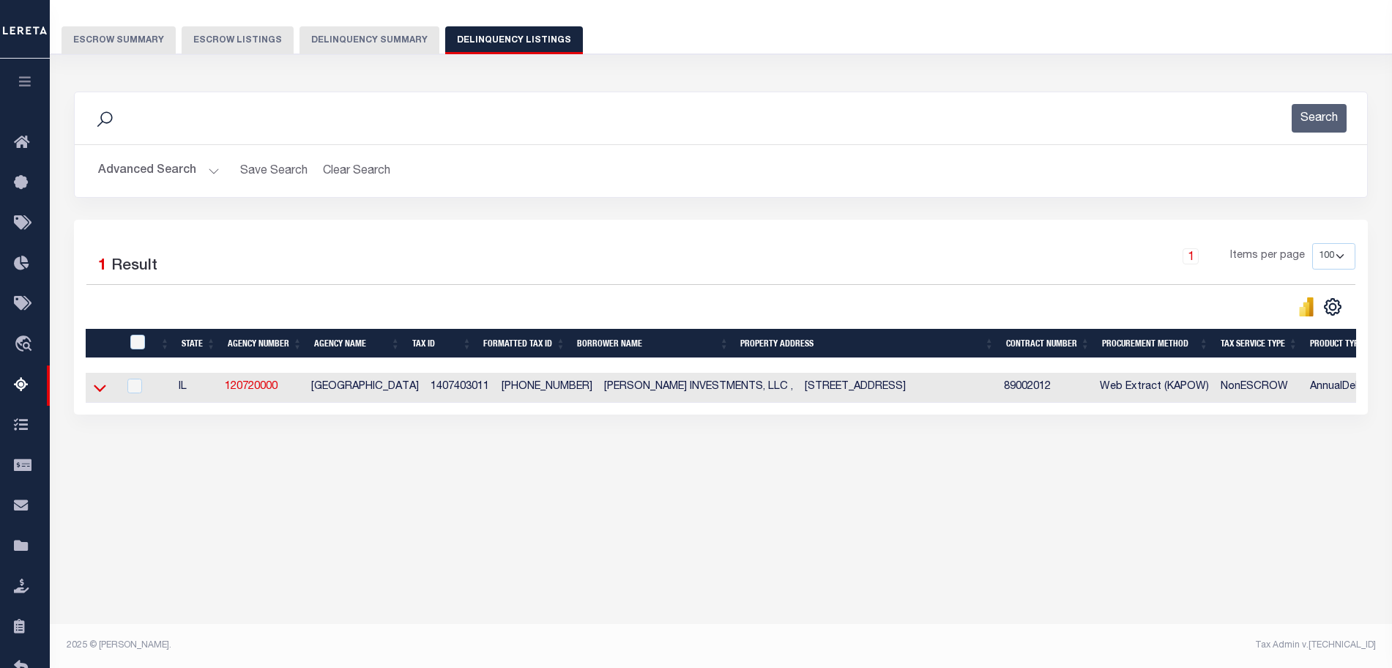
click at [102, 387] on icon at bounding box center [100, 387] width 12 height 15
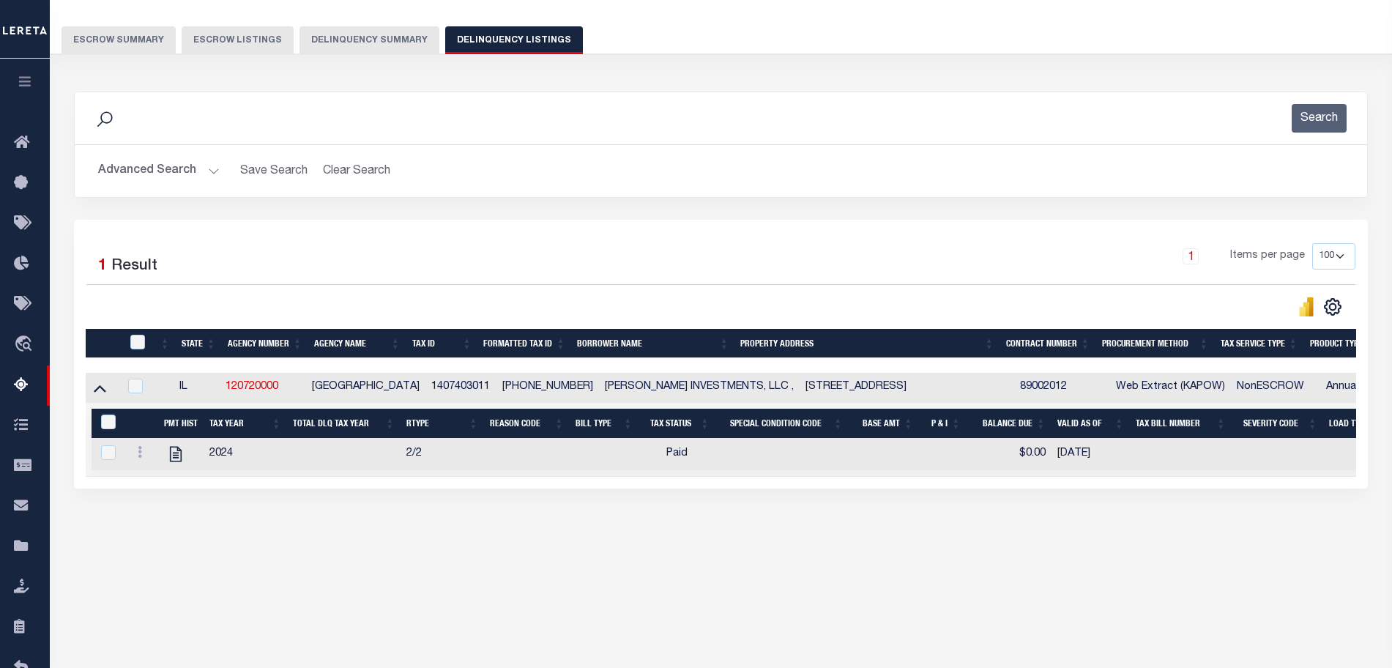
scroll to position [0, 914]
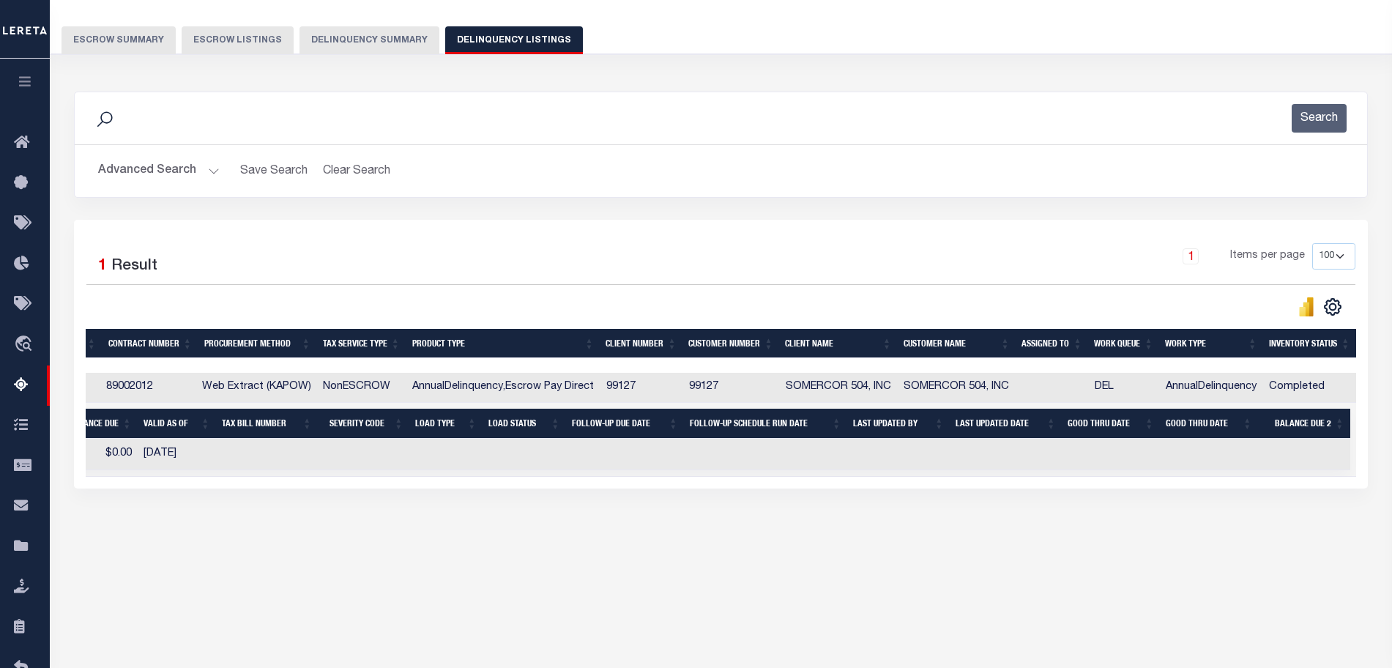
click at [211, 168] on button "Advanced Search" at bounding box center [159, 171] width 122 height 29
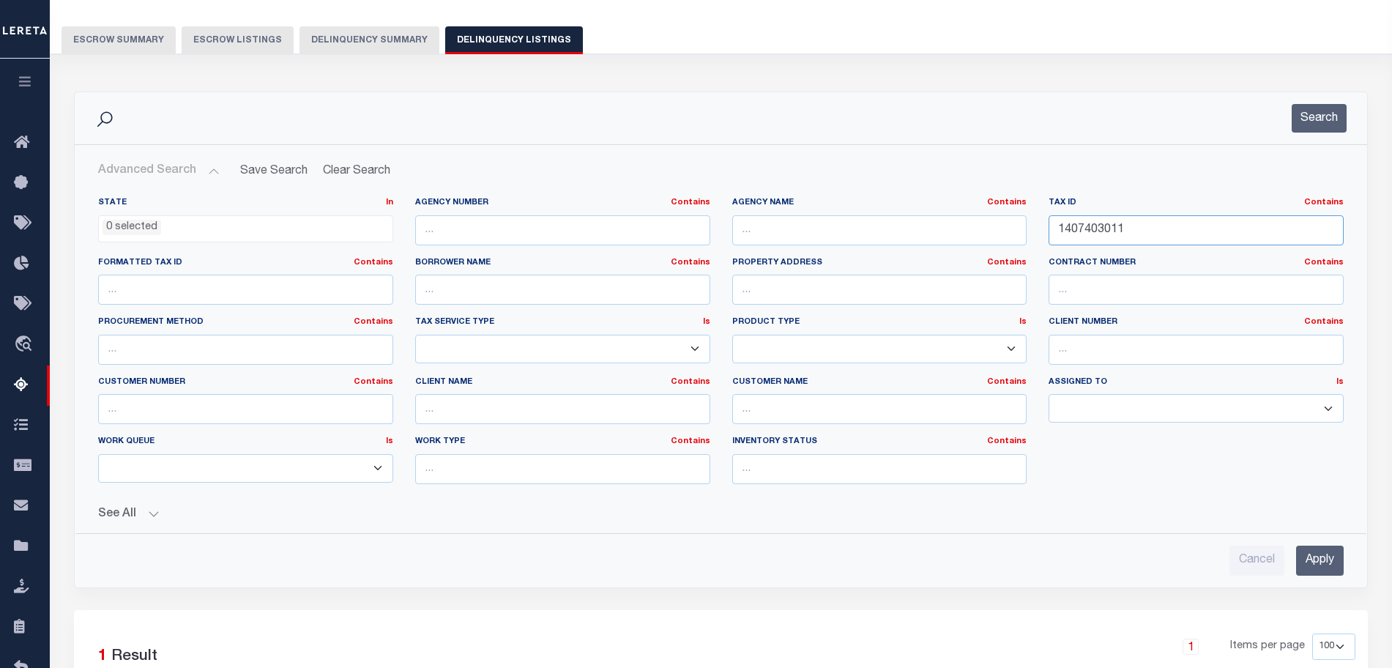
click at [1223, 224] on input "1407403011" at bounding box center [1195, 230] width 295 height 30
paste input "909011010130000"
type input "1909011010130000"
click at [1313, 548] on input "Apply" at bounding box center [1320, 560] width 48 height 30
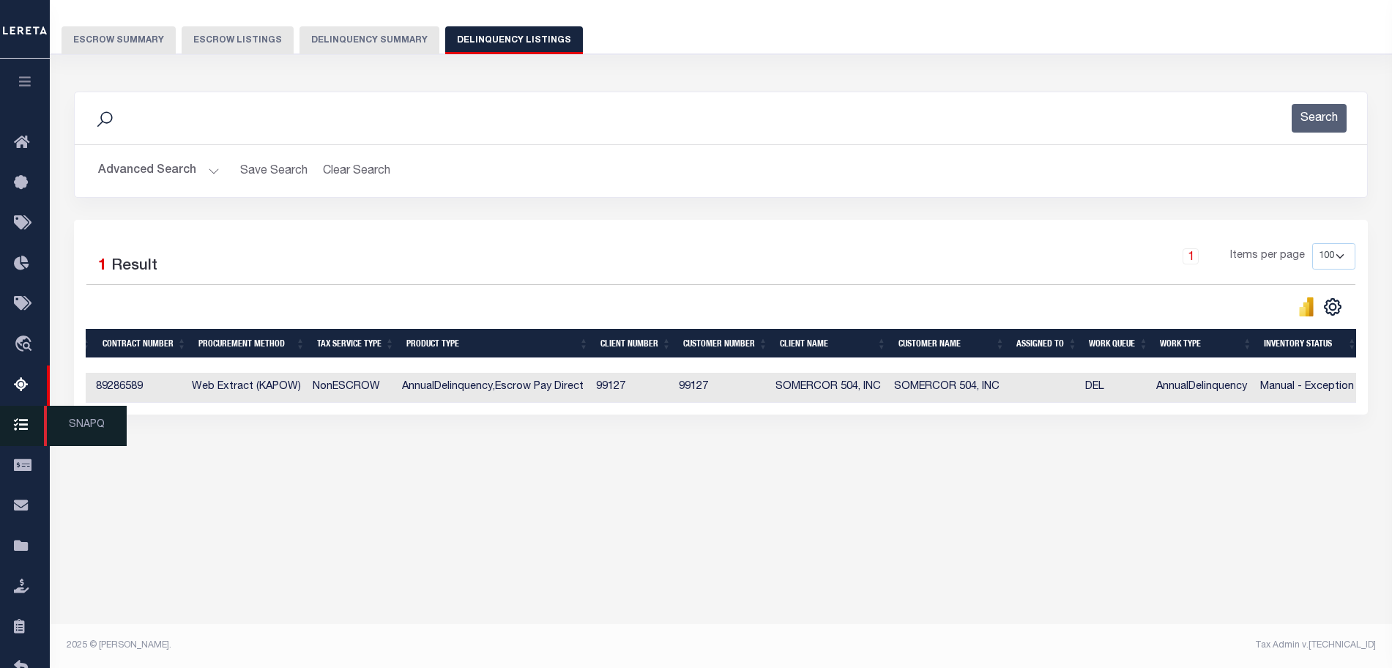
scroll to position [0, 911]
click at [607, 455] on div "Data sync process is currently running, you may face some response delays. Sear…" at bounding box center [720, 267] width 1313 height 381
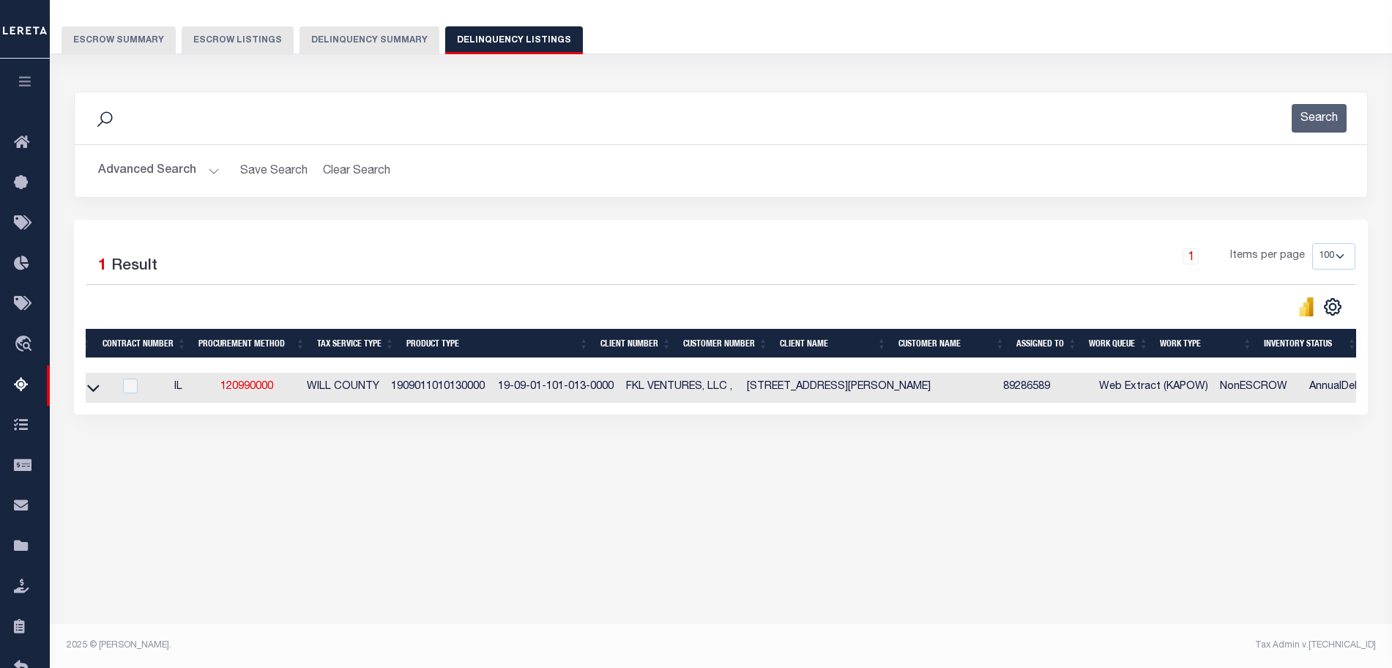
scroll to position [0, 7]
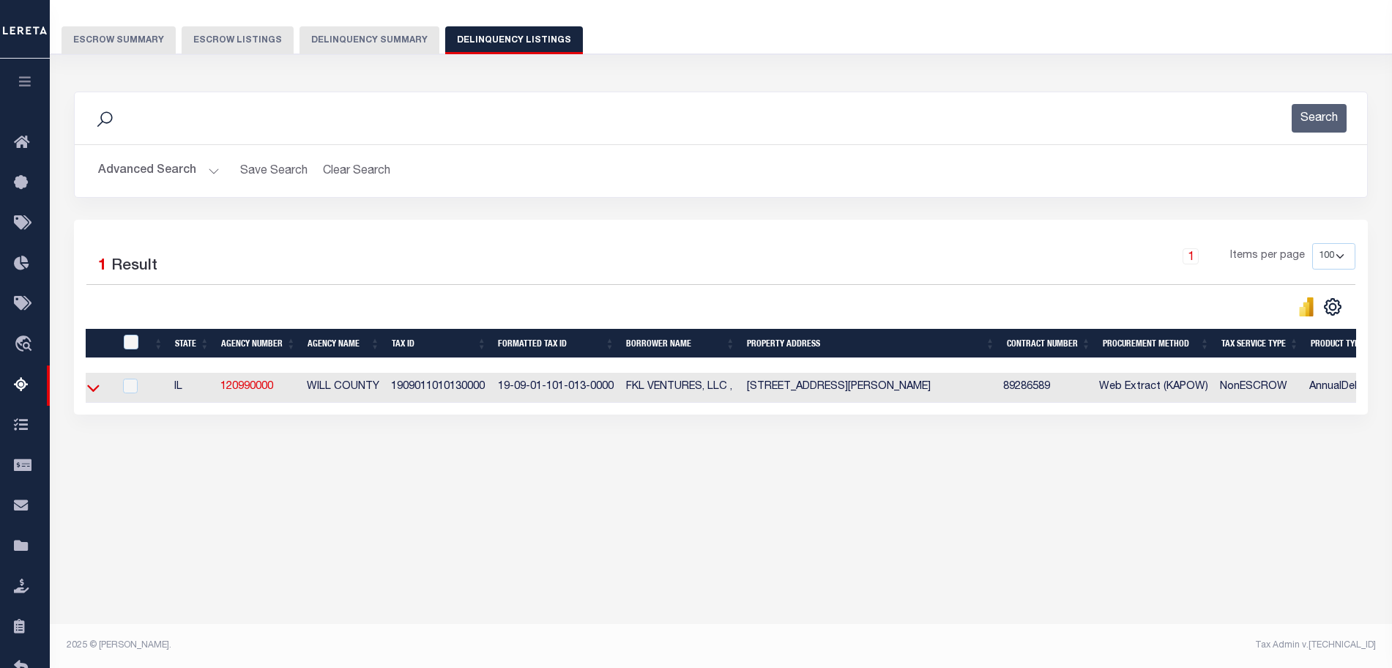
click at [91, 391] on icon at bounding box center [93, 388] width 12 height 7
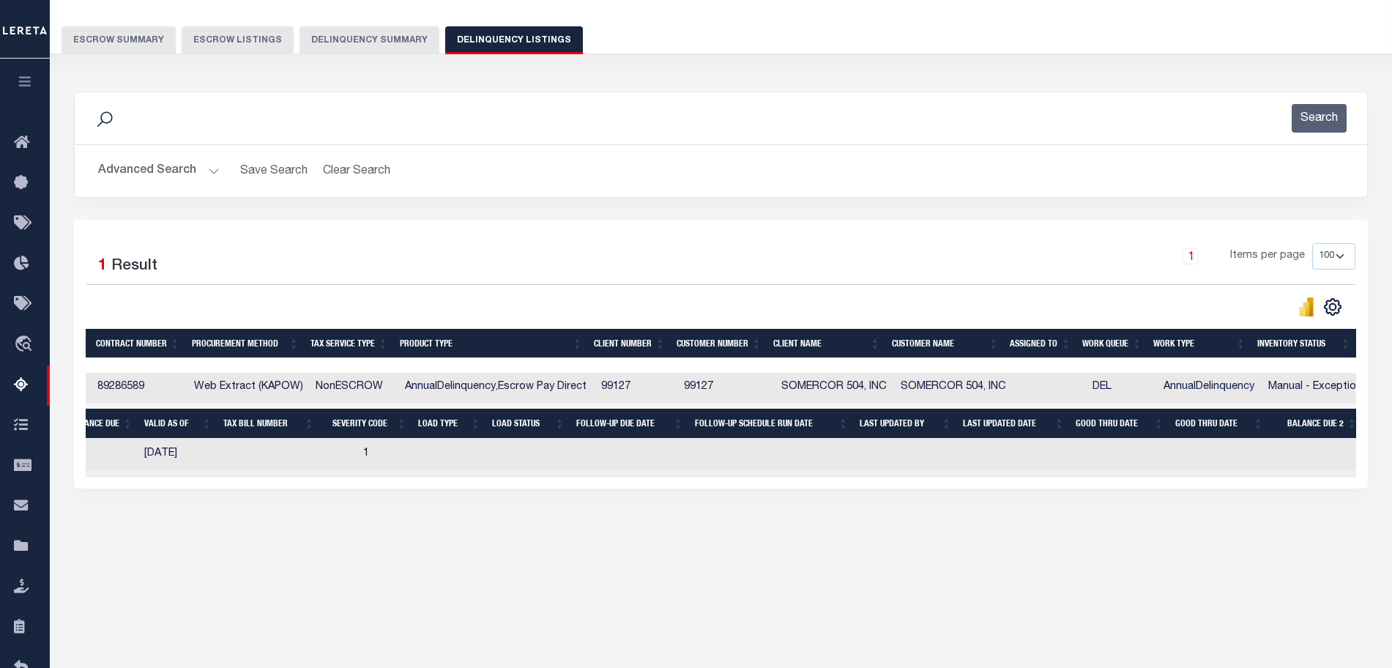
scroll to position [0, 934]
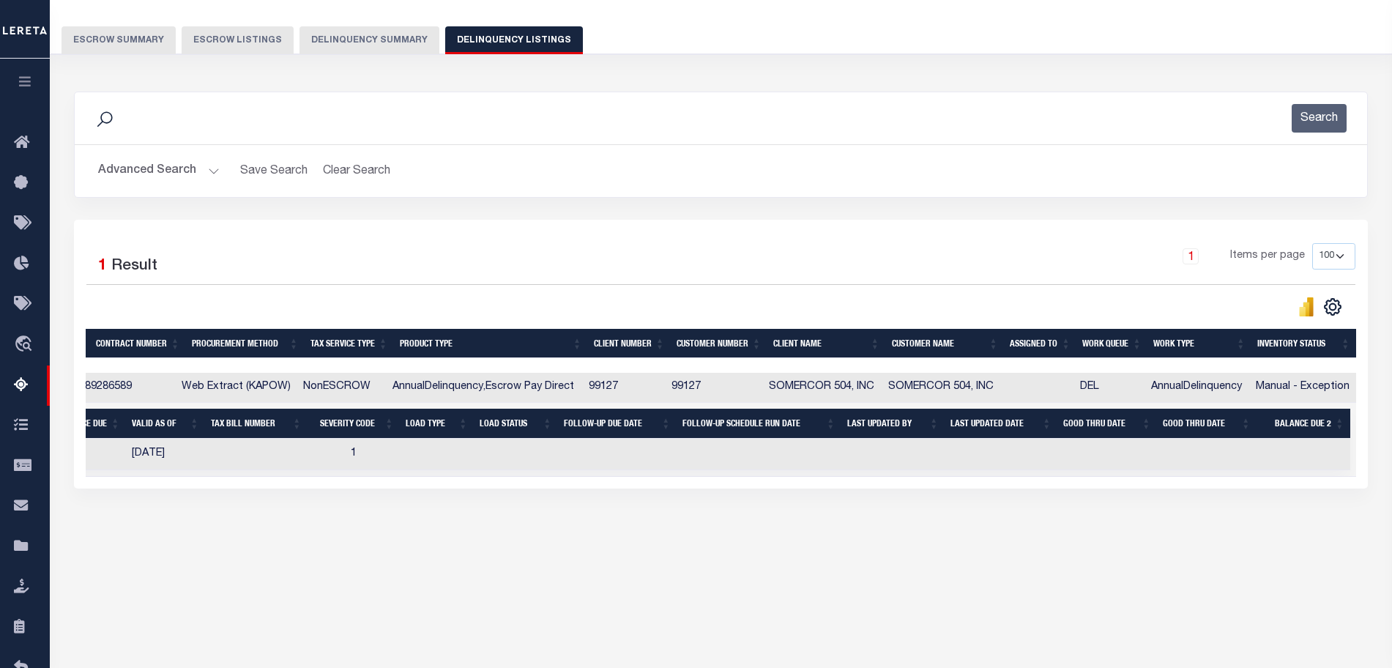
click at [576, 548] on div "Tax Amount Reporting Queue Escrow Summary Escrow Listings In" at bounding box center [720, 270] width 1333 height 611
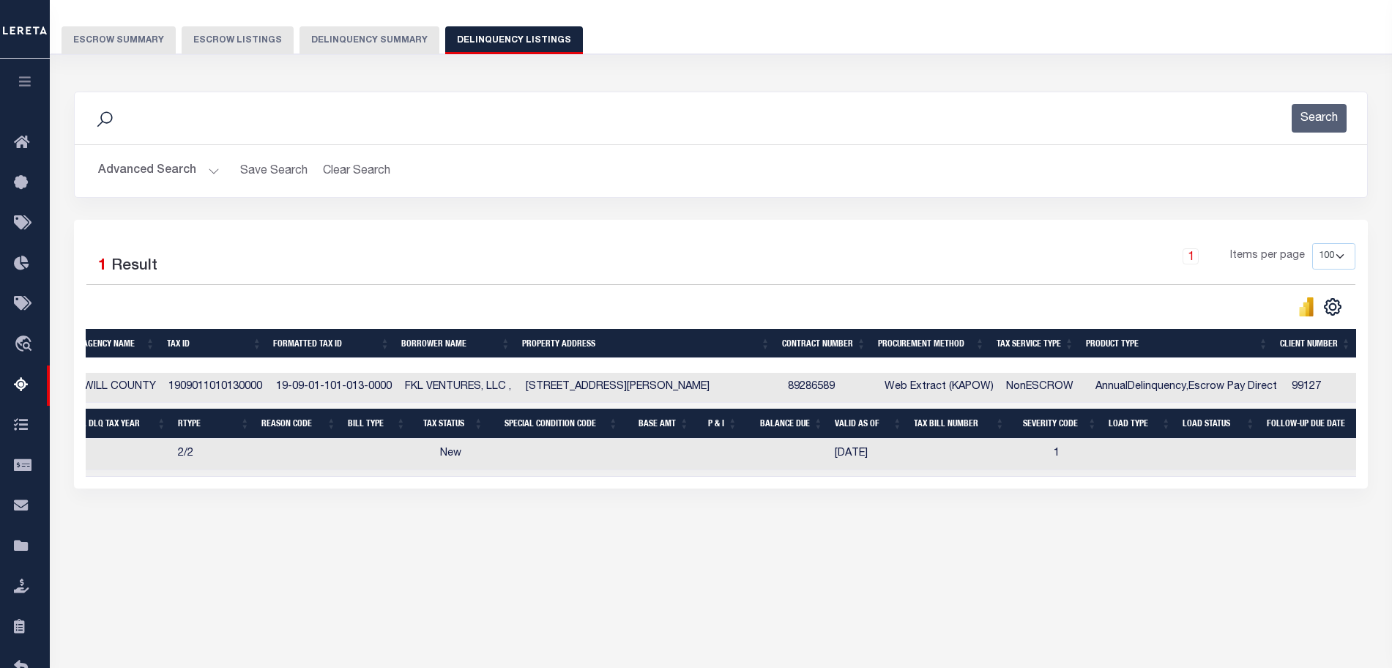
scroll to position [0, 133]
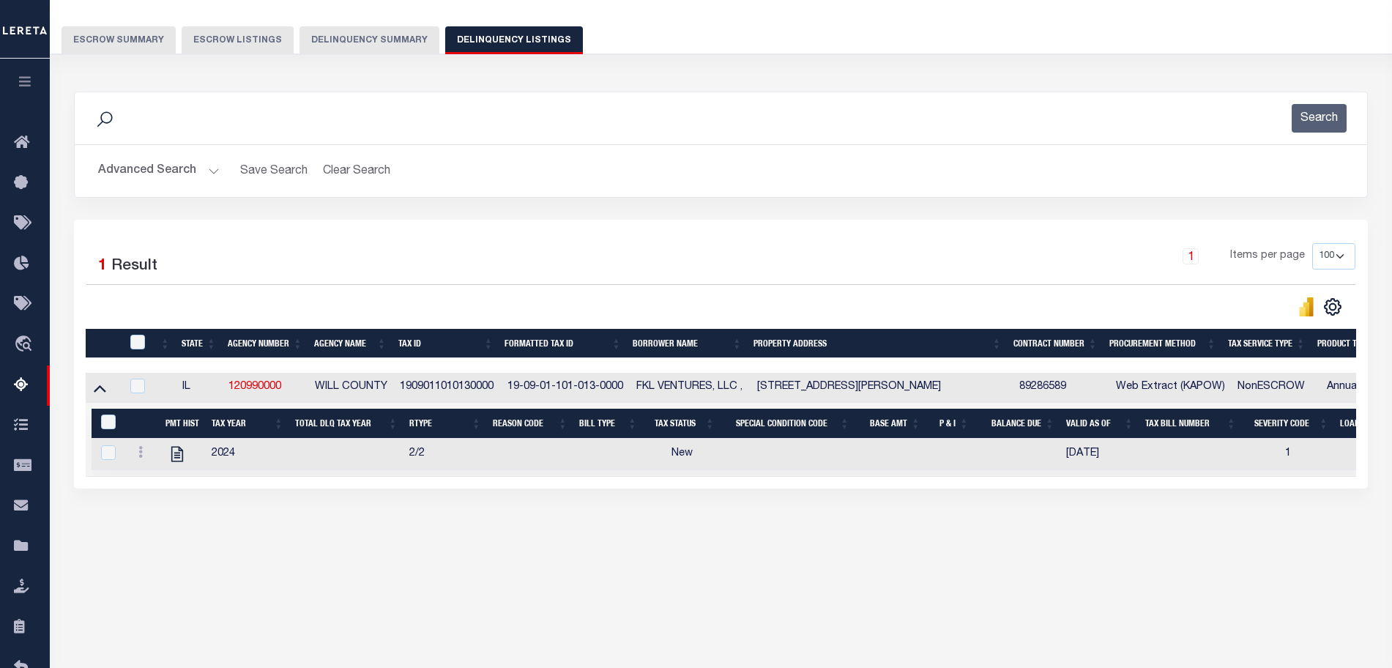
click at [551, 554] on div "Tax Amount Reporting Queue Escrow Summary Escrow Listings In" at bounding box center [720, 270] width 1333 height 611
click at [370, 548] on div "Tax Amount Reporting Queue Escrow Summary Escrow Listings In" at bounding box center [720, 270] width 1333 height 611
click at [1133, 142] on div "Search" at bounding box center [721, 118] width 1292 height 52
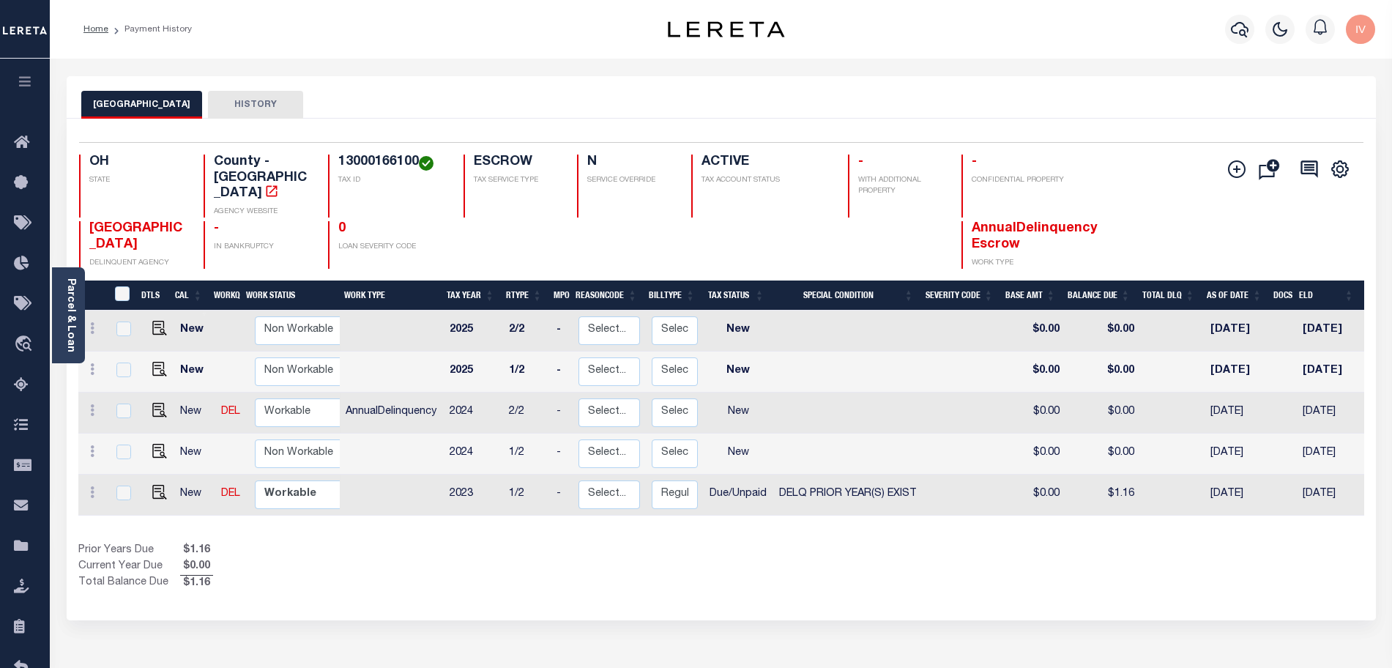
click at [563, 543] on div "Prior Years Due $1.16 Current Year Due $0.00 Total Balance Due $1.16" at bounding box center [399, 567] width 643 height 49
click at [1145, 89] on div "FRANKLIN COUNTY HISTORY" at bounding box center [721, 97] width 1309 height 42
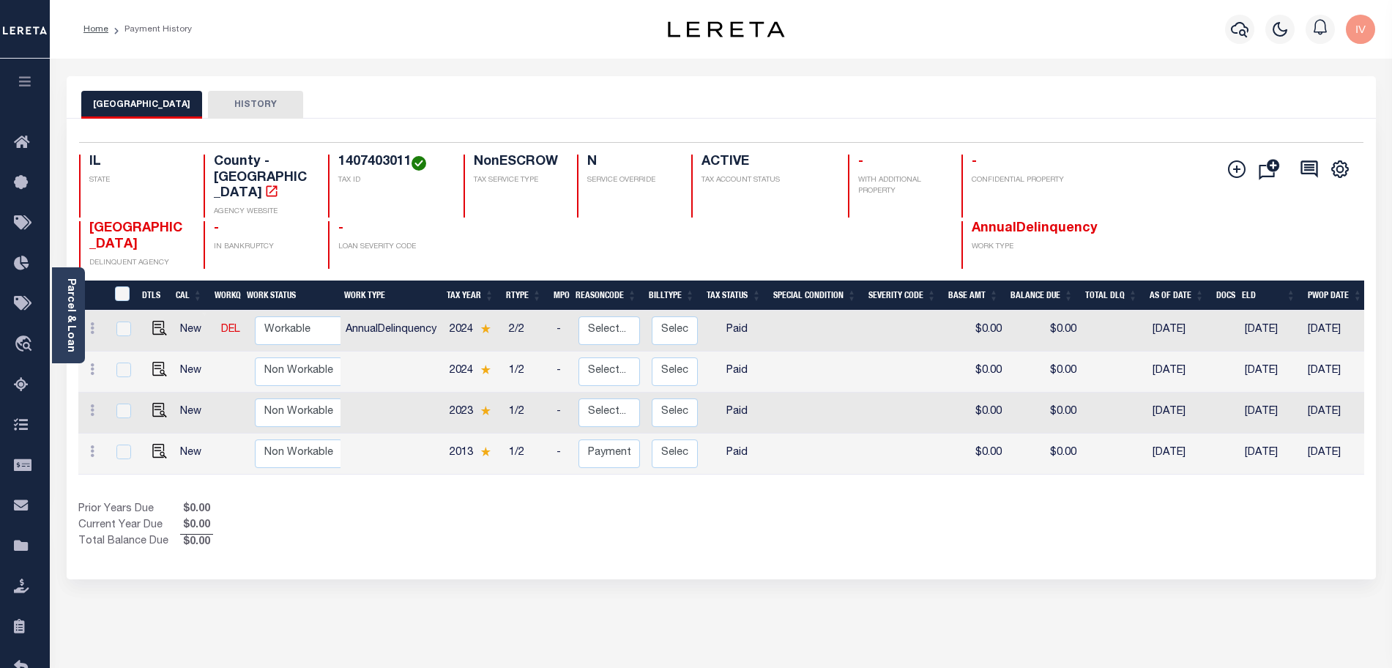
click at [373, 152] on div "Selected 4 Results 1 Items per page 25 50 100 IL STATE County - IL AGENCY WEBSI…" at bounding box center [721, 205] width 1308 height 127
click at [373, 163] on h4 "1407403011" at bounding box center [392, 162] width 108 height 16
copy h4 "1407403011"
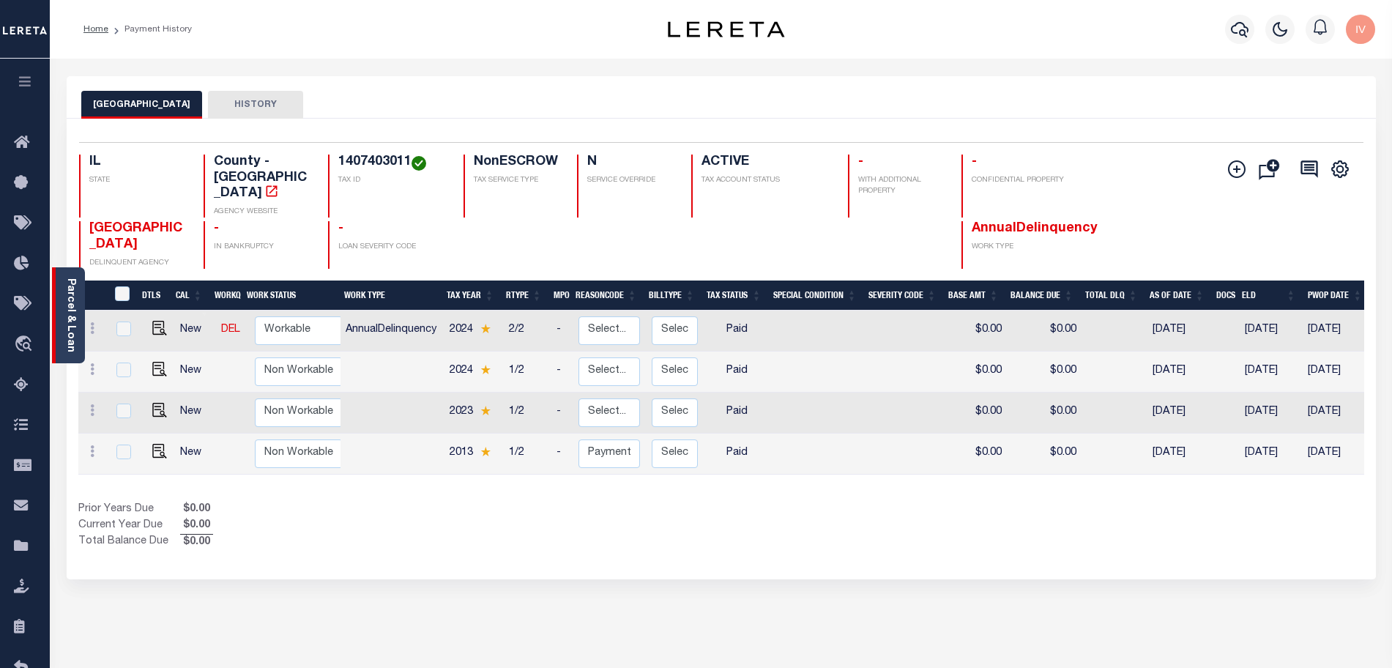
click at [78, 316] on div "Parcel & Loan" at bounding box center [68, 315] width 33 height 96
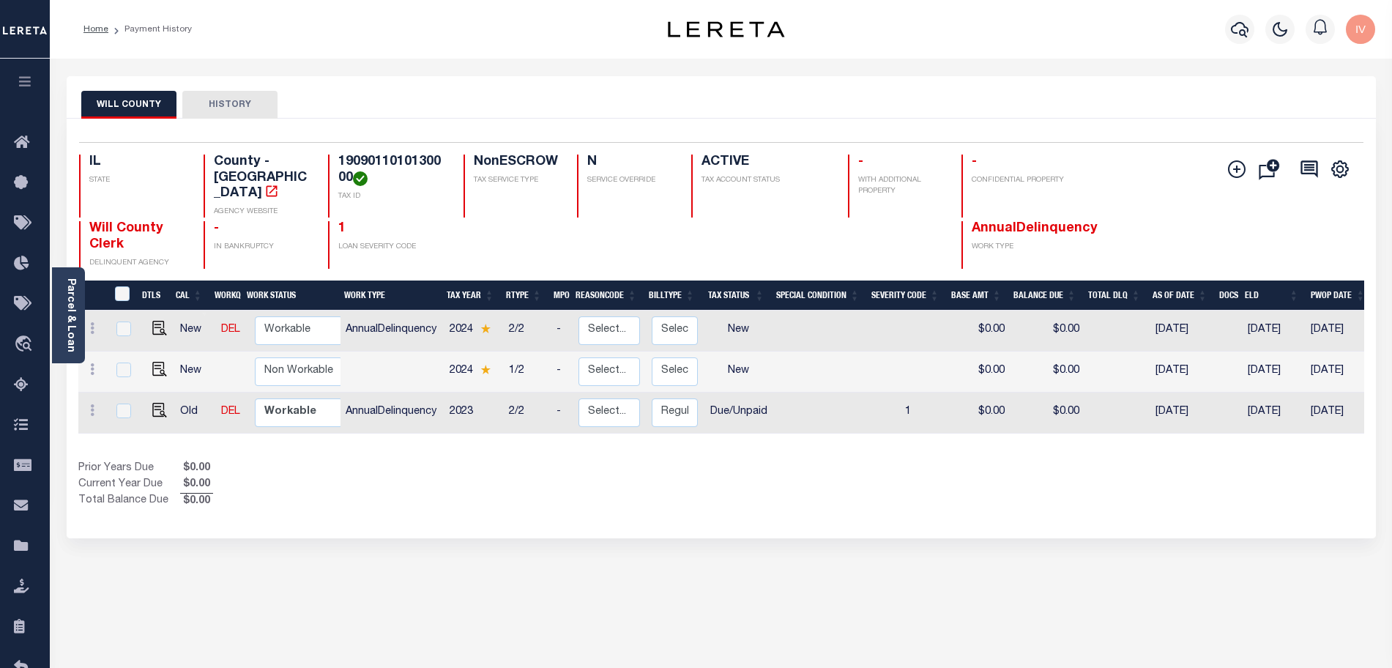
click at [433, 158] on h4 "1909011010130000" at bounding box center [392, 169] width 108 height 31
copy h4 "1909011010130000"
click at [1244, 499] on div "Selected 3 Results 1 Items per page 25 50 100 IL STATE TAX ID N" at bounding box center [721, 329] width 1309 height 420
click at [423, 581] on div "WILL COUNTY HISTORY Selected 3 Results" at bounding box center [721, 489] width 1331 height 827
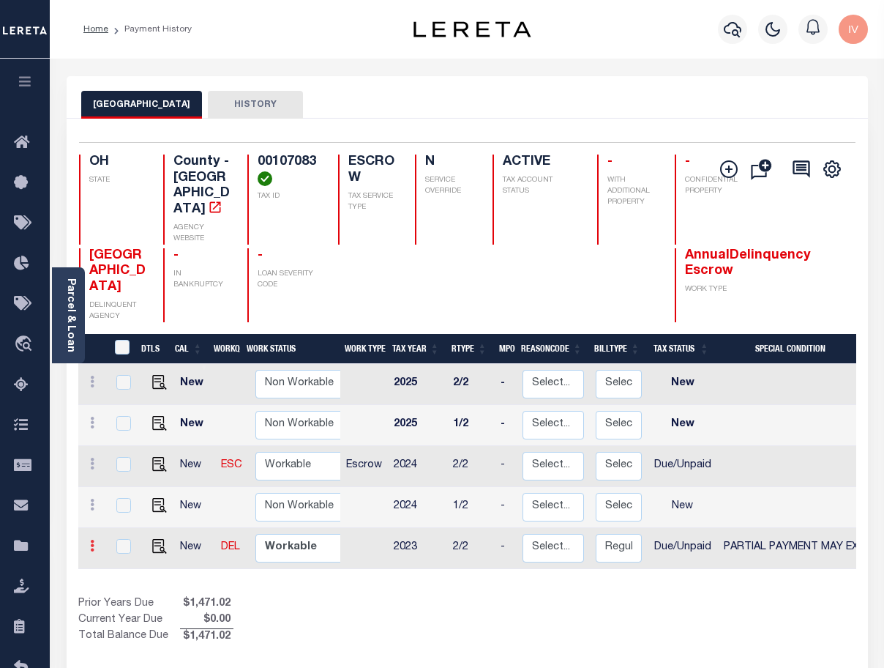
click at [96, 542] on link at bounding box center [92, 548] width 16 height 12
click at [118, 506] on link at bounding box center [127, 516] width 50 height 24
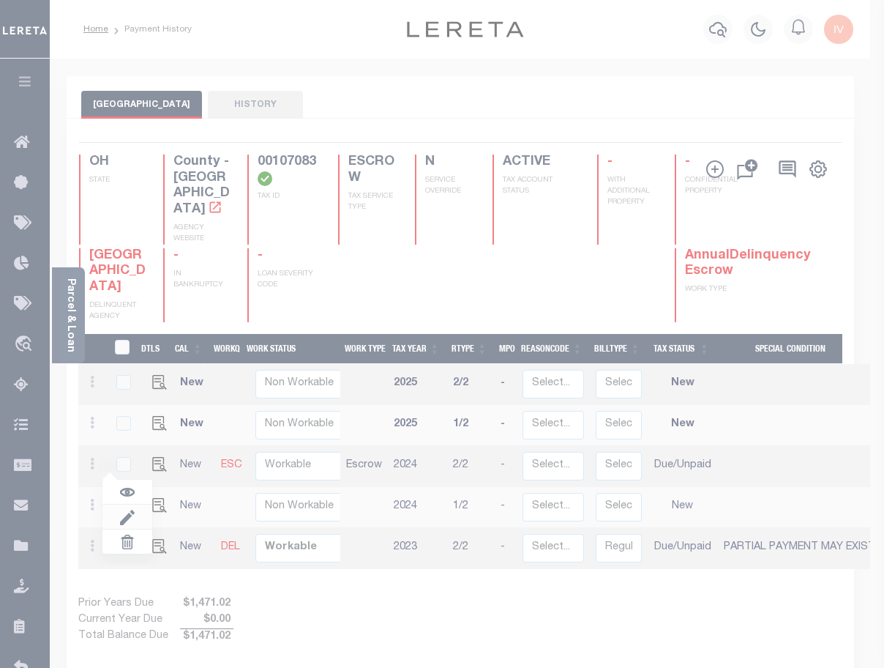
select select "DUE"
select select "15"
type input "$0.00"
type input "[DATE]"
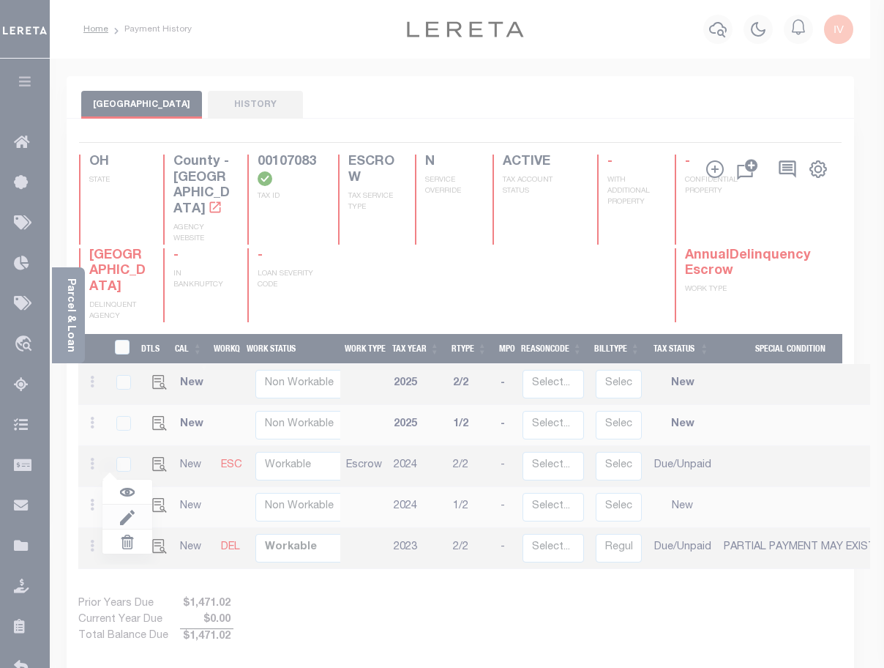
type input "$0.00"
